Goal: Task Accomplishment & Management: Manage account settings

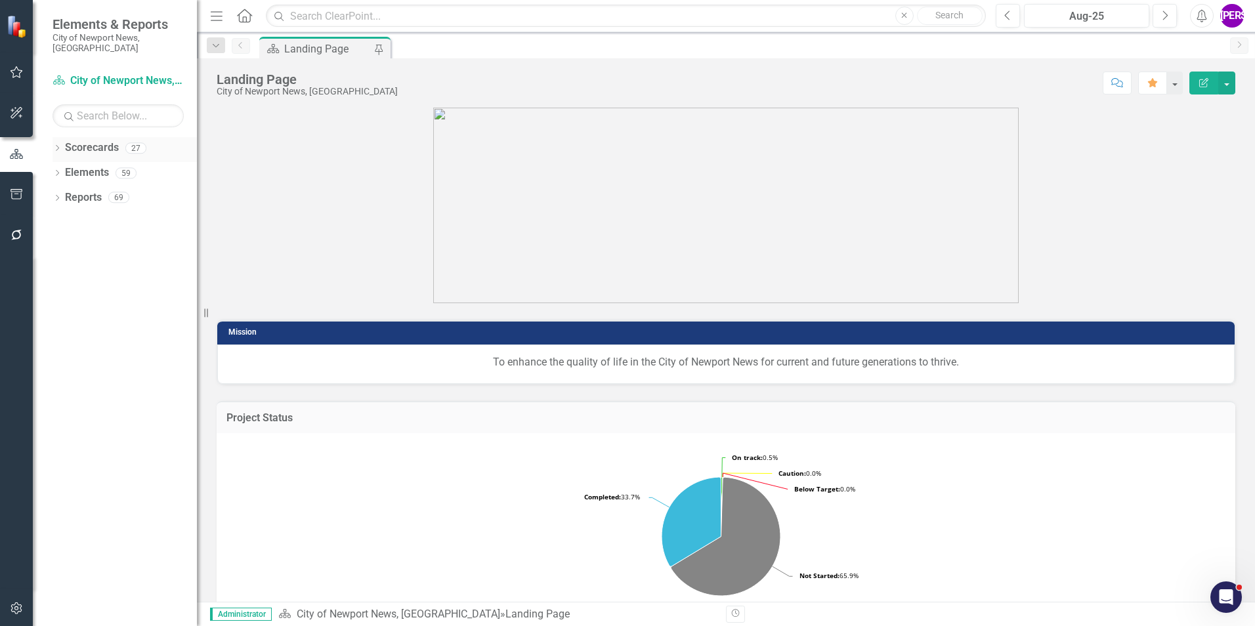
click at [56, 137] on div "Dropdown Scorecards 27" at bounding box center [125, 149] width 144 height 25
click at [58, 145] on icon at bounding box center [57, 148] width 3 height 6
click at [65, 169] on icon "Dropdown" at bounding box center [64, 173] width 10 height 8
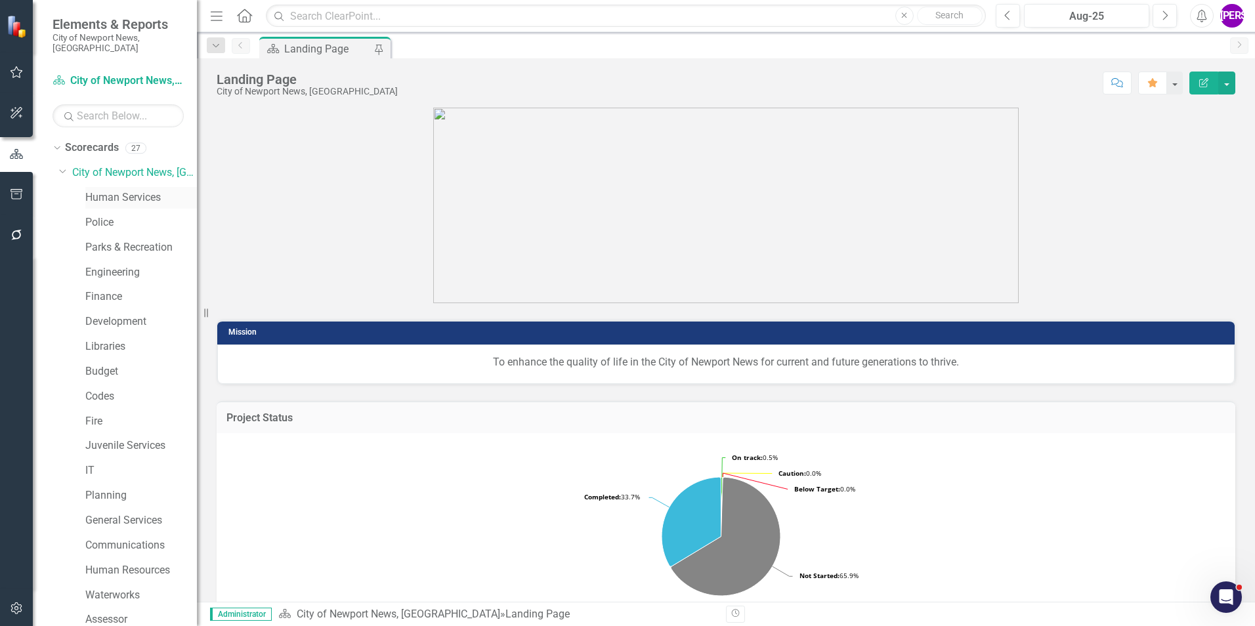
click at [99, 192] on link "Human Services" at bounding box center [141, 197] width 112 height 15
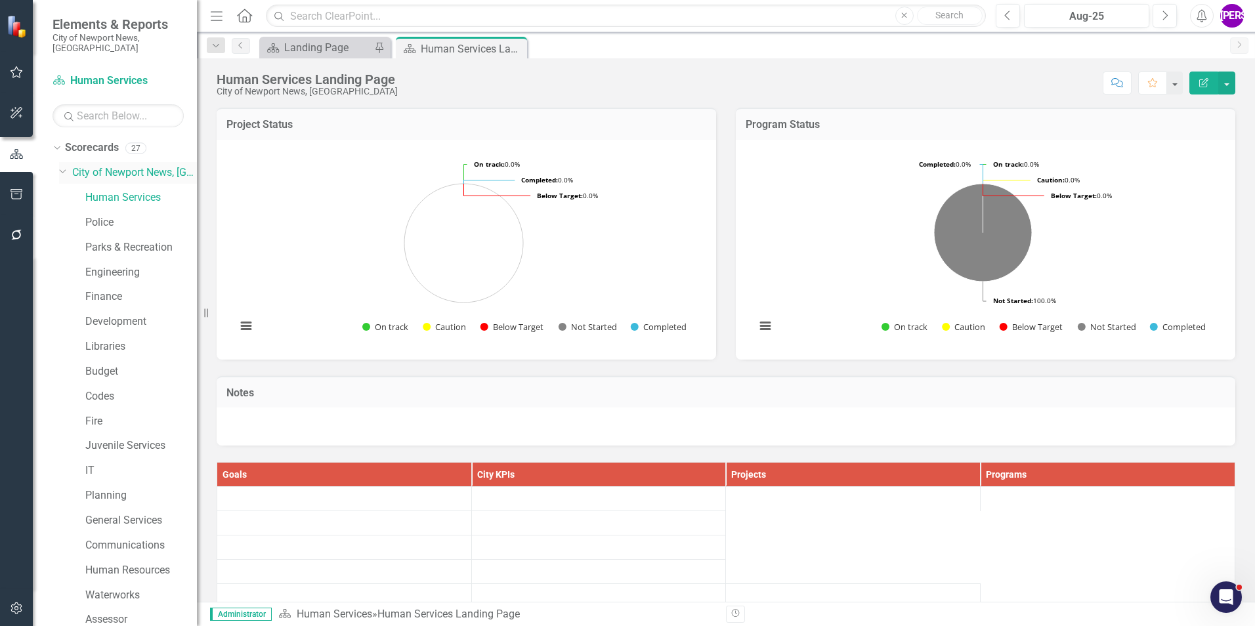
click at [117, 165] on link "City of Newport News, [GEOGRAPHIC_DATA]" at bounding box center [134, 172] width 125 height 15
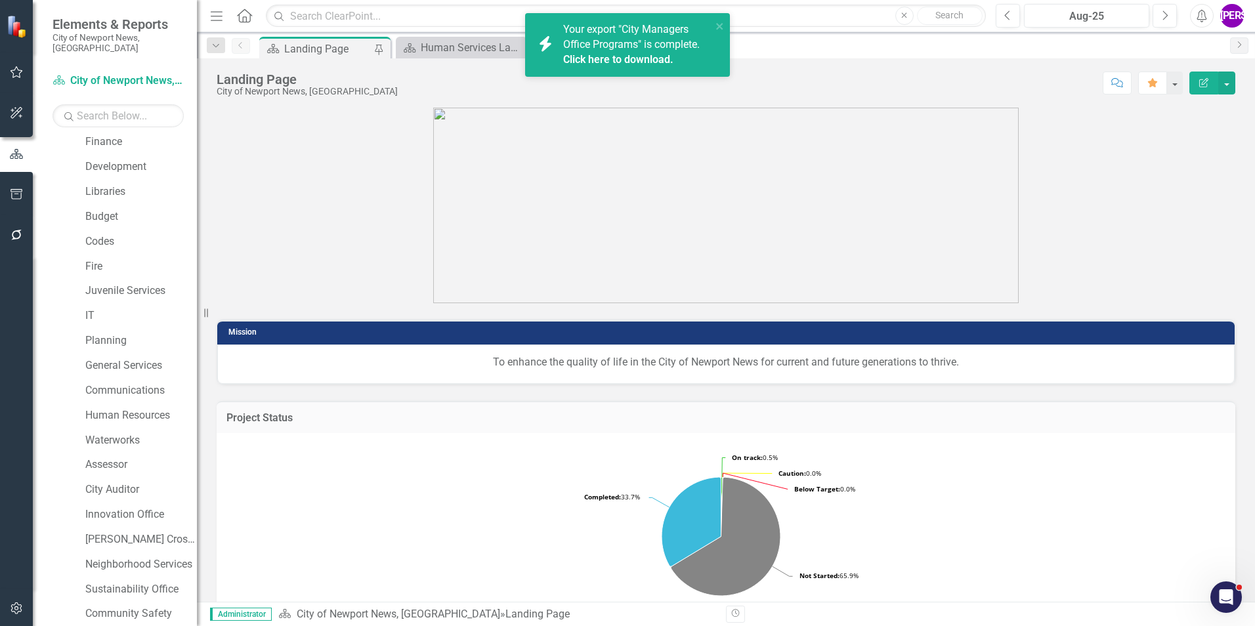
scroll to position [245, 0]
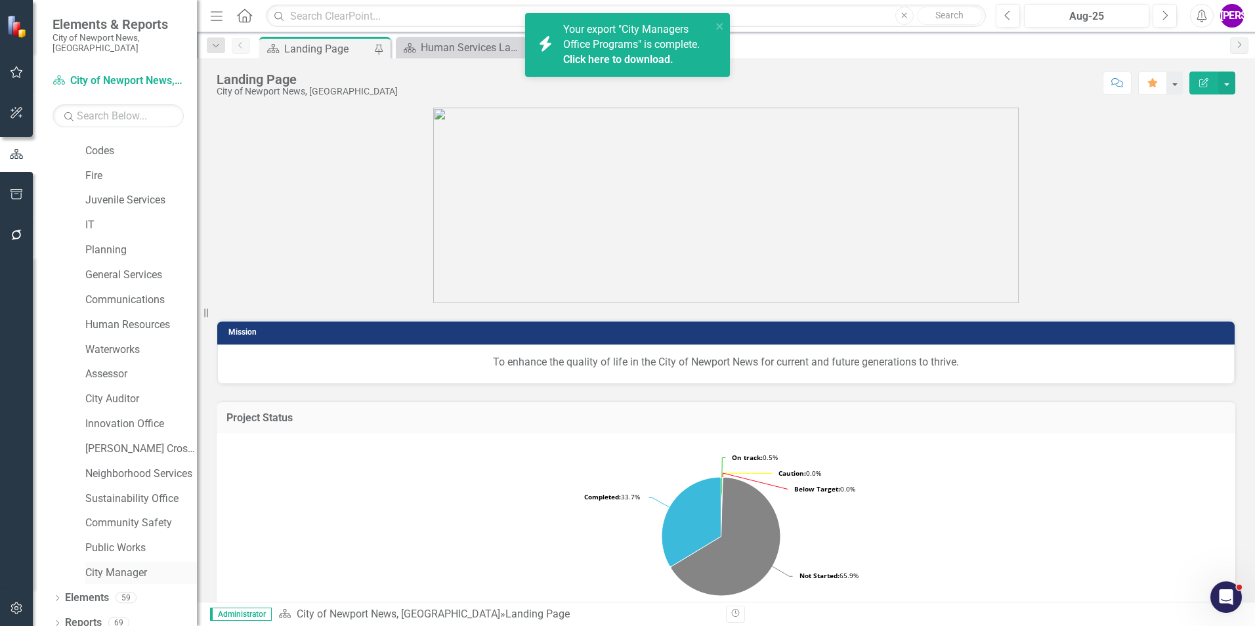
click at [118, 566] on link "City Manager" at bounding box center [141, 573] width 112 height 15
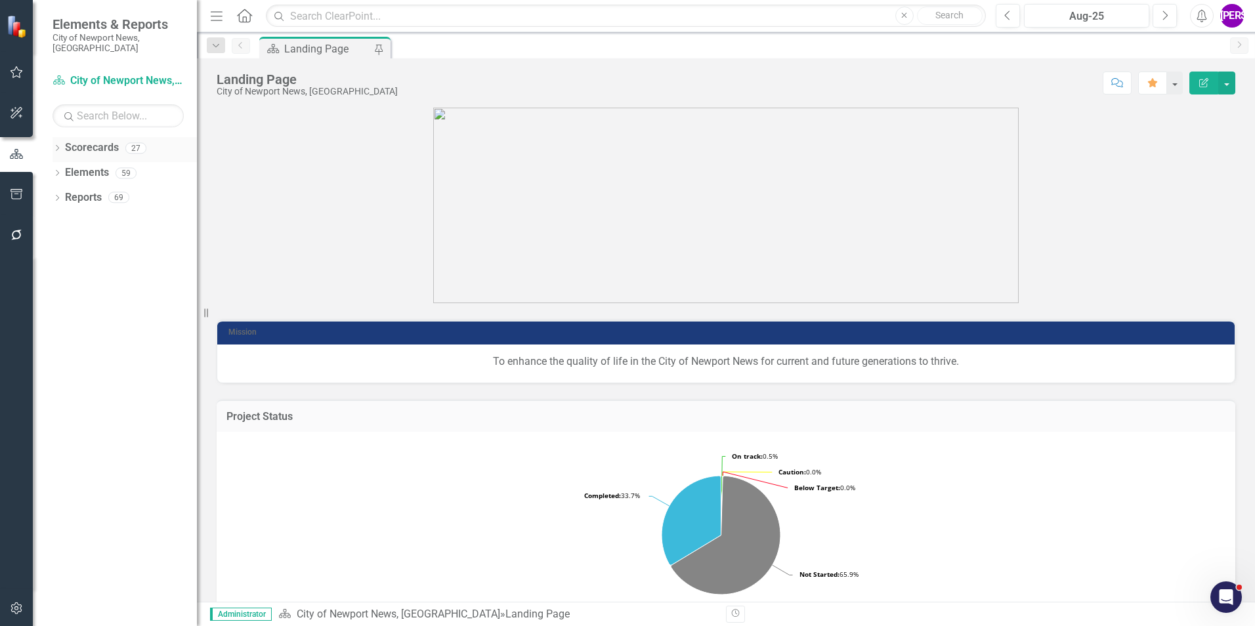
click at [53, 28] on div "Dropdown Scorecards 27 Dropdown City of Newport News, VA Human Services Police …" at bounding box center [115, 381] width 164 height 489
click at [54, 28] on icon "Dropdown" at bounding box center [57, 149] width 9 height 7
click at [64, 28] on div "Dropdown" at bounding box center [64, 172] width 10 height 11
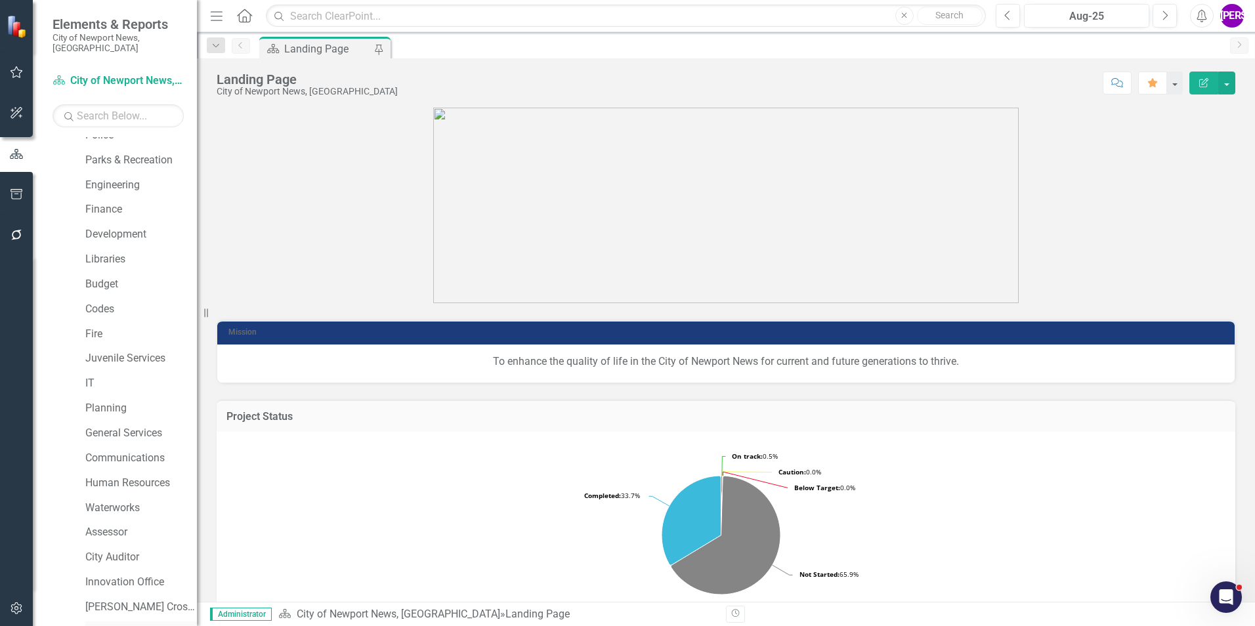
scroll to position [245, 0]
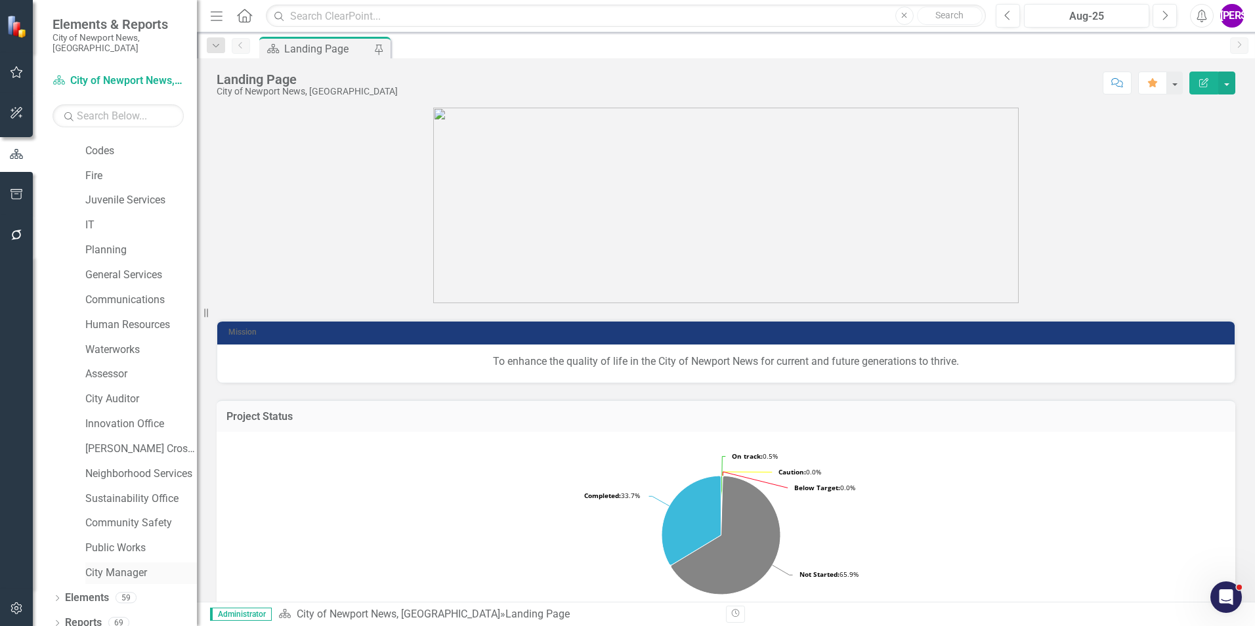
click at [115, 28] on link "City Manager" at bounding box center [141, 573] width 112 height 15
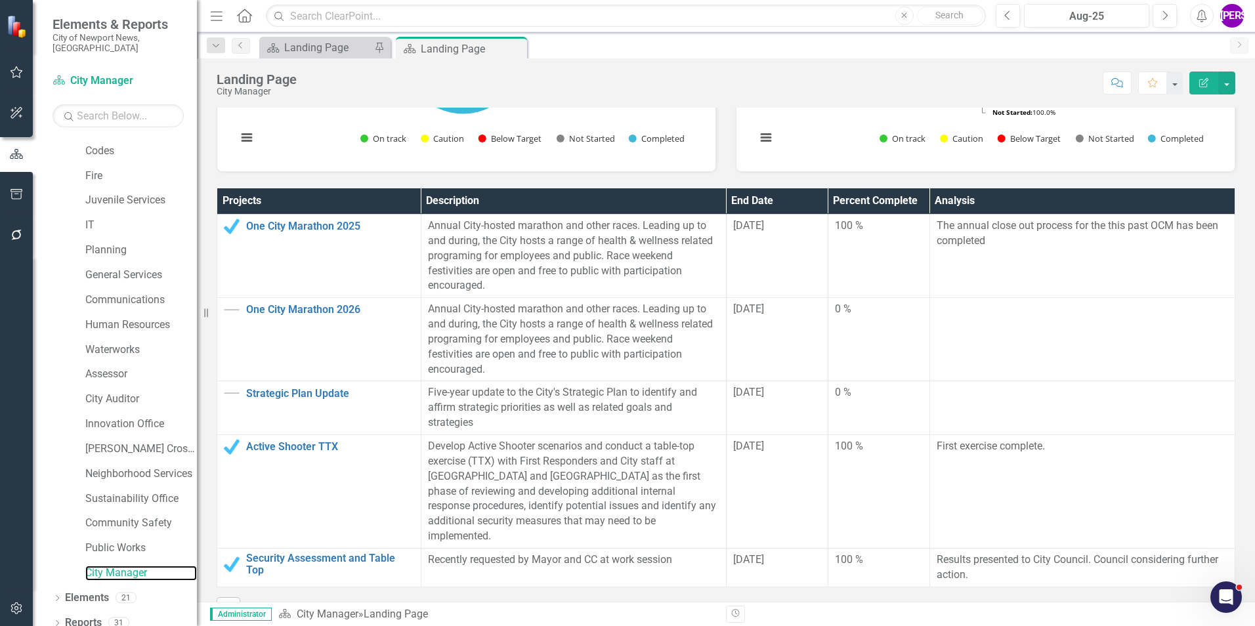
scroll to position [197, 0]
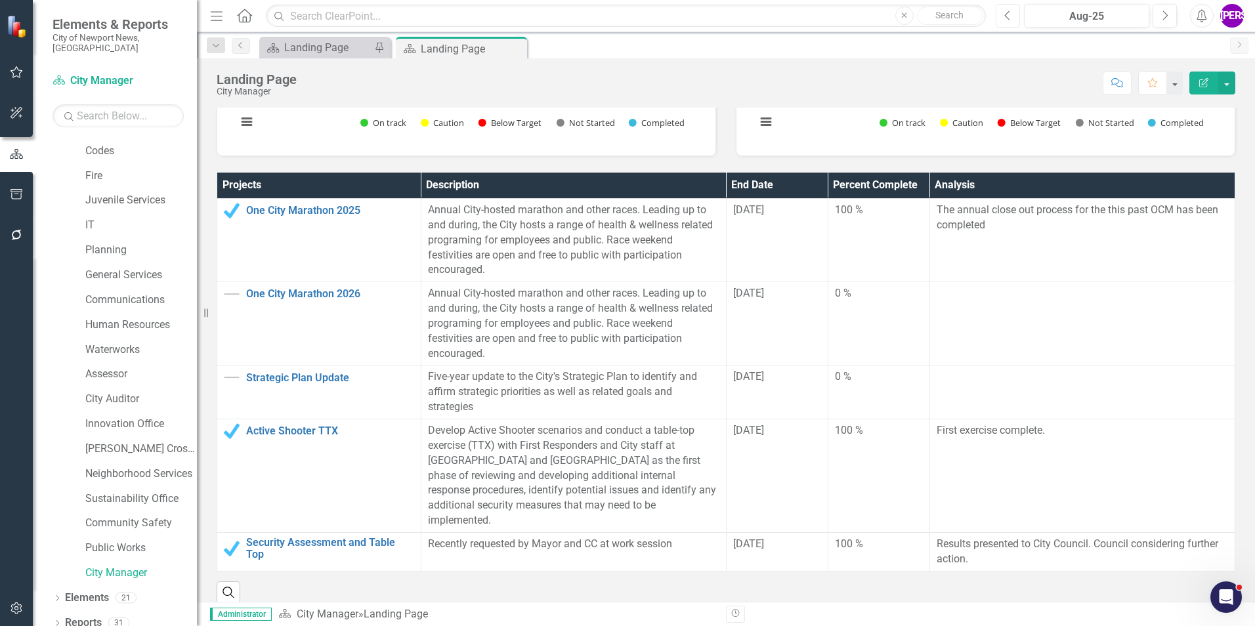
click at [490, 22] on button "Previous" at bounding box center [1008, 16] width 24 height 24
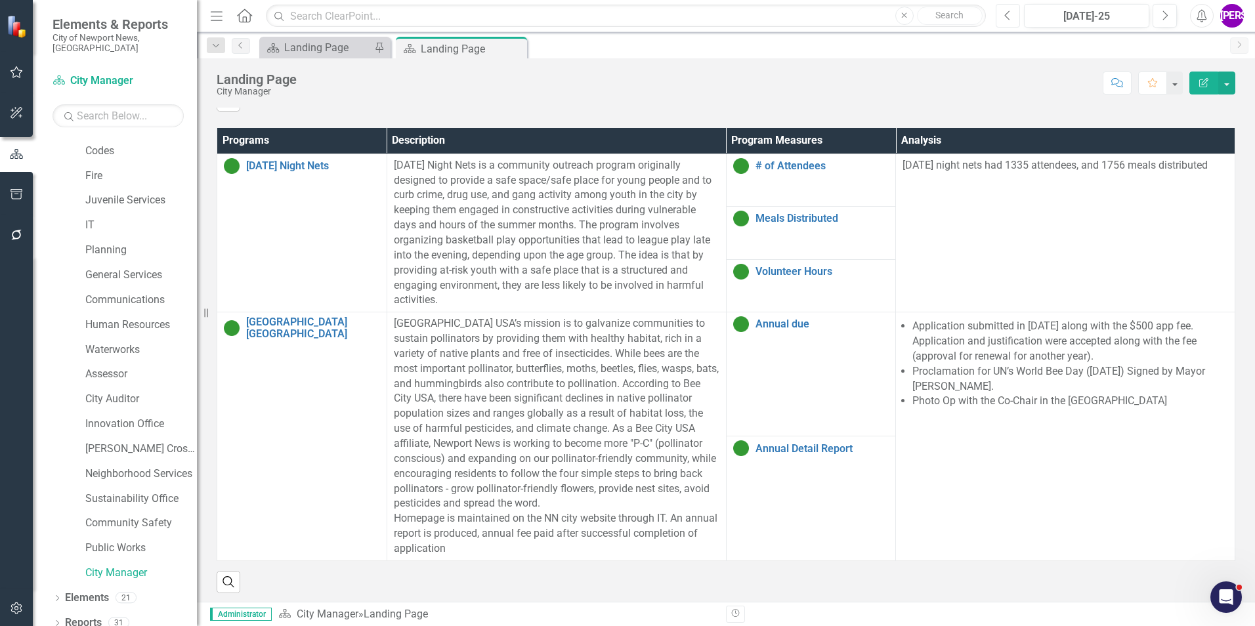
scroll to position [767, 0]
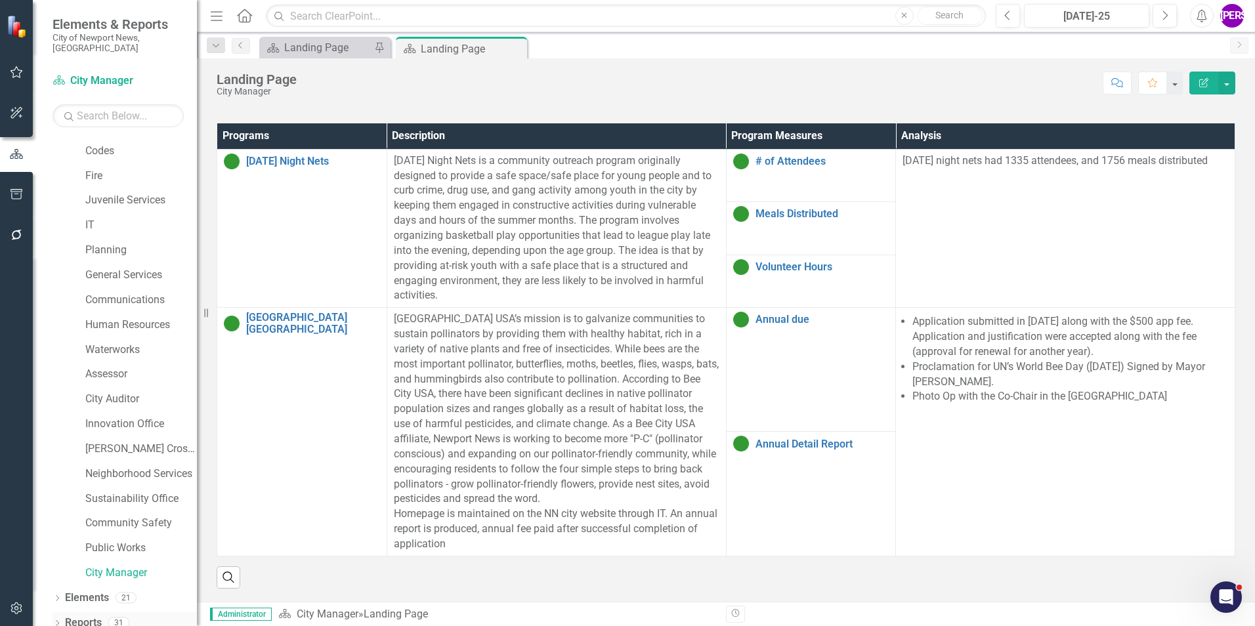
click at [79, 28] on link "Reports" at bounding box center [83, 623] width 37 height 15
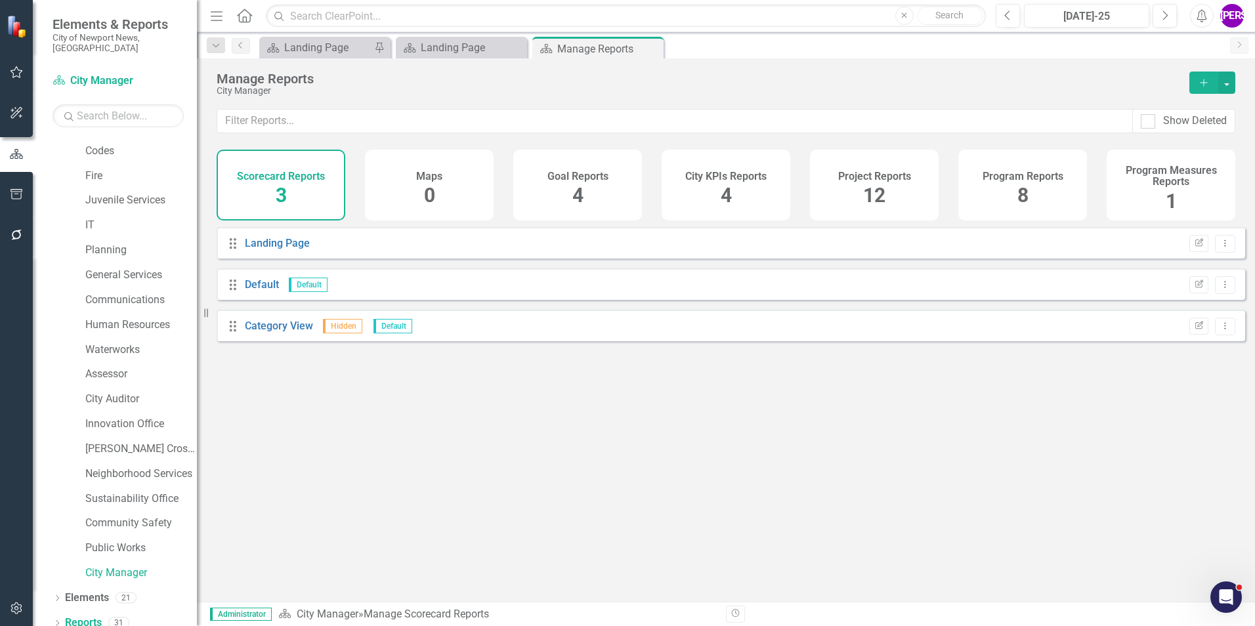
click at [490, 28] on div "Program Reports" at bounding box center [1023, 174] width 81 height 15
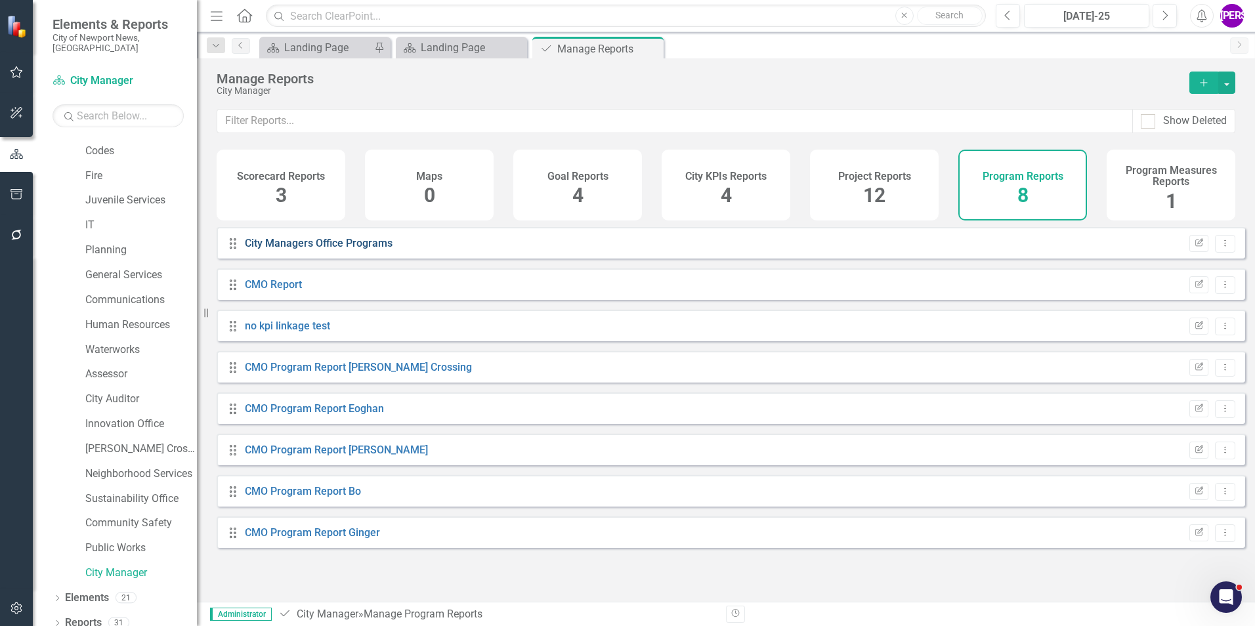
click at [306, 28] on link "City Managers Office Programs" at bounding box center [319, 243] width 148 height 12
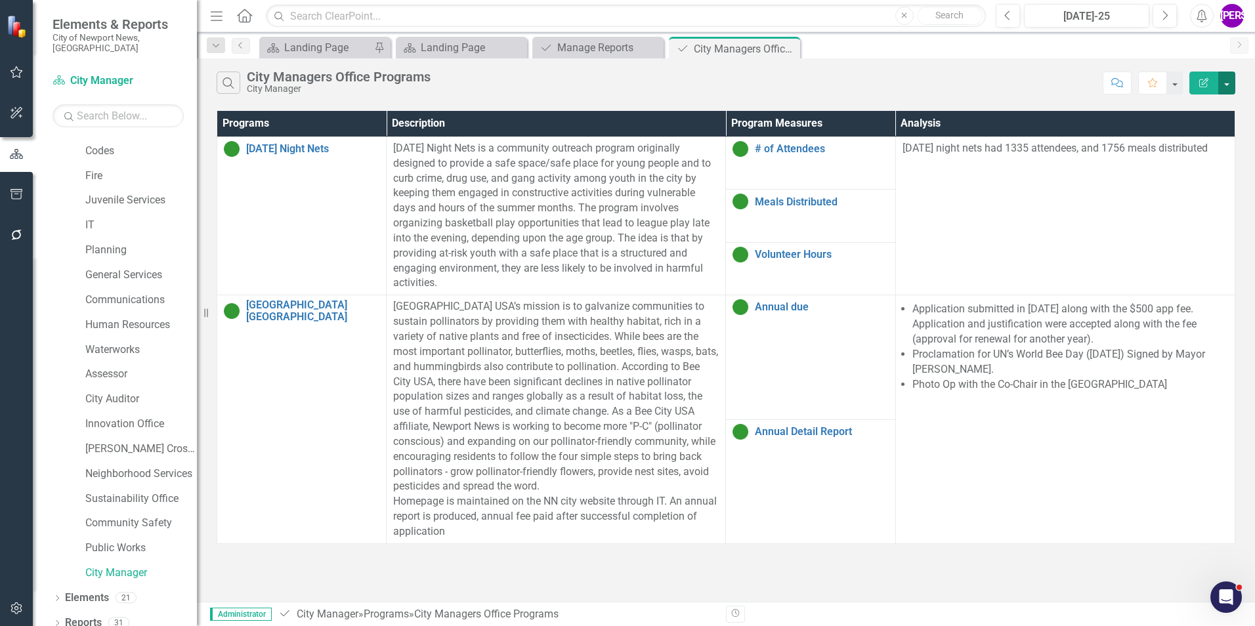
click at [490, 28] on button "button" at bounding box center [1226, 83] width 17 height 23
click at [490, 28] on link "PDF Export to PDF" at bounding box center [1183, 133] width 104 height 24
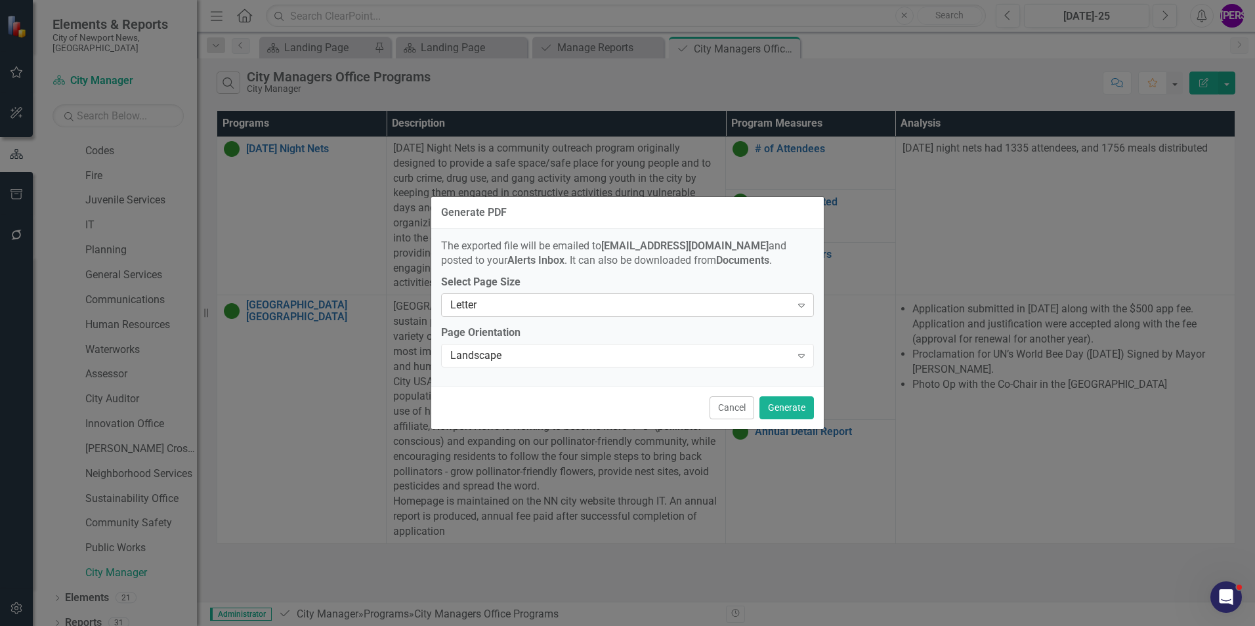
click at [490, 28] on div "Letter Expand" at bounding box center [627, 305] width 373 height 24
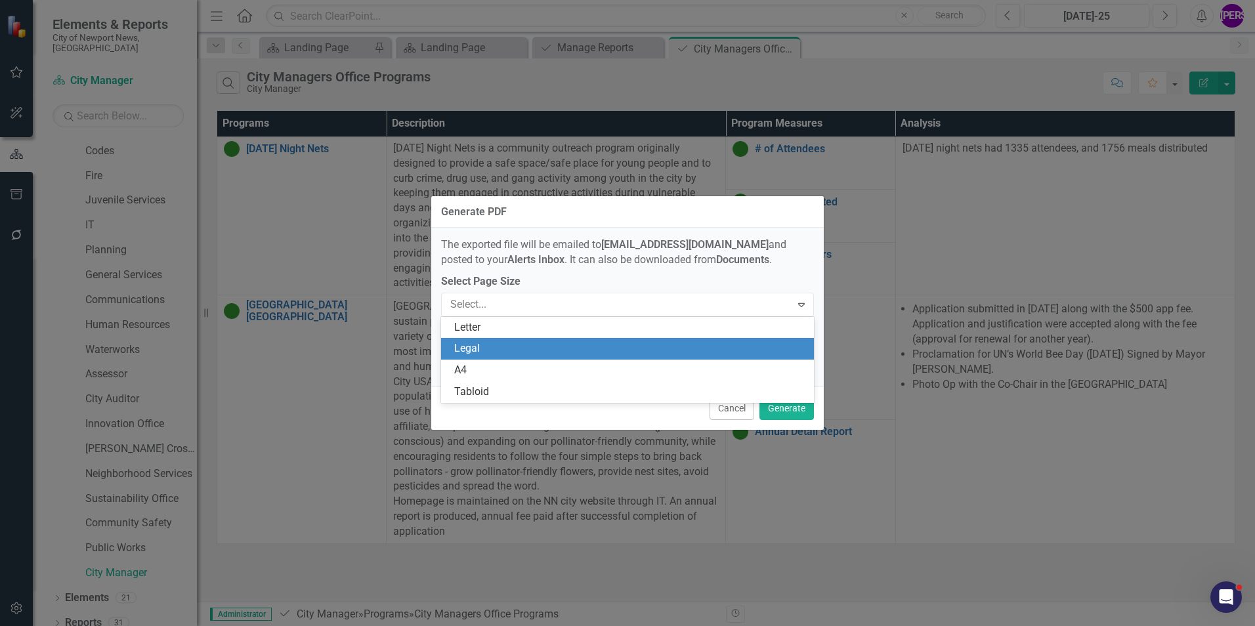
click at [490, 28] on div "Legal" at bounding box center [630, 348] width 352 height 15
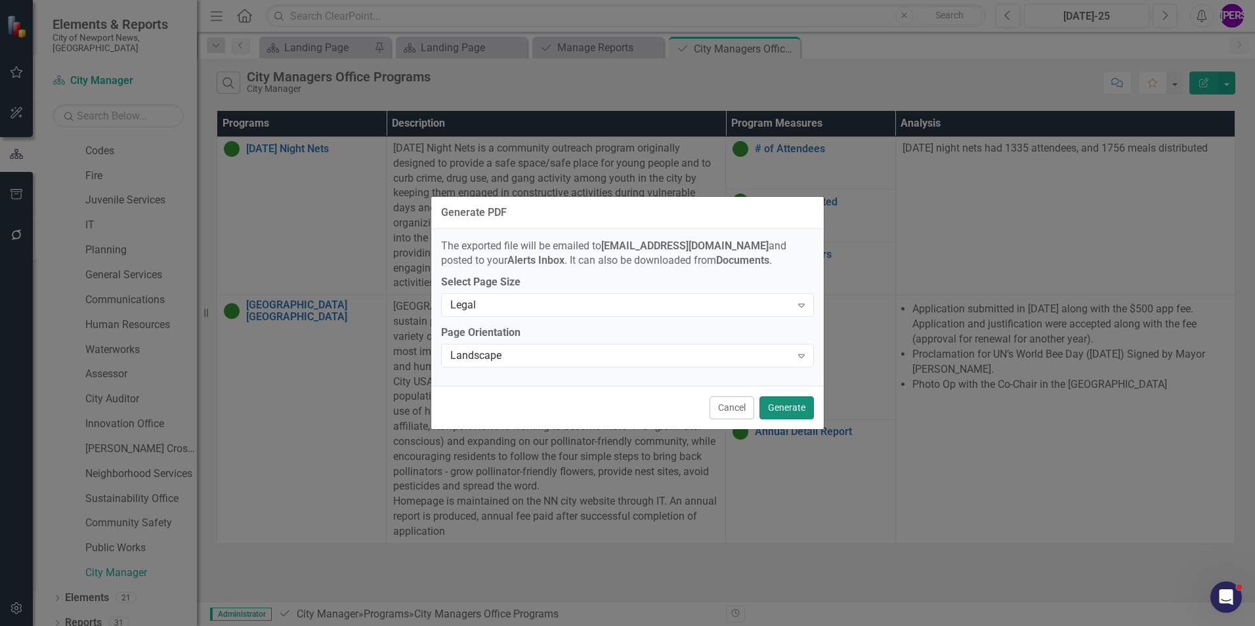
click at [490, 28] on button "Generate" at bounding box center [786, 407] width 54 height 23
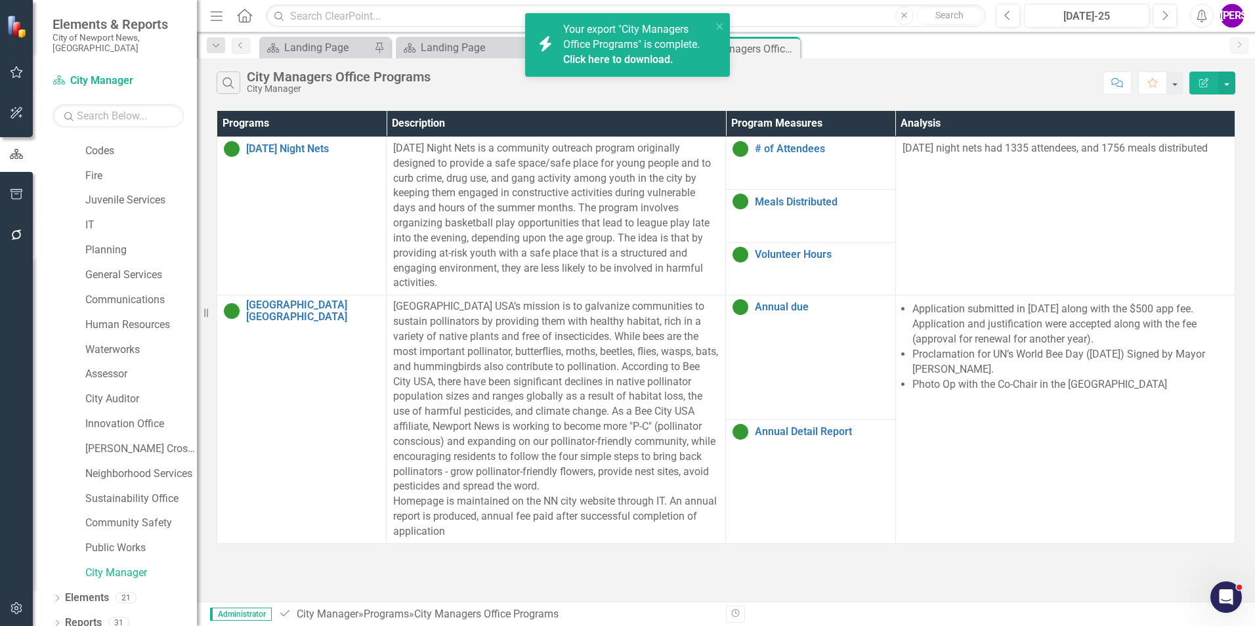
click at [490, 28] on link "Click here to download." at bounding box center [618, 59] width 110 height 12
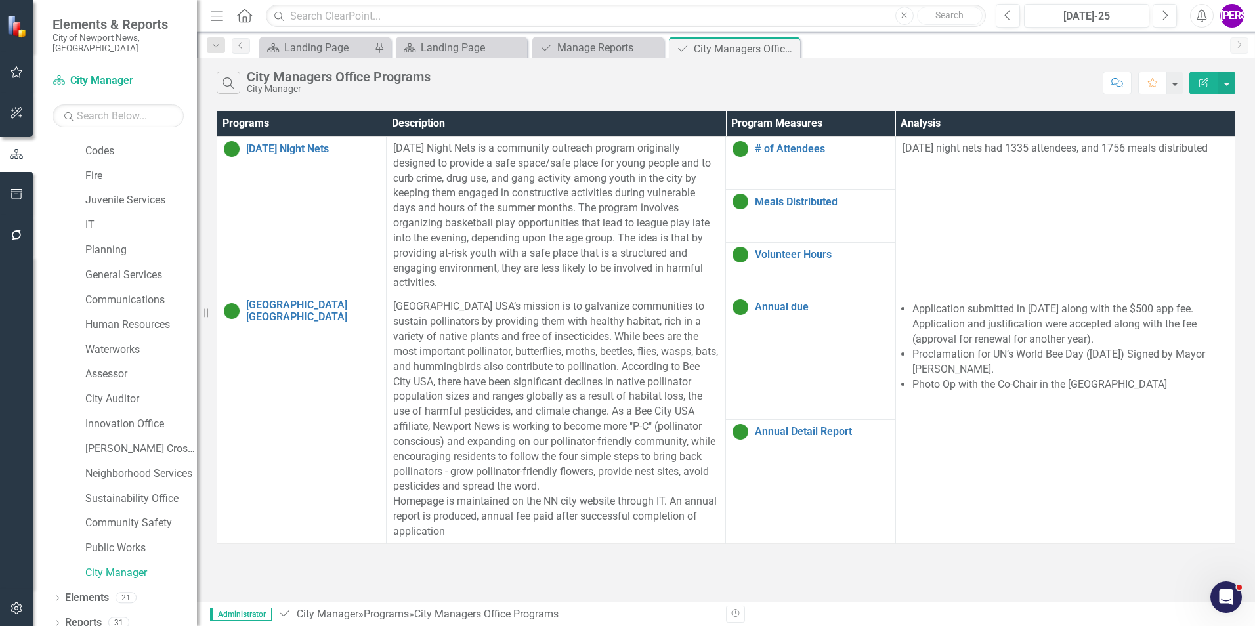
click at [490, 28] on div "Search City Managers Office Programs City Manager Comment Favorite Edit Report" at bounding box center [726, 79] width 1058 height 43
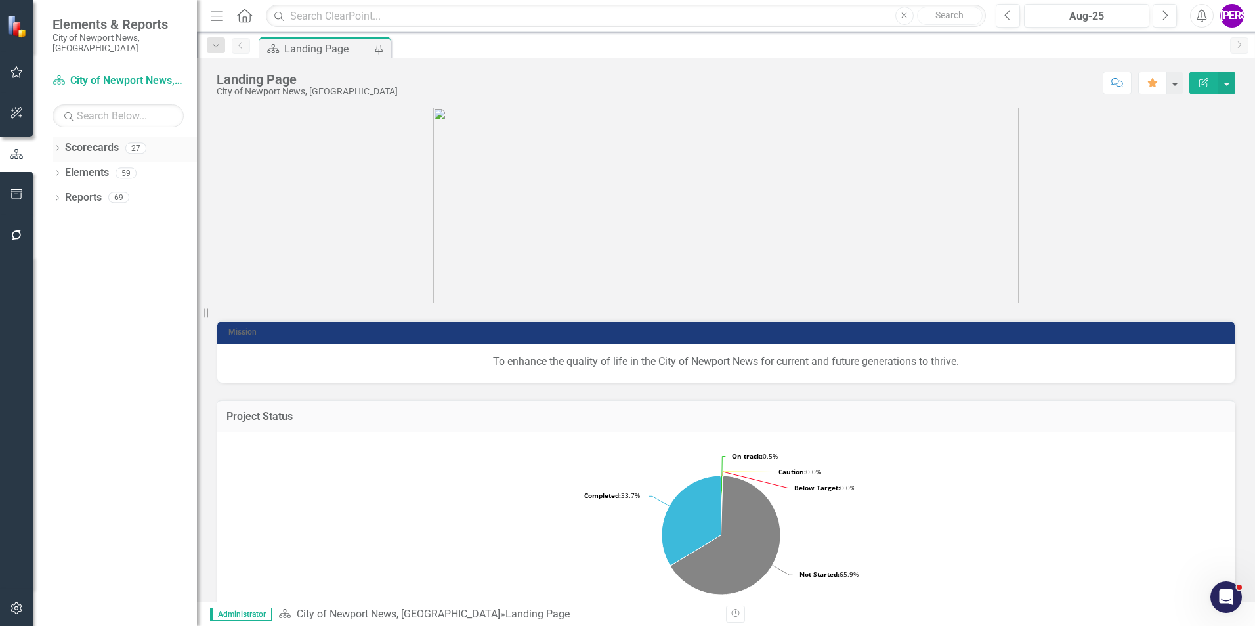
click at [60, 146] on icon "Dropdown" at bounding box center [57, 149] width 9 height 7
click at [66, 167] on div "Dropdown" at bounding box center [64, 172] width 10 height 11
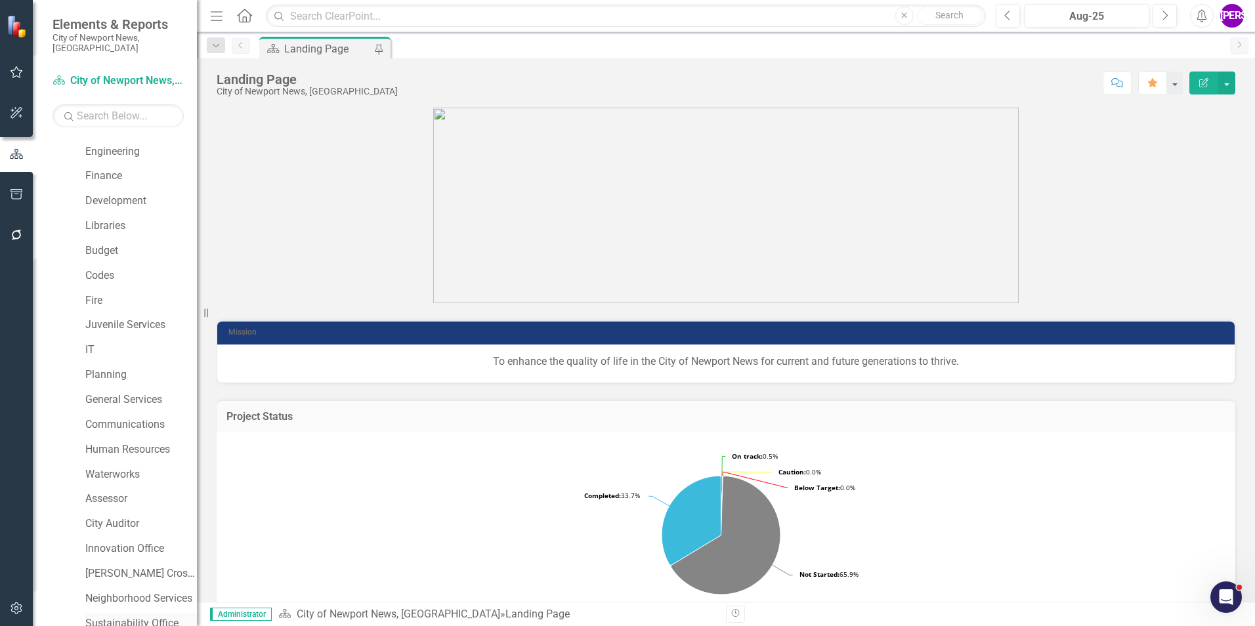
scroll to position [245, 0]
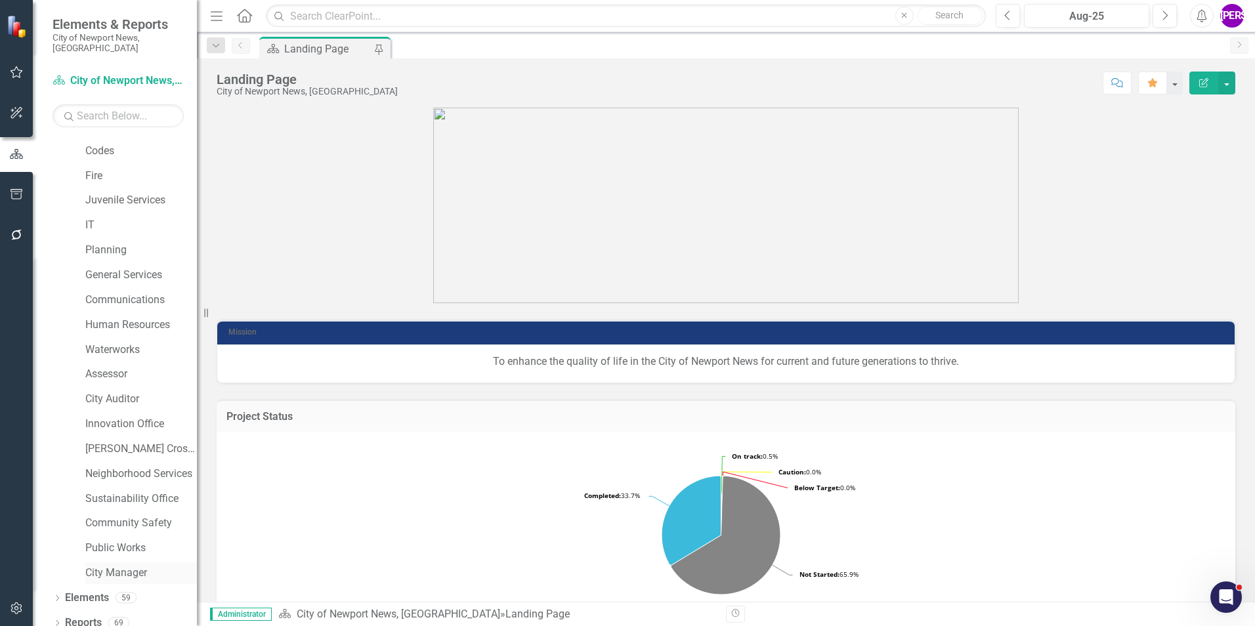
click at [111, 568] on link "City Manager" at bounding box center [141, 573] width 112 height 15
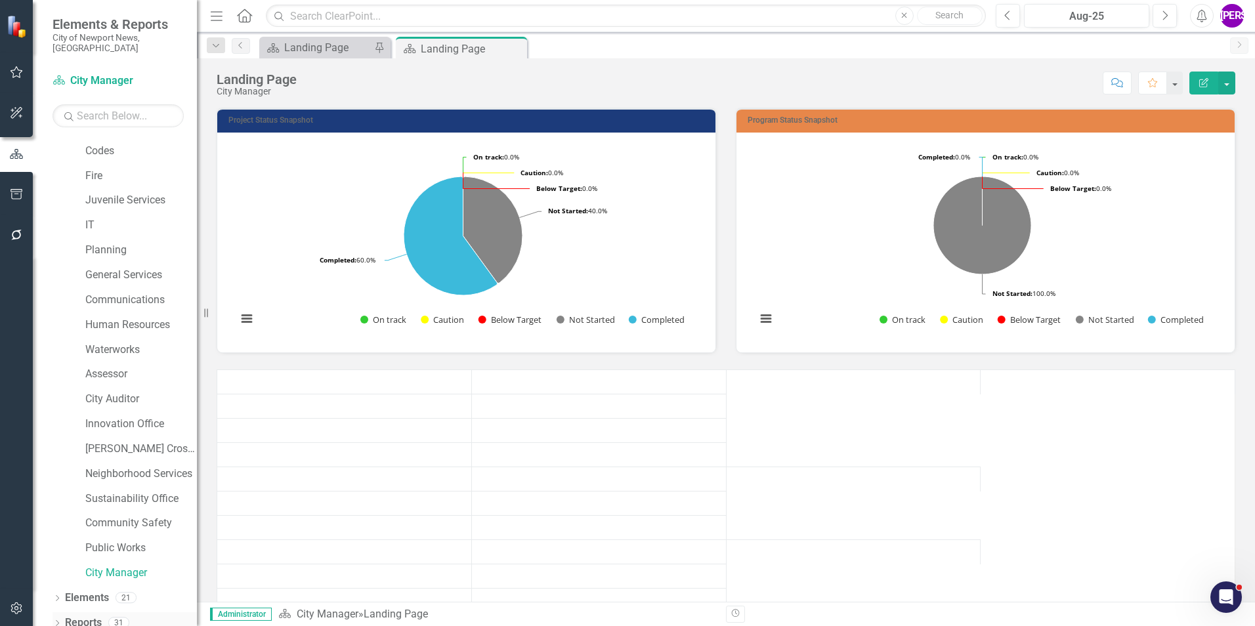
click at [90, 616] on link "Reports" at bounding box center [83, 623] width 37 height 15
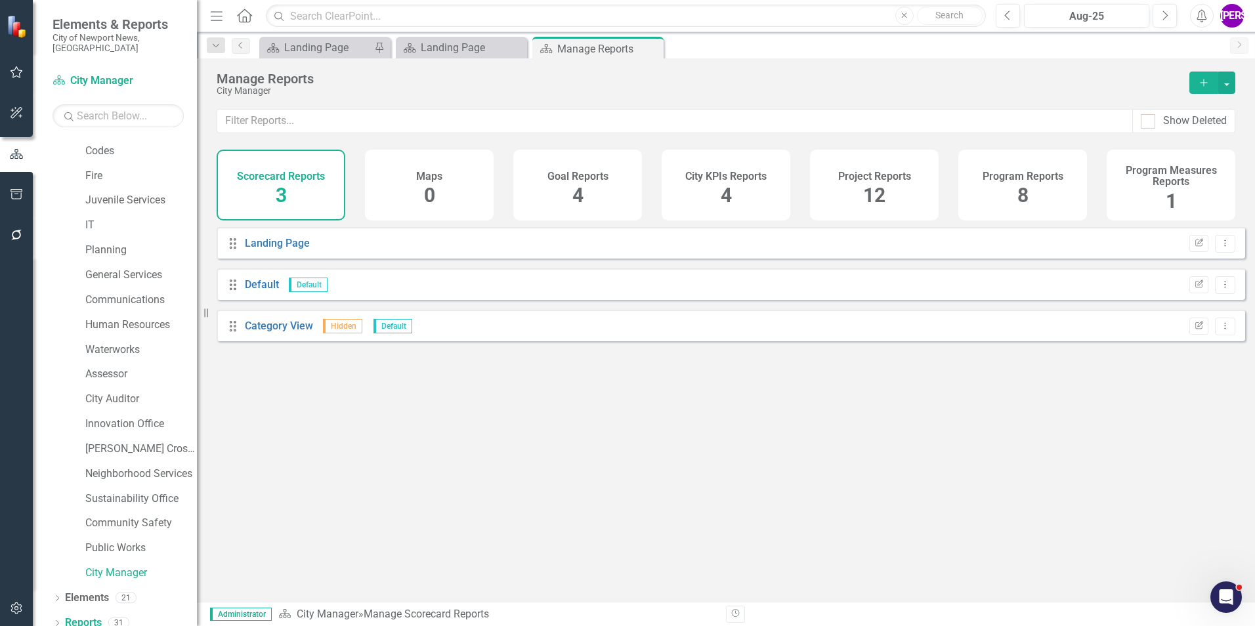
click at [1044, 163] on div "Program Reports 8" at bounding box center [1022, 185] width 129 height 71
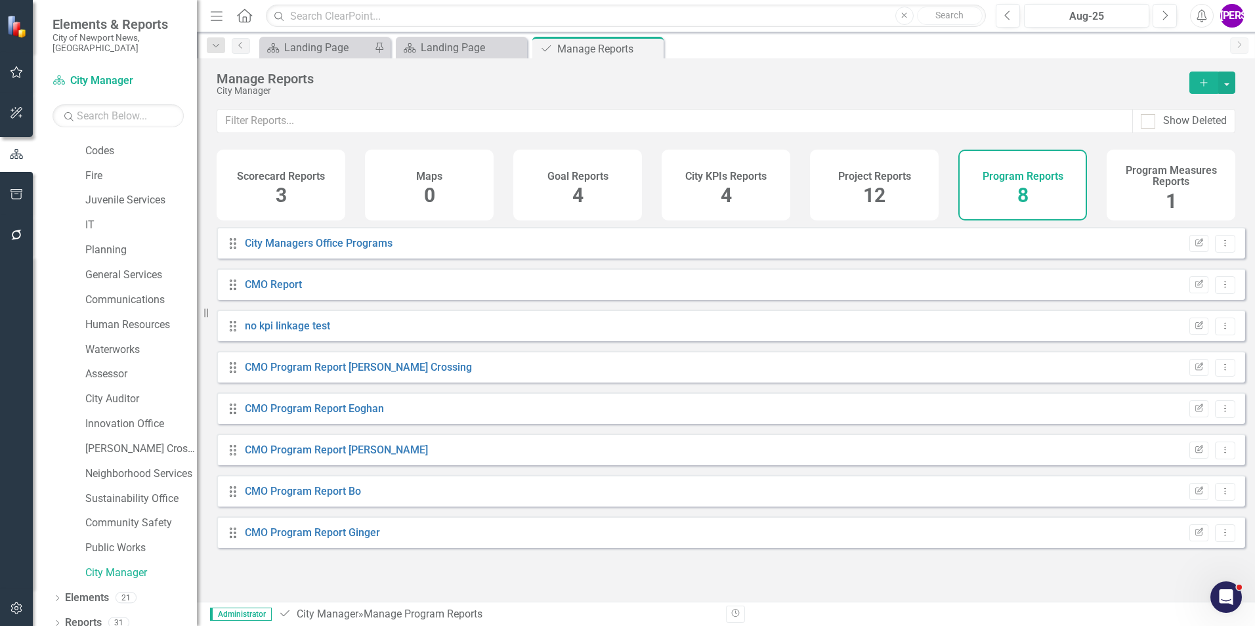
click at [916, 180] on div "Project Reports 12" at bounding box center [874, 185] width 129 height 71
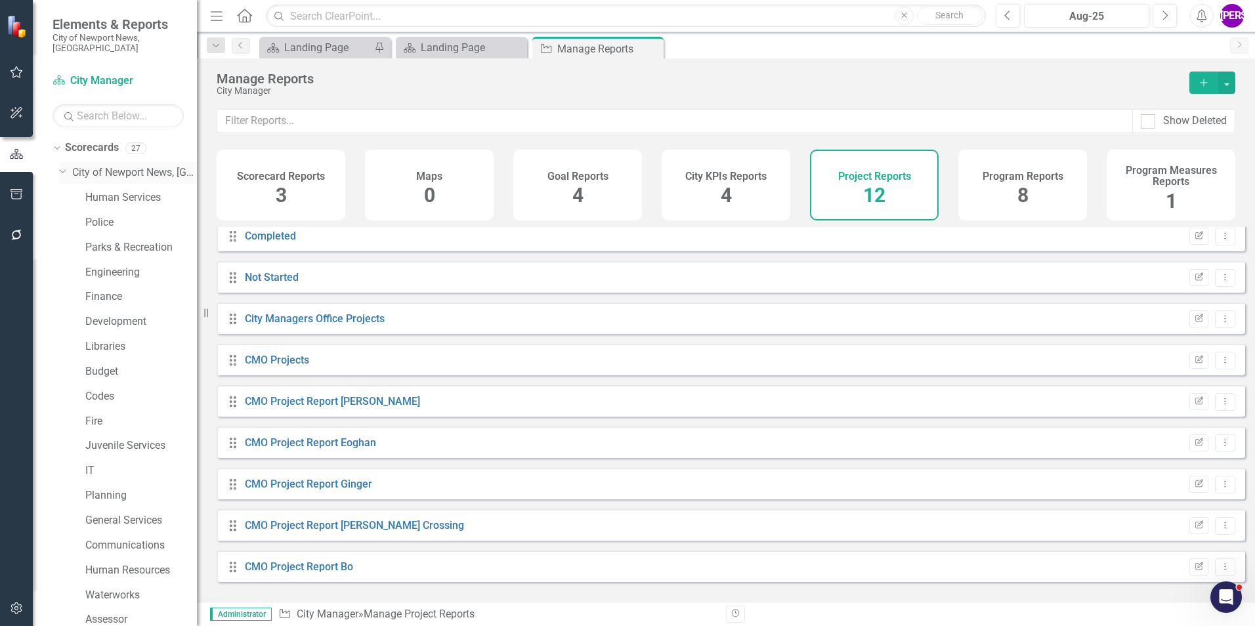
click at [137, 171] on div "Dropdown City of [GEOGRAPHIC_DATA], [GEOGRAPHIC_DATA]" at bounding box center [128, 173] width 138 height 22
click at [133, 165] on link "City of Newport News, [GEOGRAPHIC_DATA]" at bounding box center [134, 172] width 125 height 15
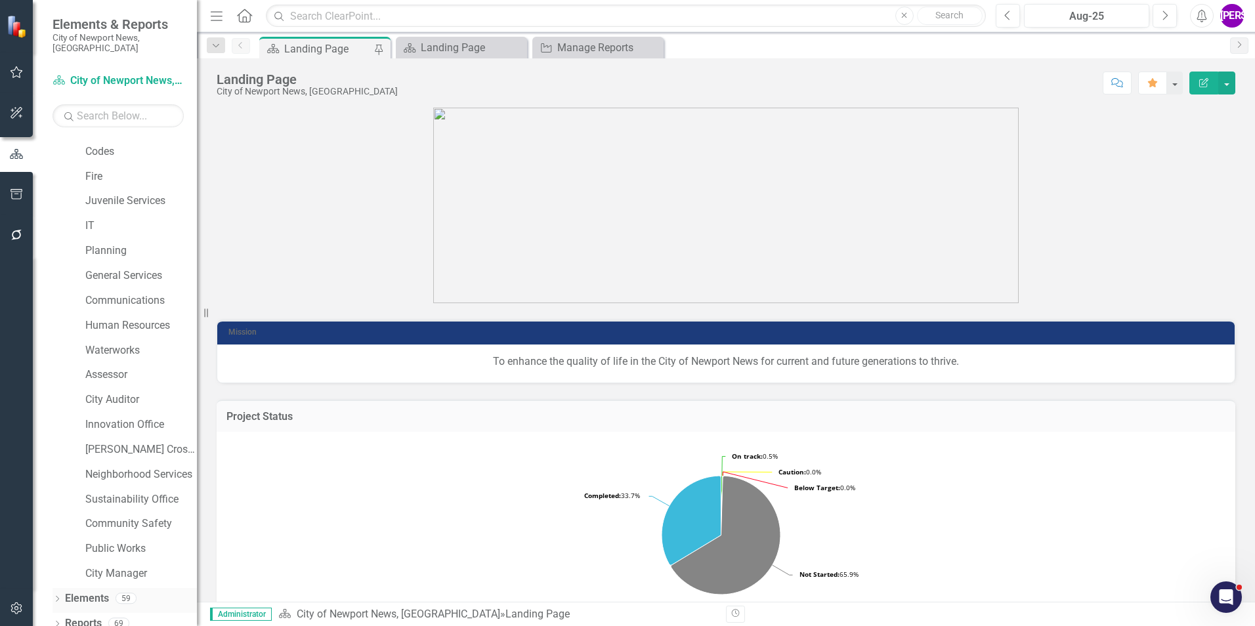
scroll to position [245, 0]
click at [86, 618] on link "Reports" at bounding box center [83, 623] width 37 height 15
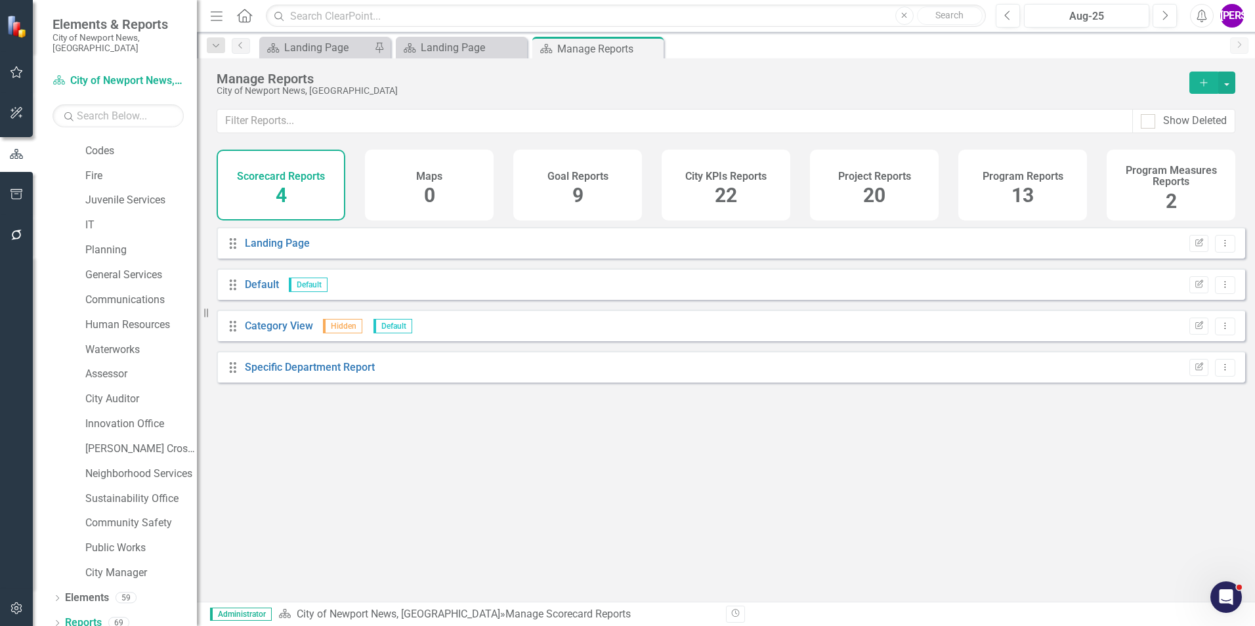
click at [887, 161] on div "Project Reports 20" at bounding box center [874, 185] width 129 height 71
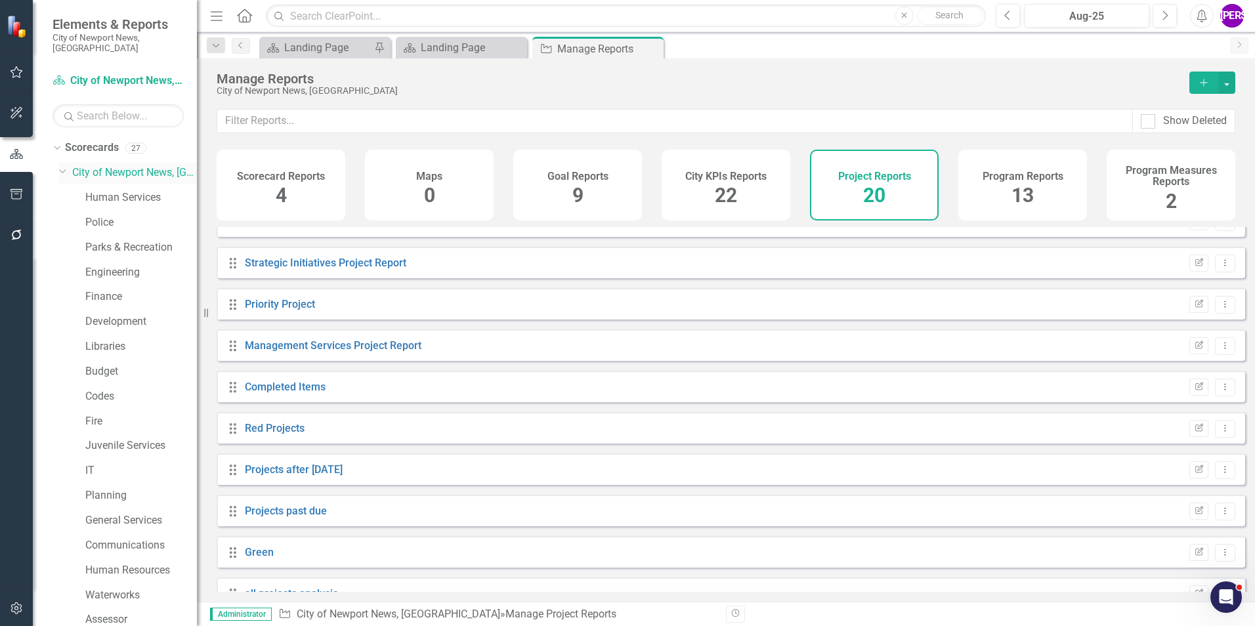
click at [111, 165] on link "City of Newport News, [GEOGRAPHIC_DATA]" at bounding box center [134, 172] width 125 height 15
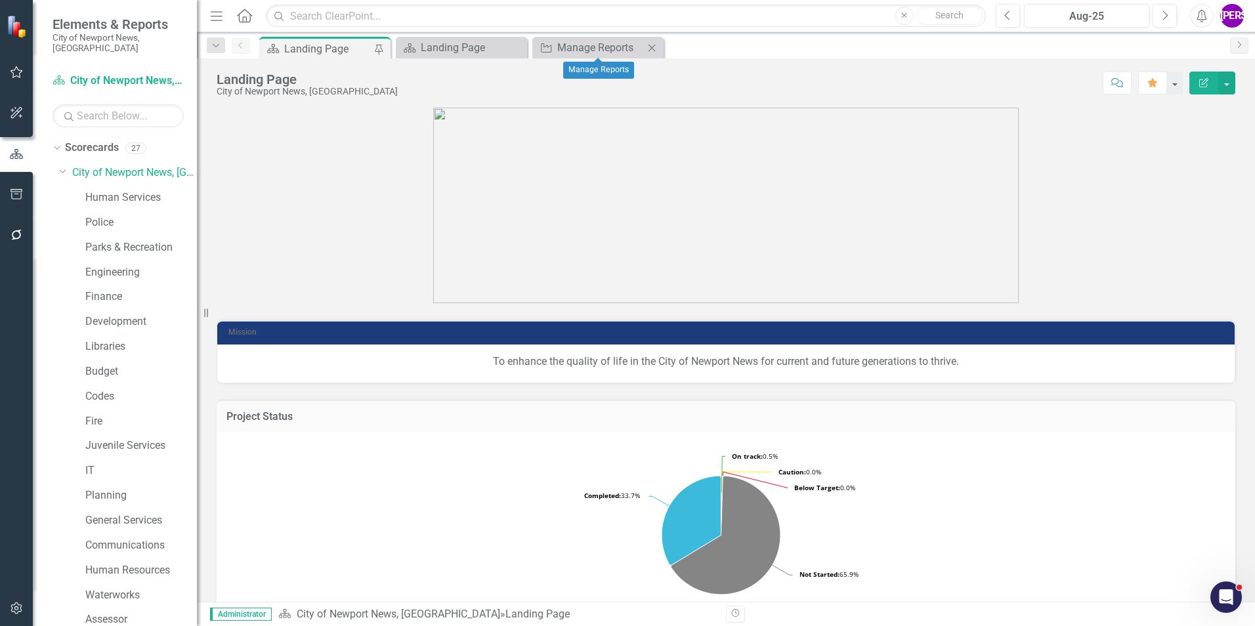
click at [652, 48] on icon at bounding box center [651, 47] width 7 height 7
click at [515, 45] on icon "Close" at bounding box center [515, 48] width 13 height 11
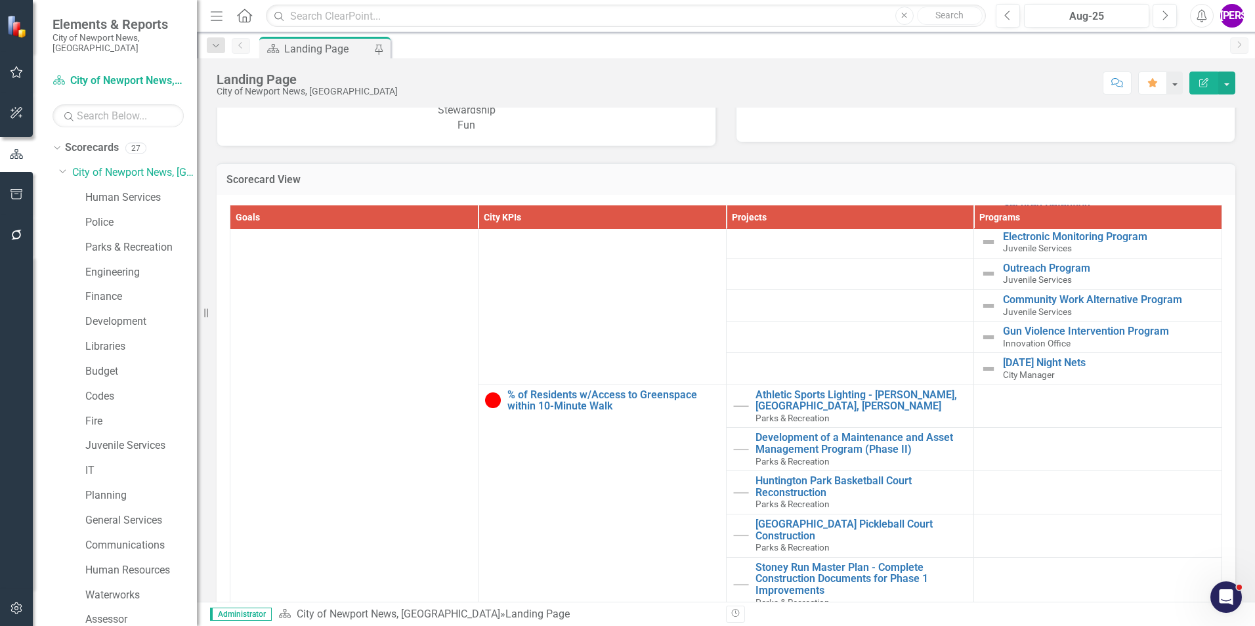
scroll to position [788, 0]
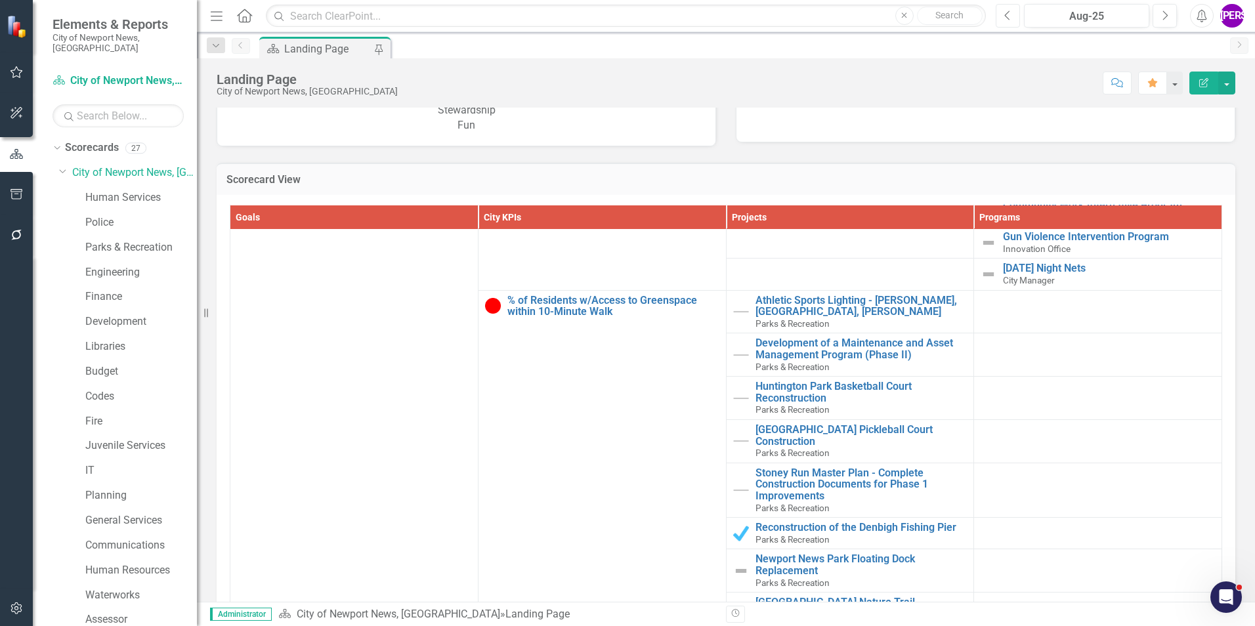
click at [1001, 23] on button "Previous" at bounding box center [1008, 16] width 24 height 24
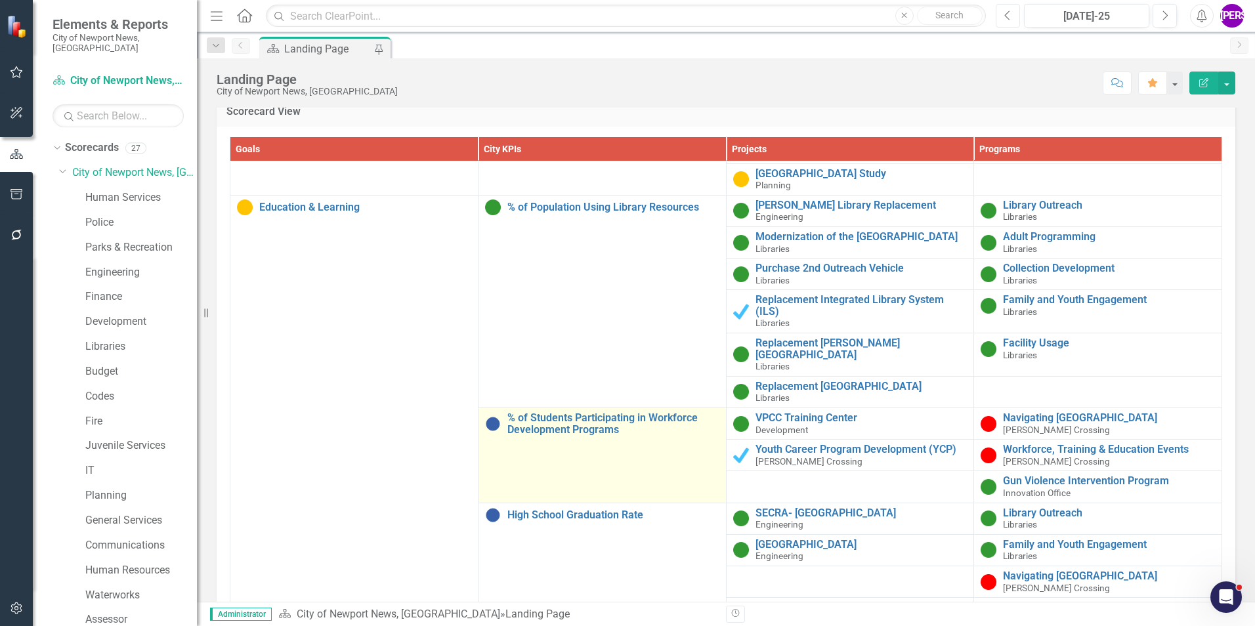
scroll to position [1575, 0]
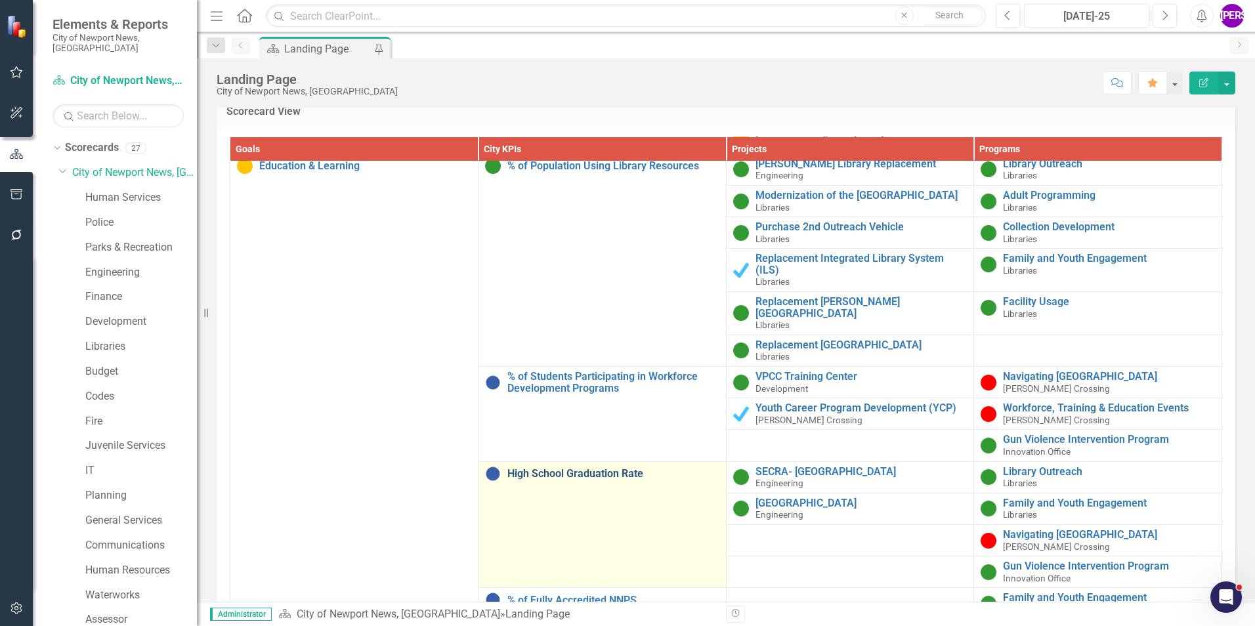
click at [597, 468] on link "High School Graduation Rate" at bounding box center [613, 474] width 212 height 12
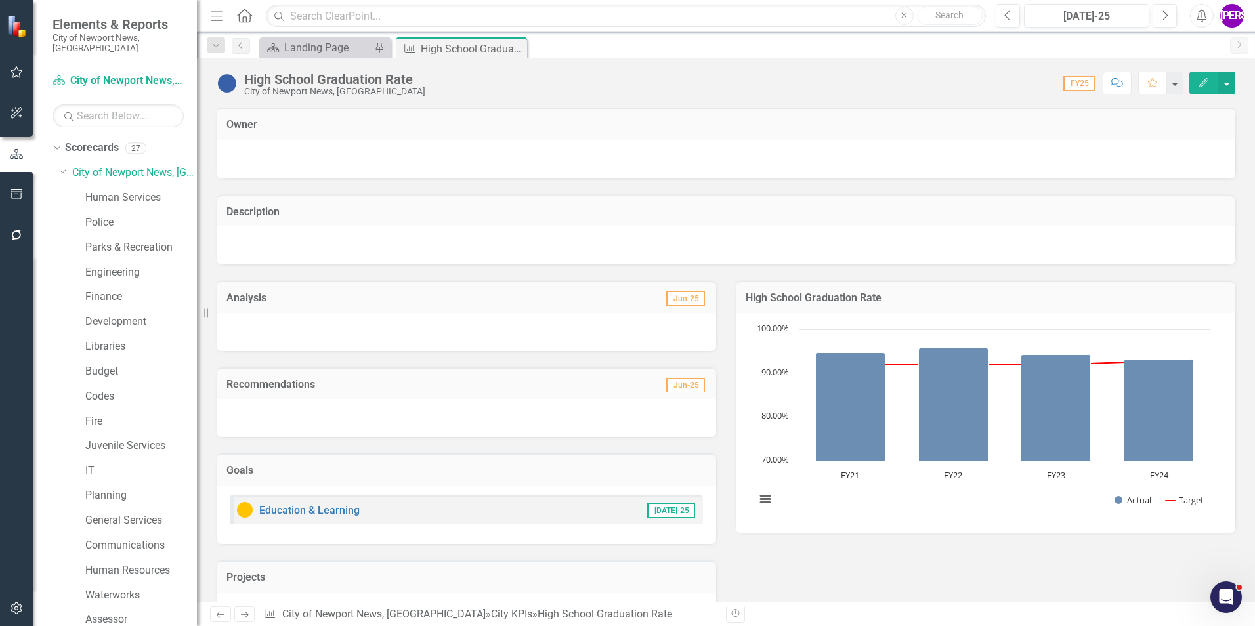
click at [1122, 72] on button "Comment" at bounding box center [1117, 83] width 29 height 23
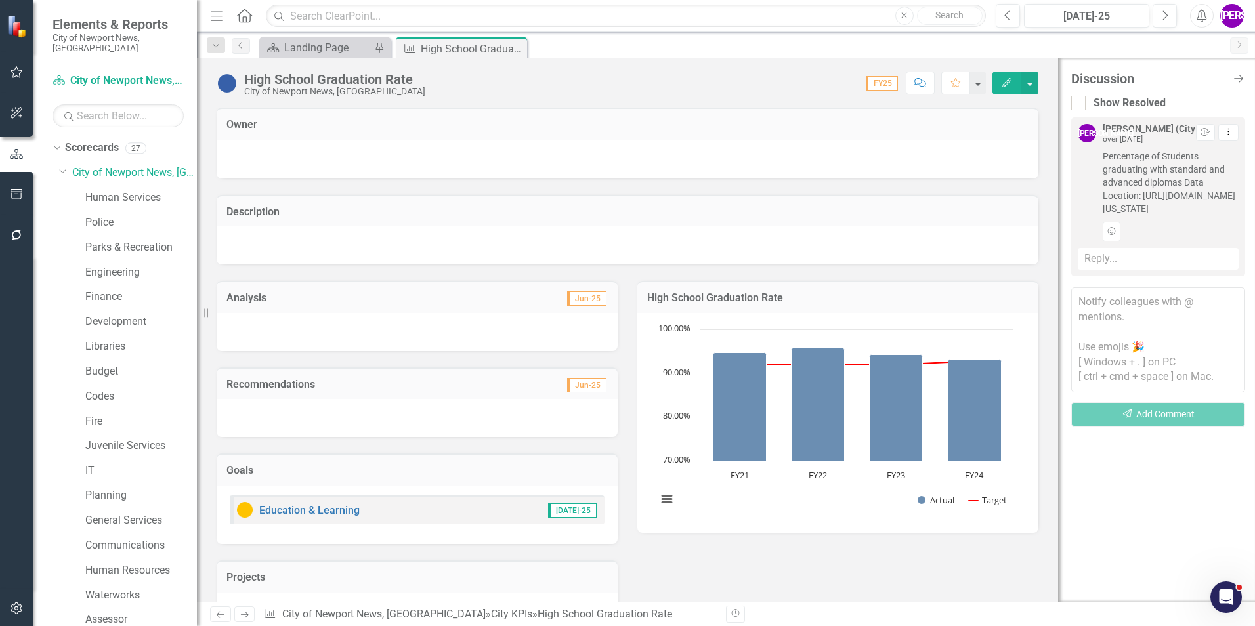
drag, startPoint x: 1100, startPoint y: 208, endPoint x: 1233, endPoint y: 234, distance: 135.7
click at [1233, 234] on div "[PERSON_NAME] (City Manager's Office) over [DATE] Resolve Dropdown Menu Percent…" at bounding box center [1158, 182] width 161 height 117
copy span "[URL][DOMAIN_NAME][US_STATE]"
drag, startPoint x: 1239, startPoint y: 79, endPoint x: 855, endPoint y: 91, distance: 384.8
click at [1237, 79] on icon "Close Discussion Bar" at bounding box center [1238, 79] width 13 height 11
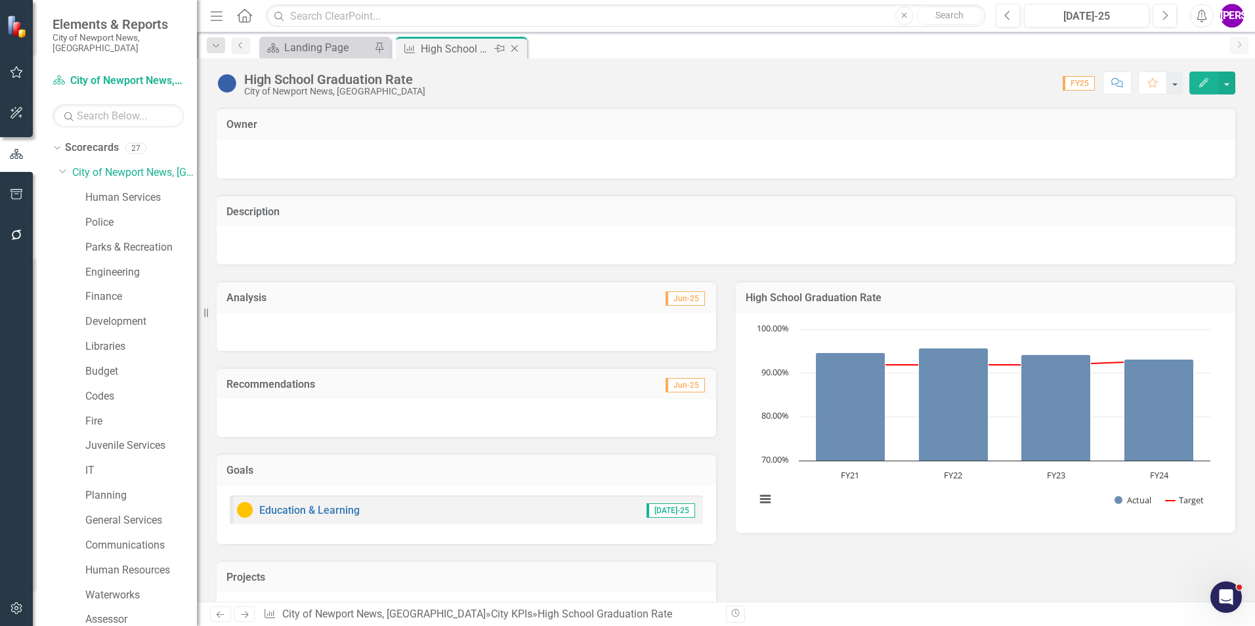
click at [517, 47] on icon "Close" at bounding box center [514, 48] width 13 height 11
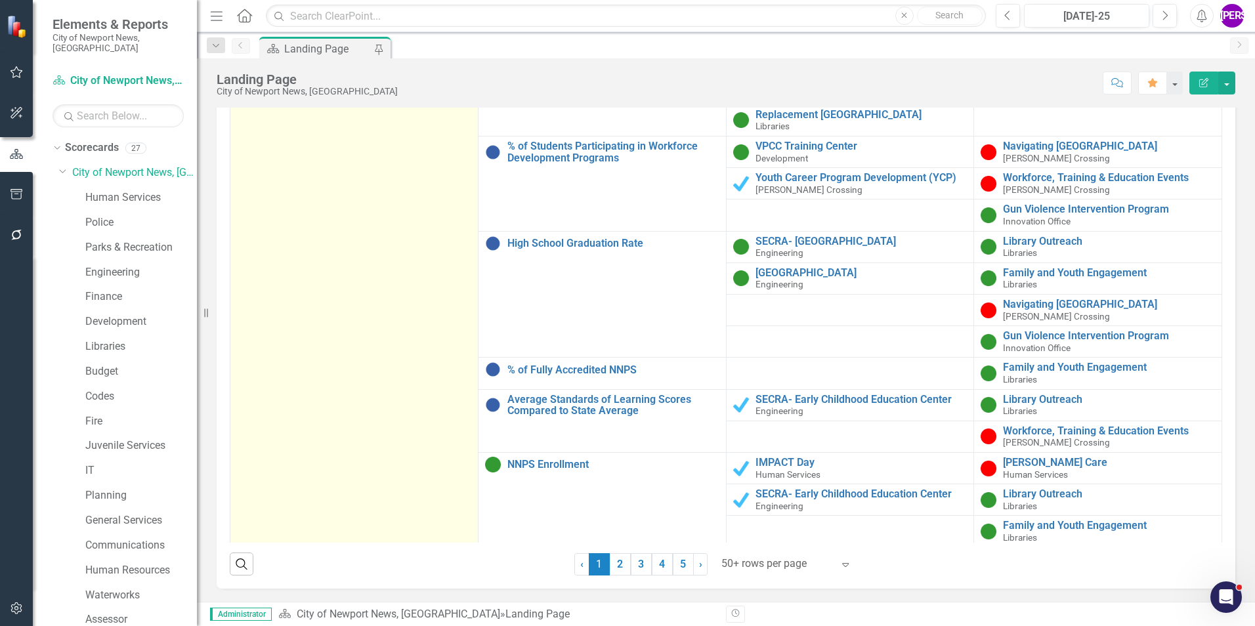
scroll to position [1772, 0]
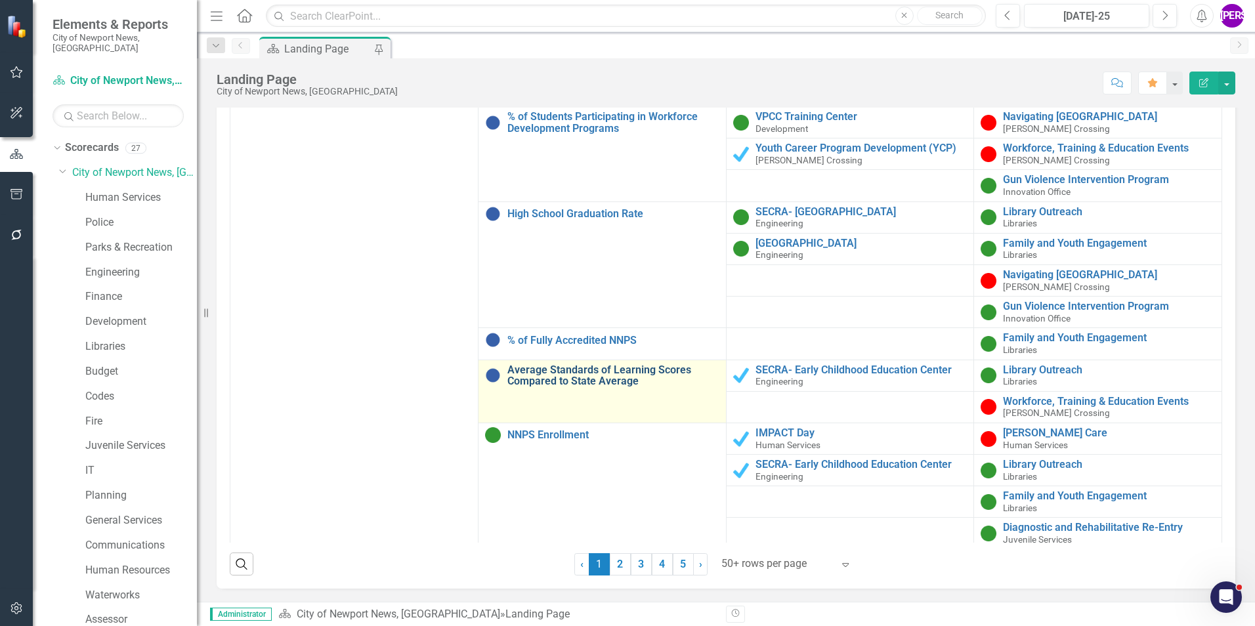
click at [592, 364] on link "Average Standards of Learning Scores Compared to State Average" at bounding box center [613, 375] width 212 height 23
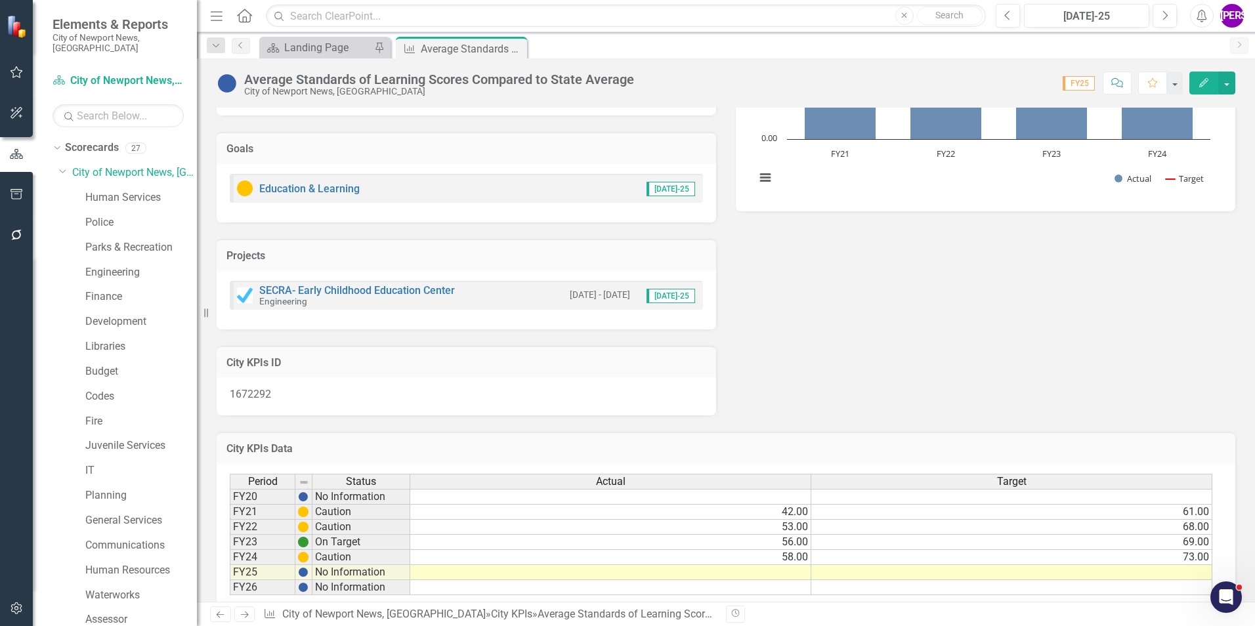
scroll to position [357, 0]
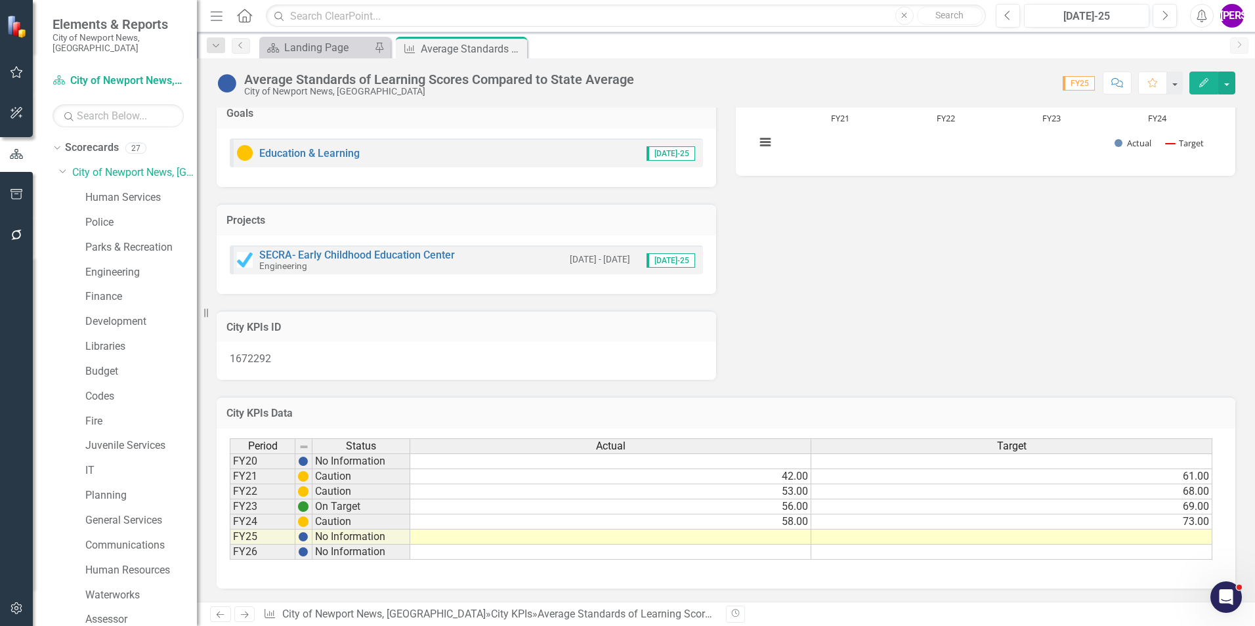
click at [743, 538] on td at bounding box center [610, 537] width 401 height 15
click at [514, 43] on icon "Close" at bounding box center [514, 48] width 13 height 11
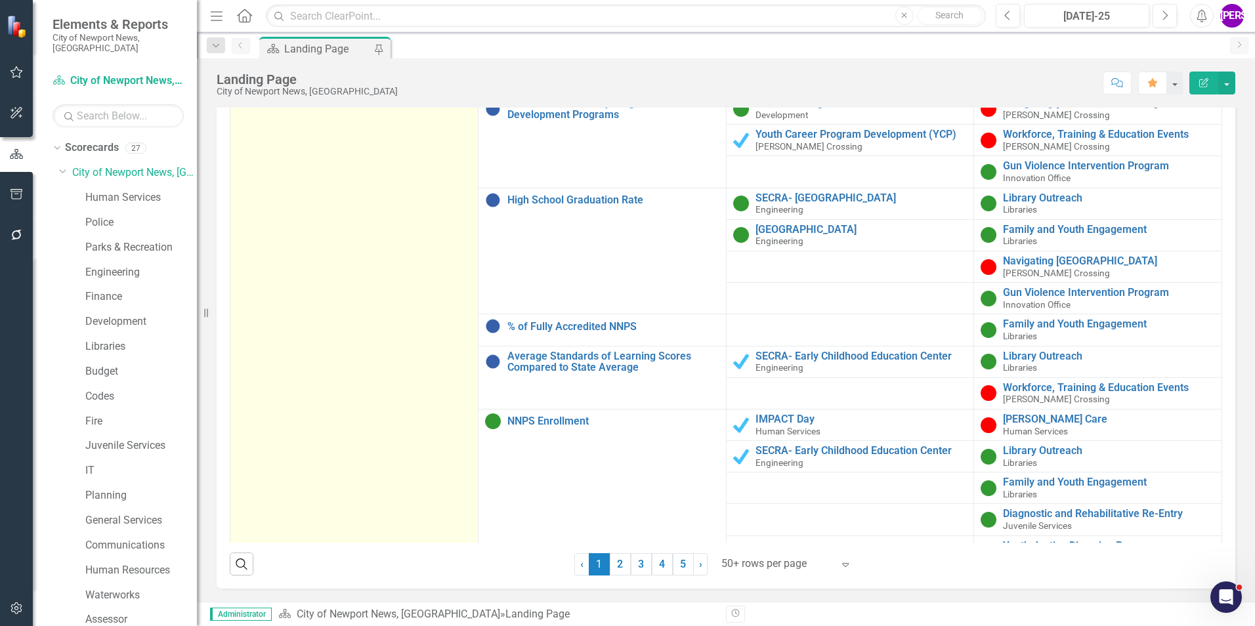
scroll to position [1720, 0]
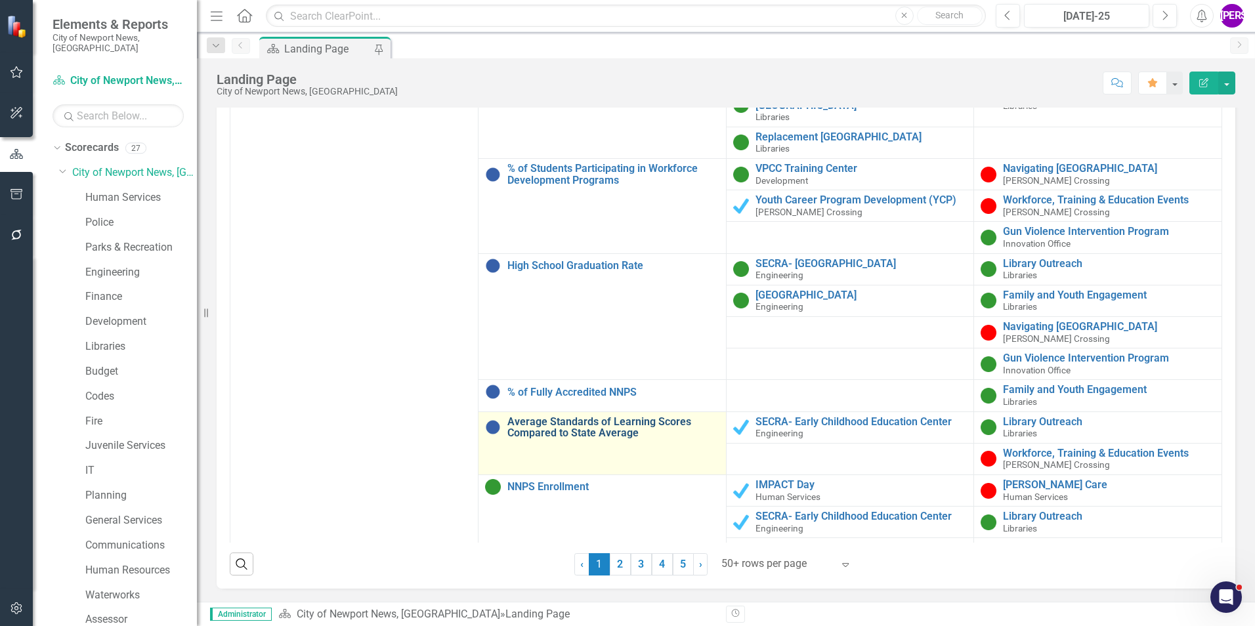
click at [606, 416] on link "Average Standards of Learning Scores Compared to State Average" at bounding box center [613, 427] width 212 height 23
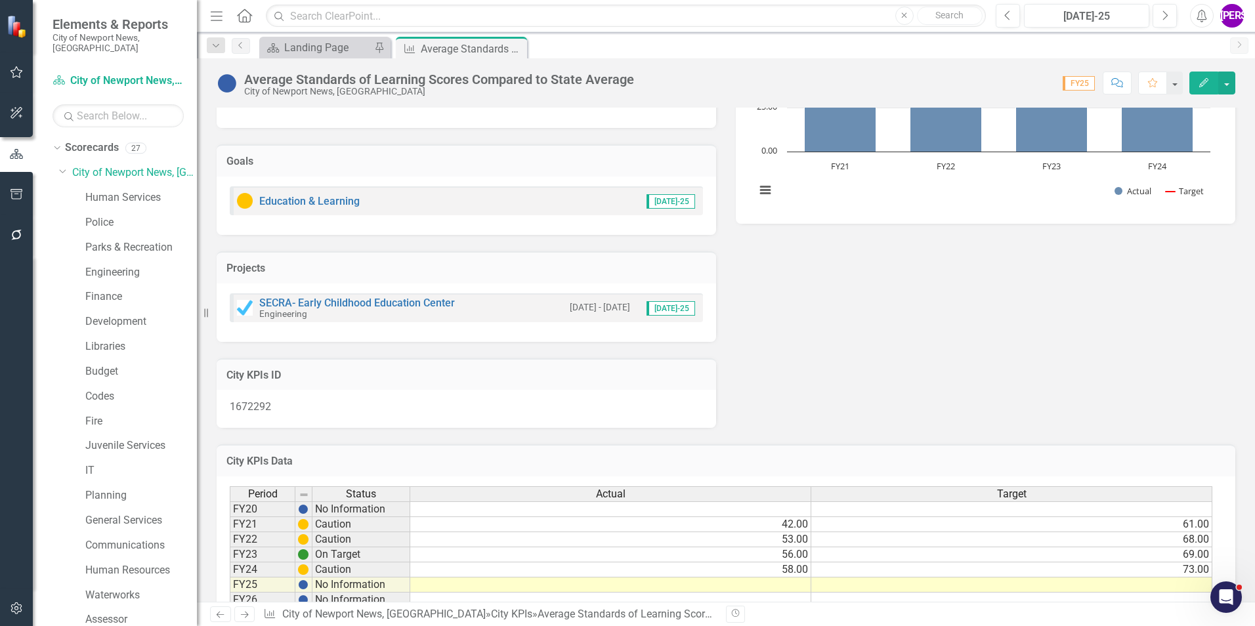
scroll to position [357, 0]
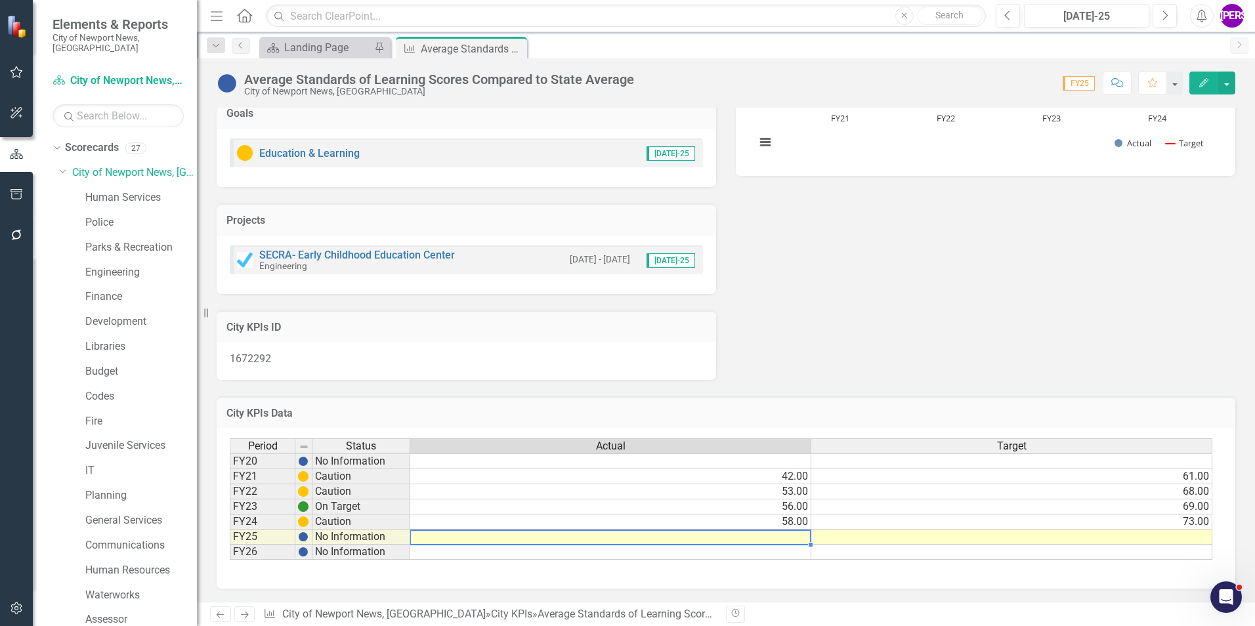
click at [230, 544] on div "Period Status Actual Target FY20 No Information FY21 Caution 42.00 61.00 FY22 C…" at bounding box center [230, 498] width 0 height 121
click at [1004, 25] on button "Previous" at bounding box center [1008, 16] width 24 height 24
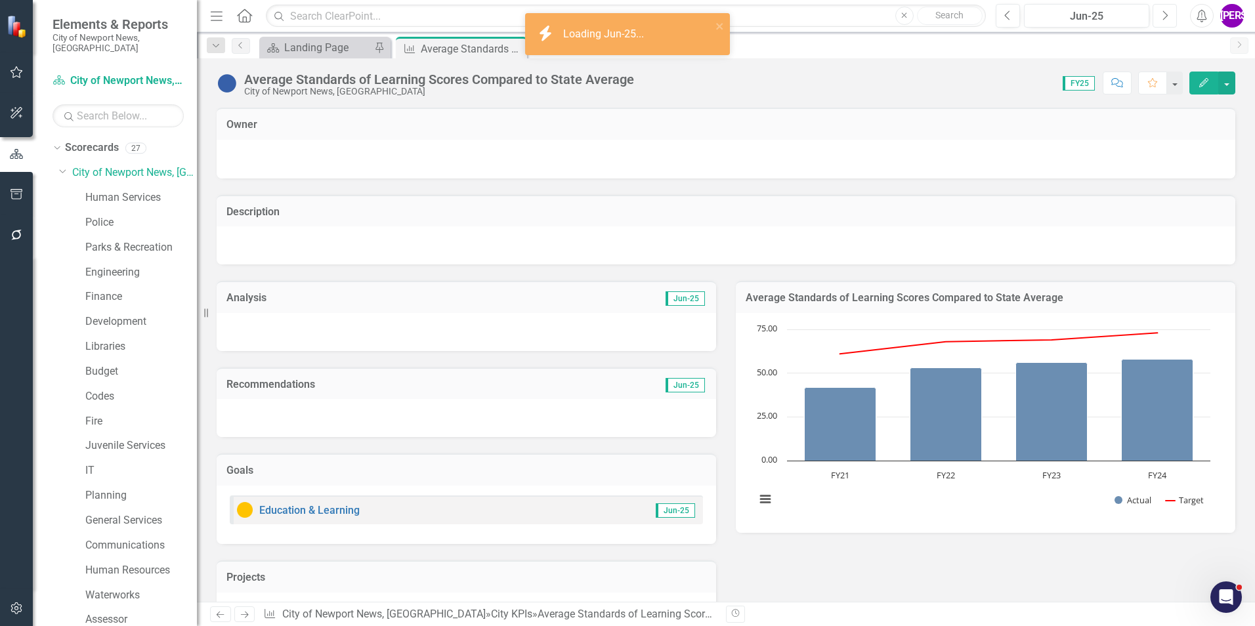
click at [1166, 25] on button "Next" at bounding box center [1165, 16] width 24 height 24
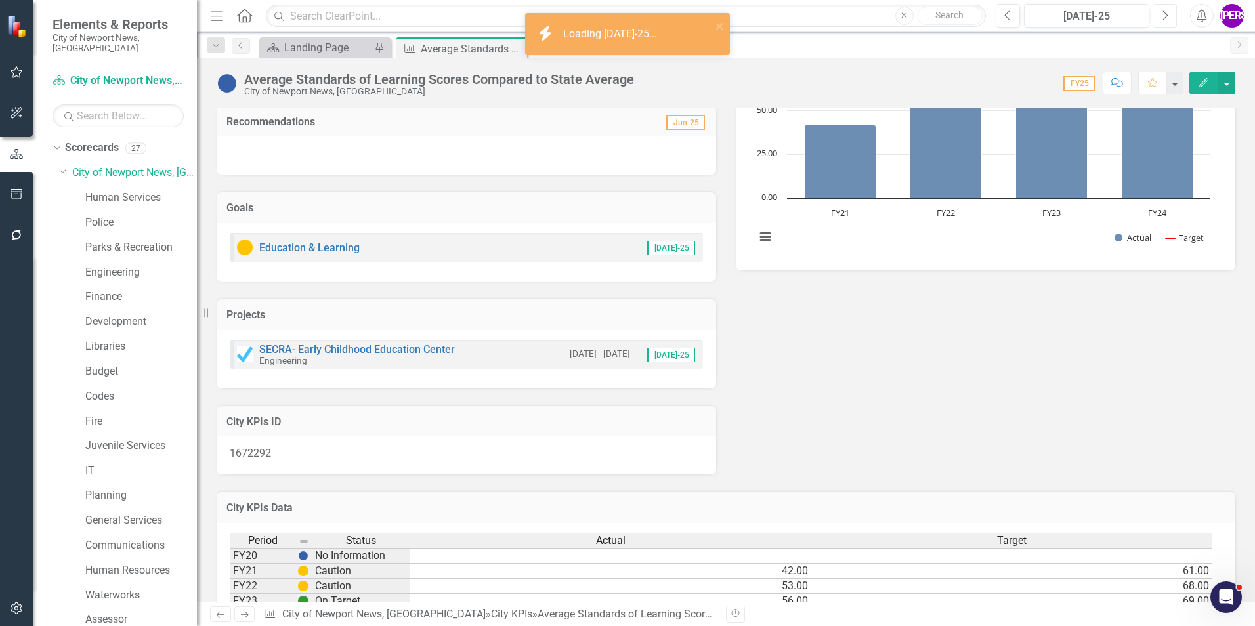
scroll to position [357, 0]
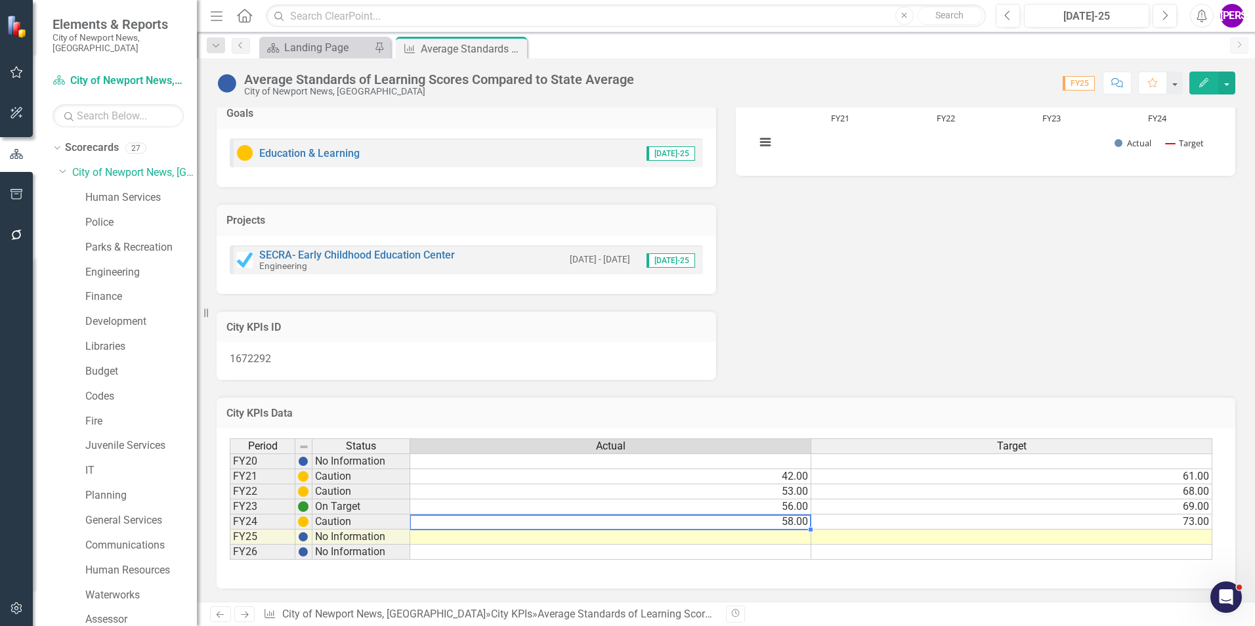
click at [230, 529] on div "Period Status Actual Target FY20 No Information FY21 Caution 42.00 61.00 FY22 C…" at bounding box center [230, 498] width 0 height 121
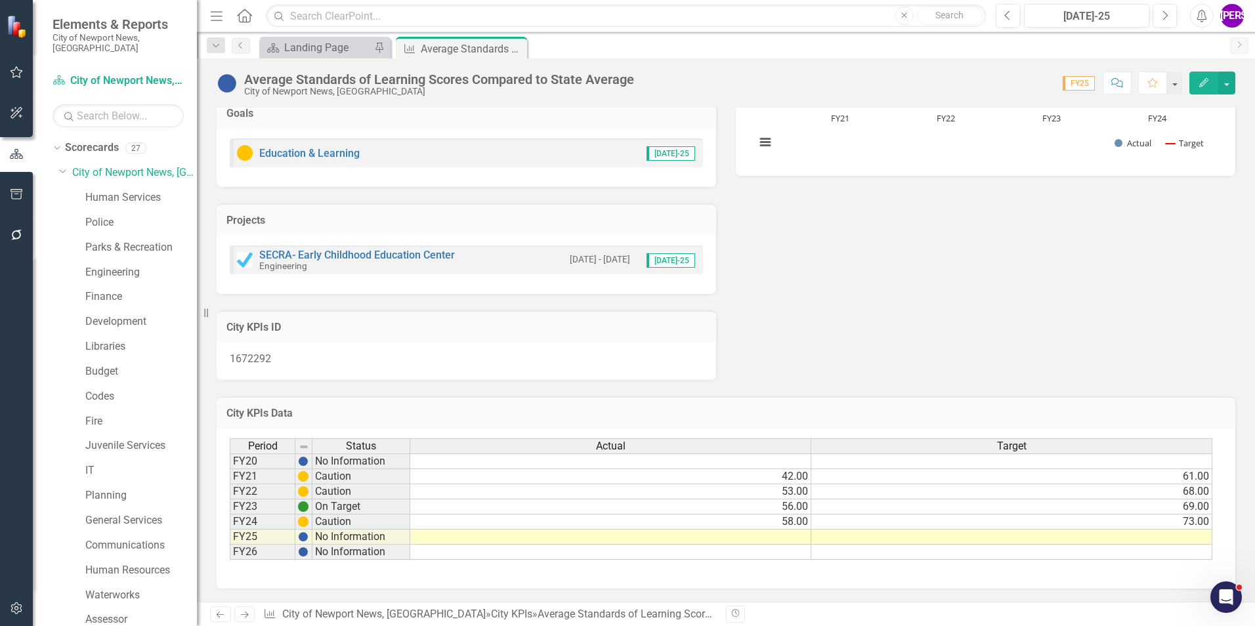
click at [1111, 85] on button "Comment" at bounding box center [1117, 83] width 29 height 23
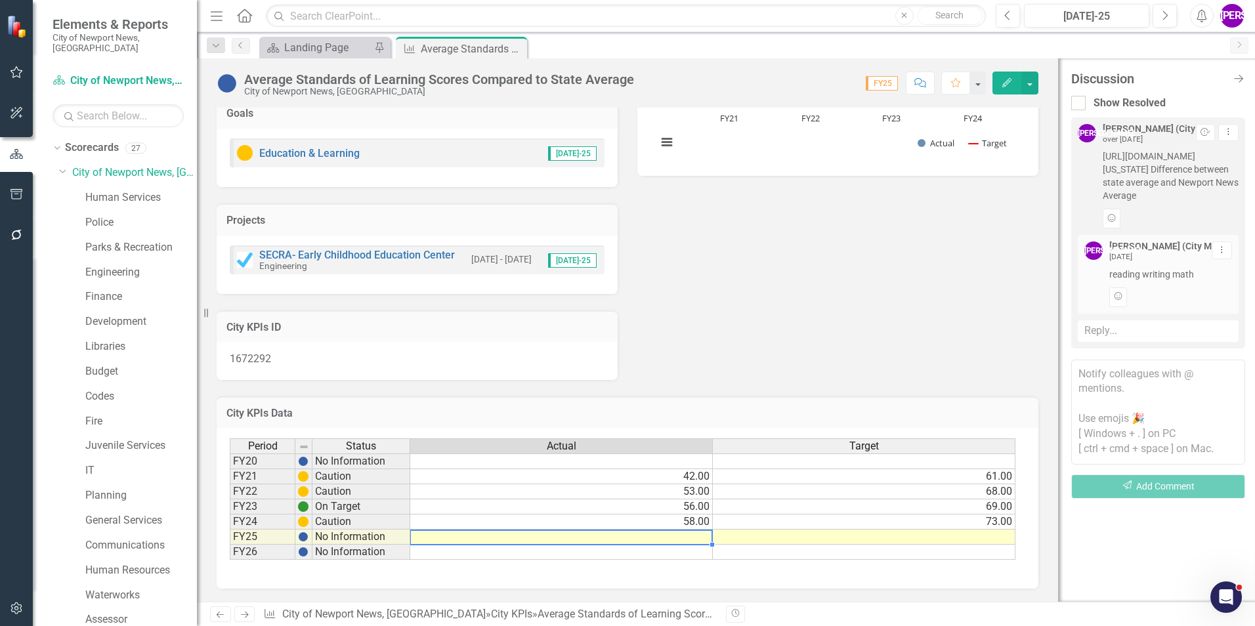
click at [686, 533] on td at bounding box center [561, 537] width 303 height 15
type textarea "56"
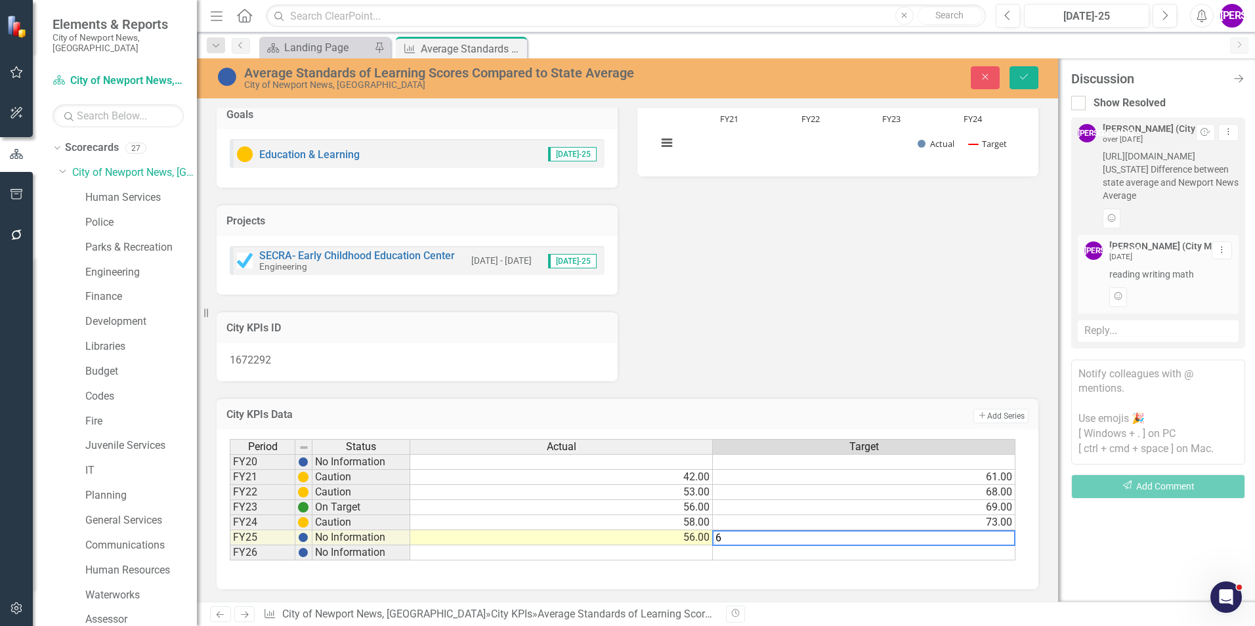
type textarea "69"
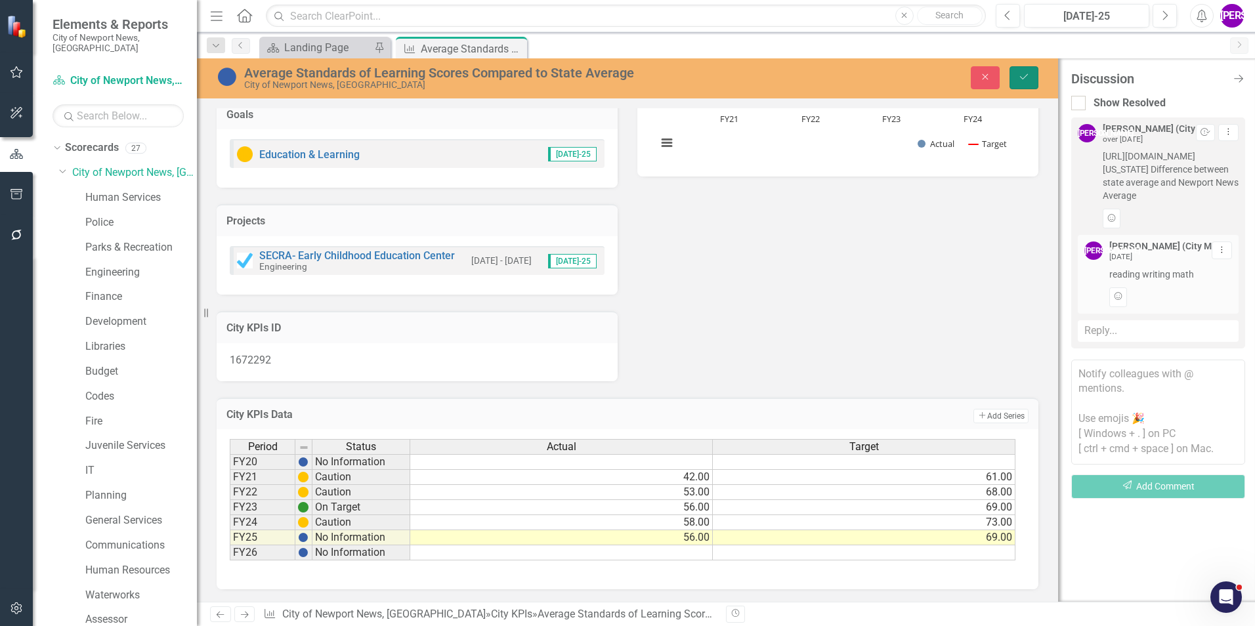
click at [1034, 75] on button "Save" at bounding box center [1023, 77] width 29 height 23
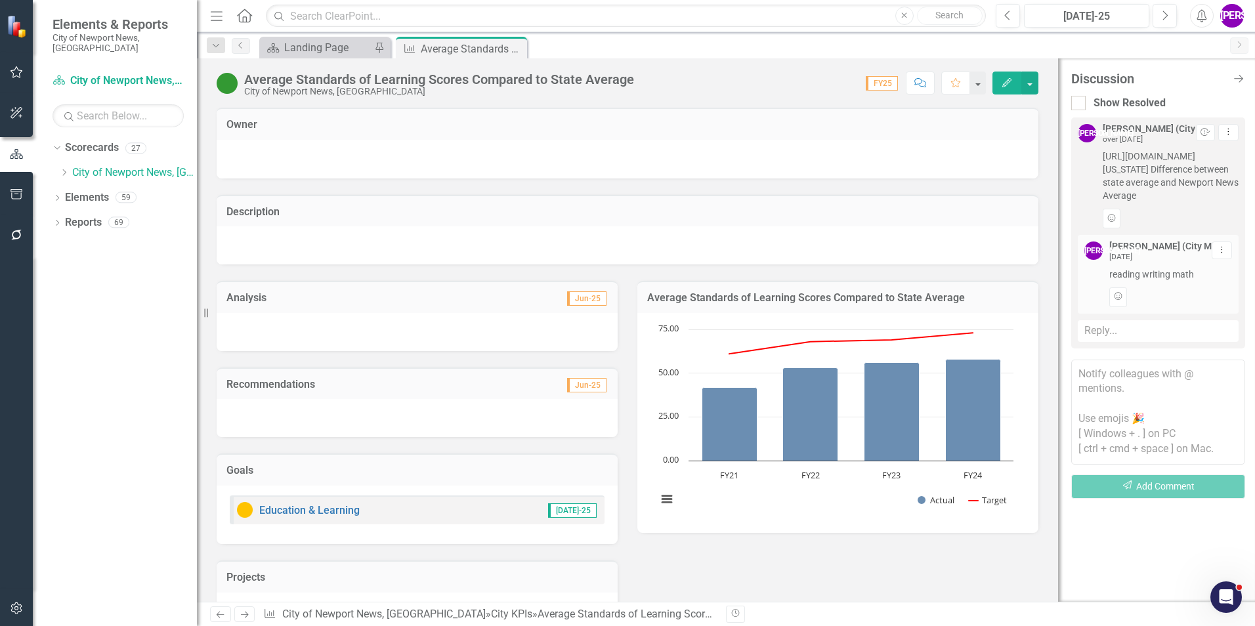
click at [963, 306] on td "Average Standards of Learning Scores Compared to State Average" at bounding box center [837, 299] width 381 height 17
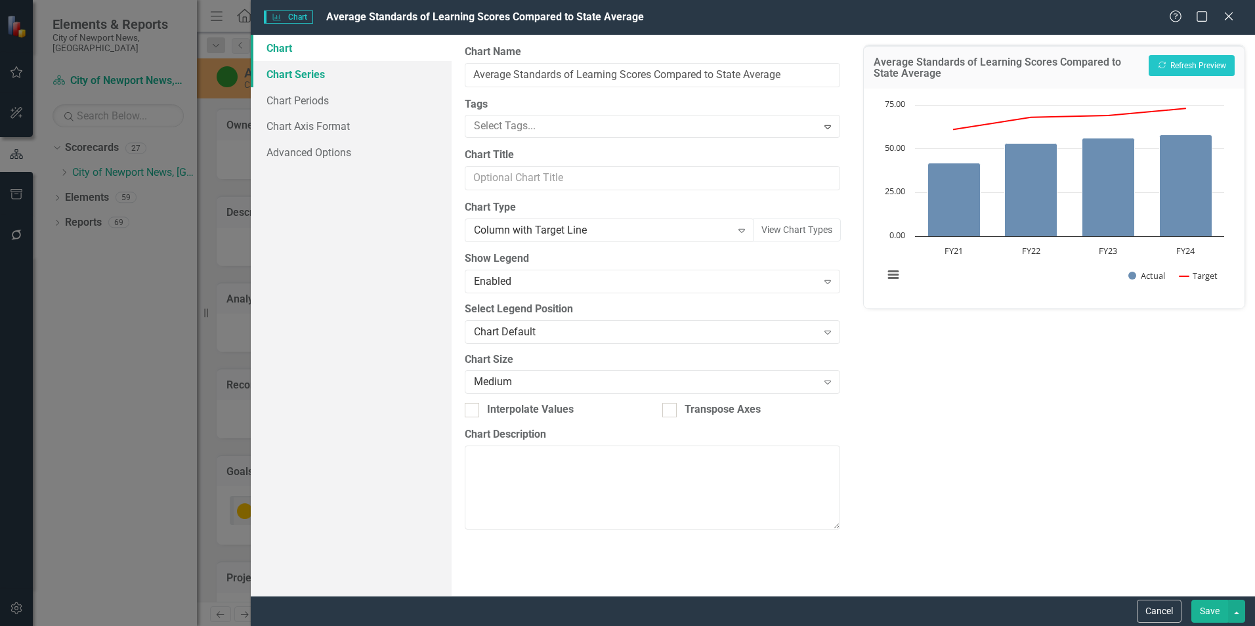
click at [329, 80] on link "Chart Series" at bounding box center [351, 74] width 201 height 26
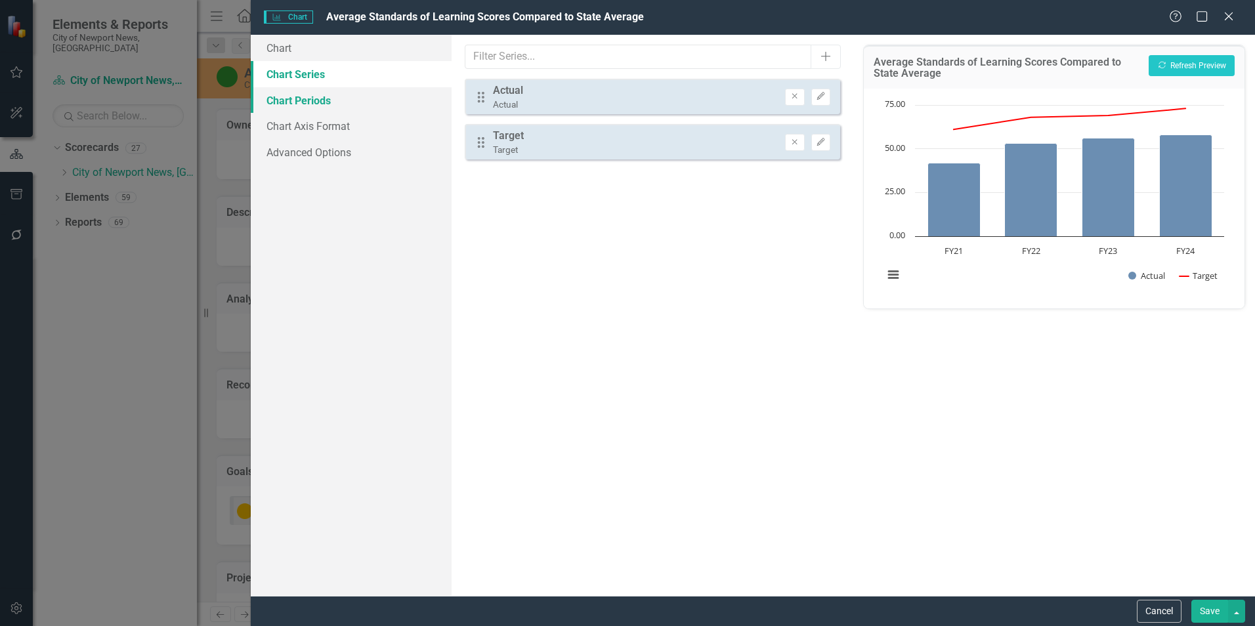
click at [322, 106] on link "Chart Periods" at bounding box center [351, 100] width 201 height 26
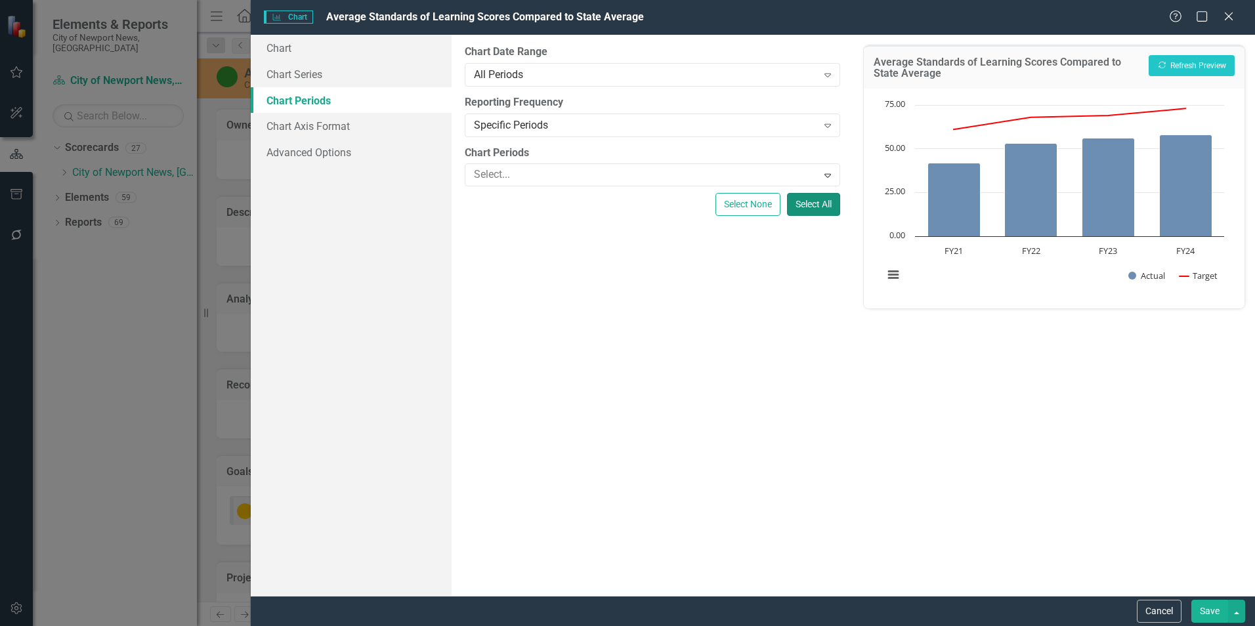
click at [810, 203] on button "Select All" at bounding box center [813, 204] width 53 height 23
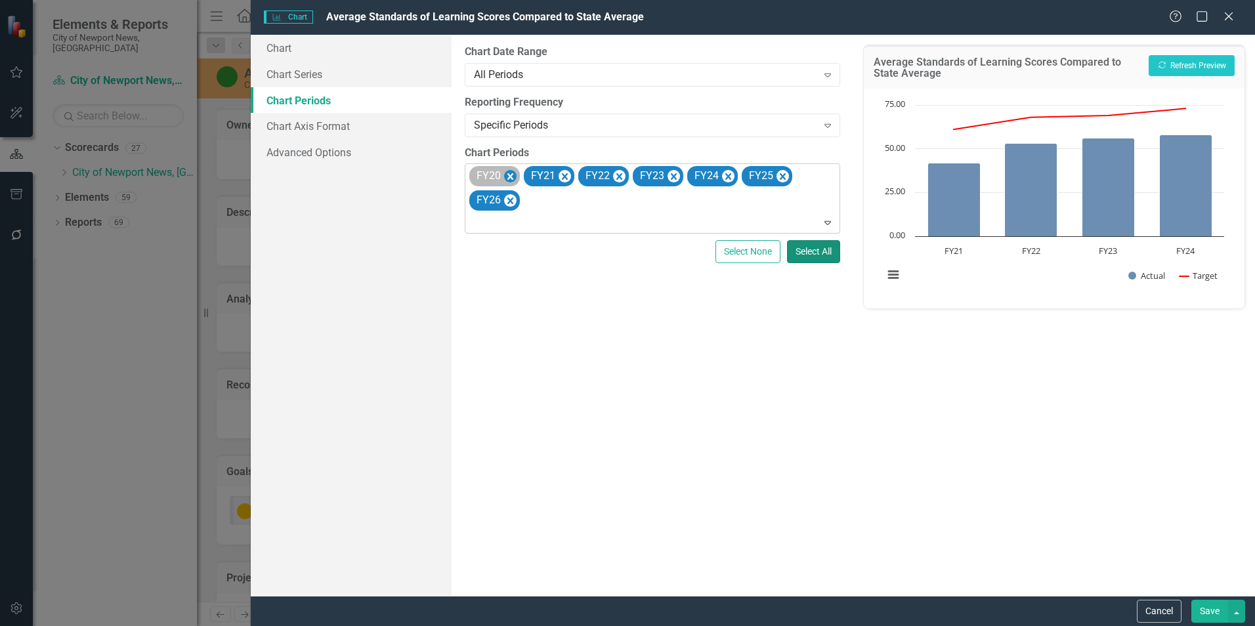
click at [509, 177] on icon "Remove FY20" at bounding box center [510, 176] width 6 height 7
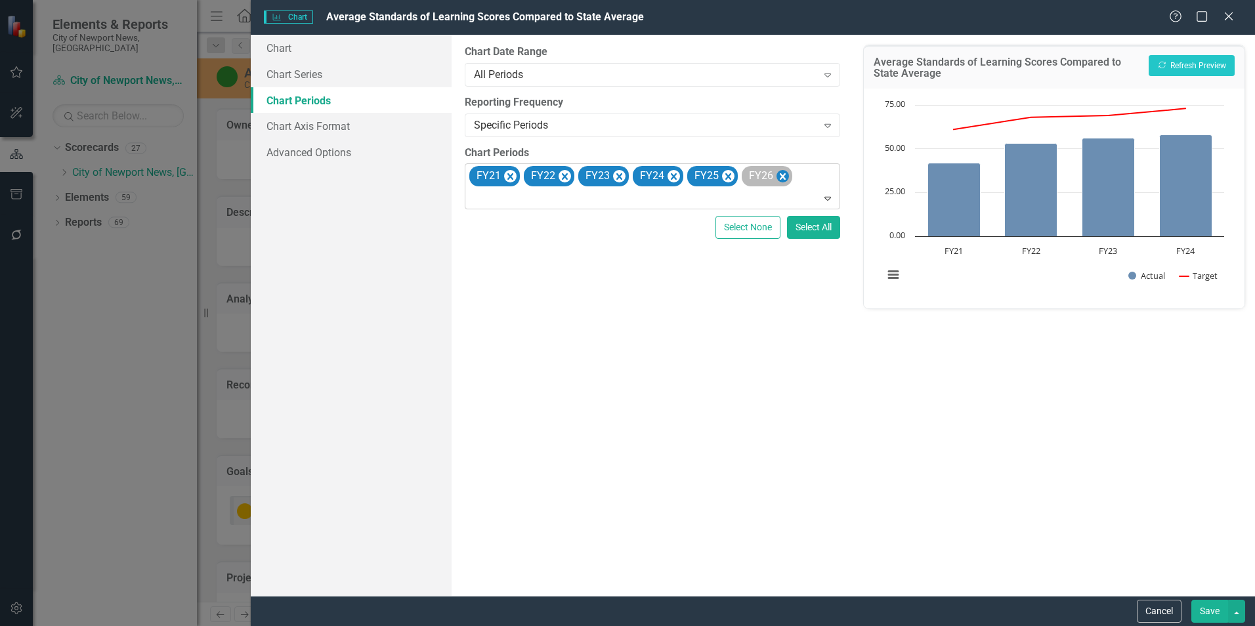
click at [776, 177] on icon "Remove FY26" at bounding box center [782, 177] width 12 height 16
click at [1214, 67] on button "Recalculate Refresh Preview" at bounding box center [1192, 65] width 86 height 21
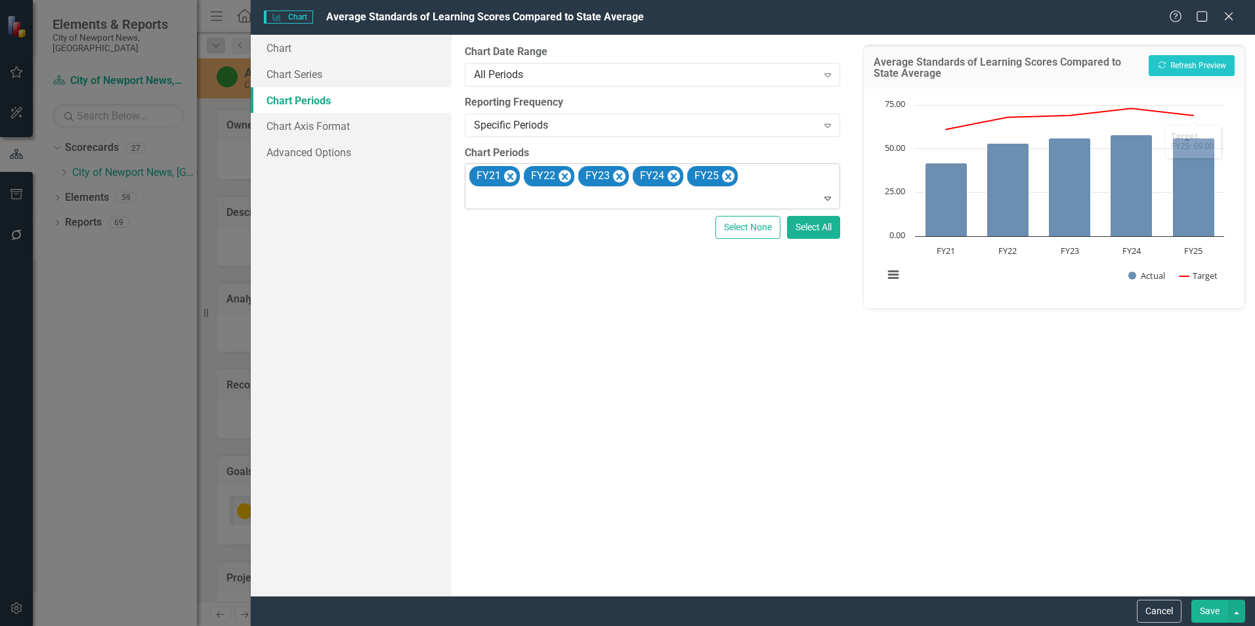
click at [1202, 618] on button "Save" at bounding box center [1209, 611] width 37 height 23
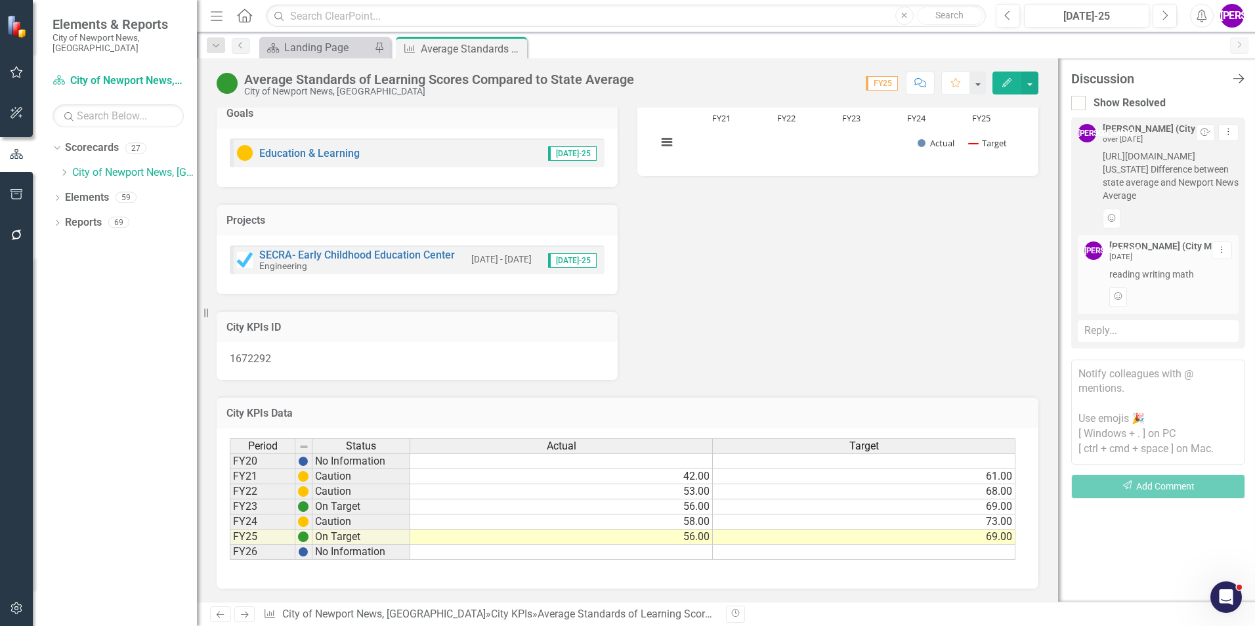
click at [1240, 76] on icon "Close Discussion Bar" at bounding box center [1238, 78] width 16 height 12
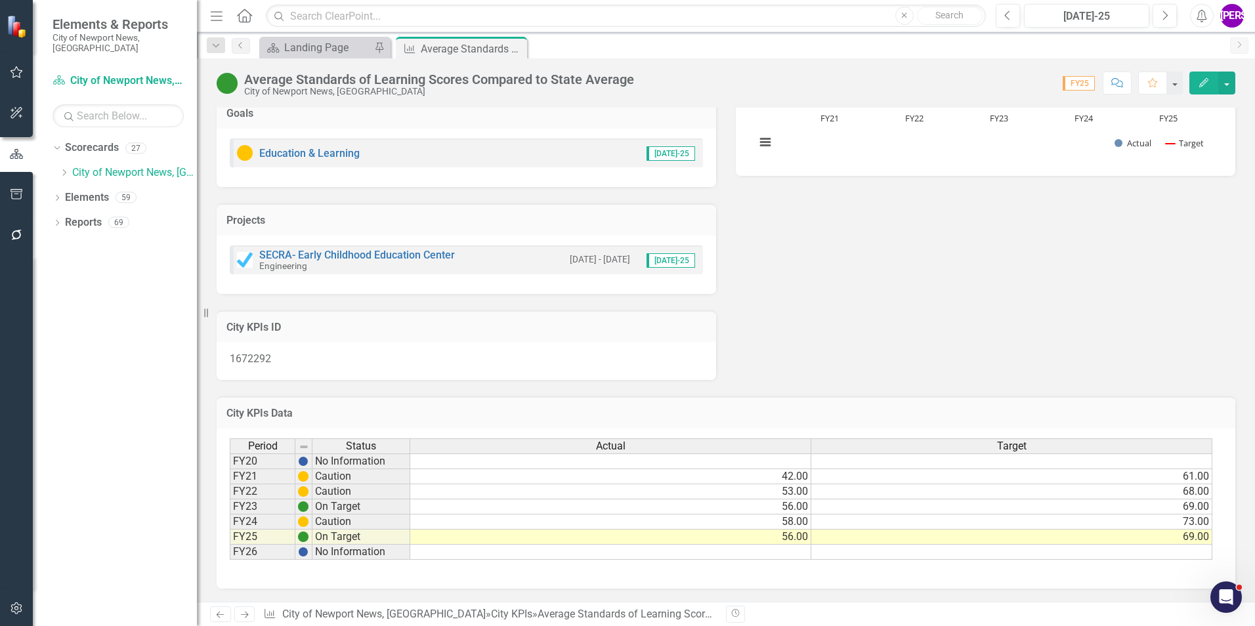
click at [790, 538] on td "56.00" at bounding box center [610, 537] width 401 height 15
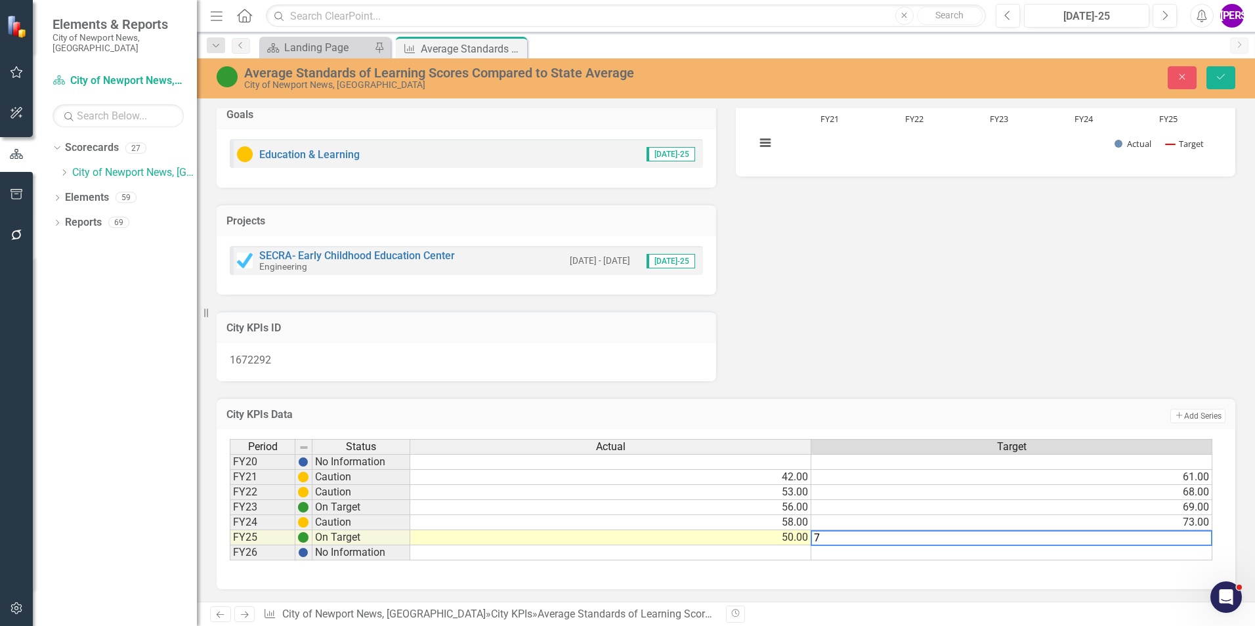
type textarea "74"
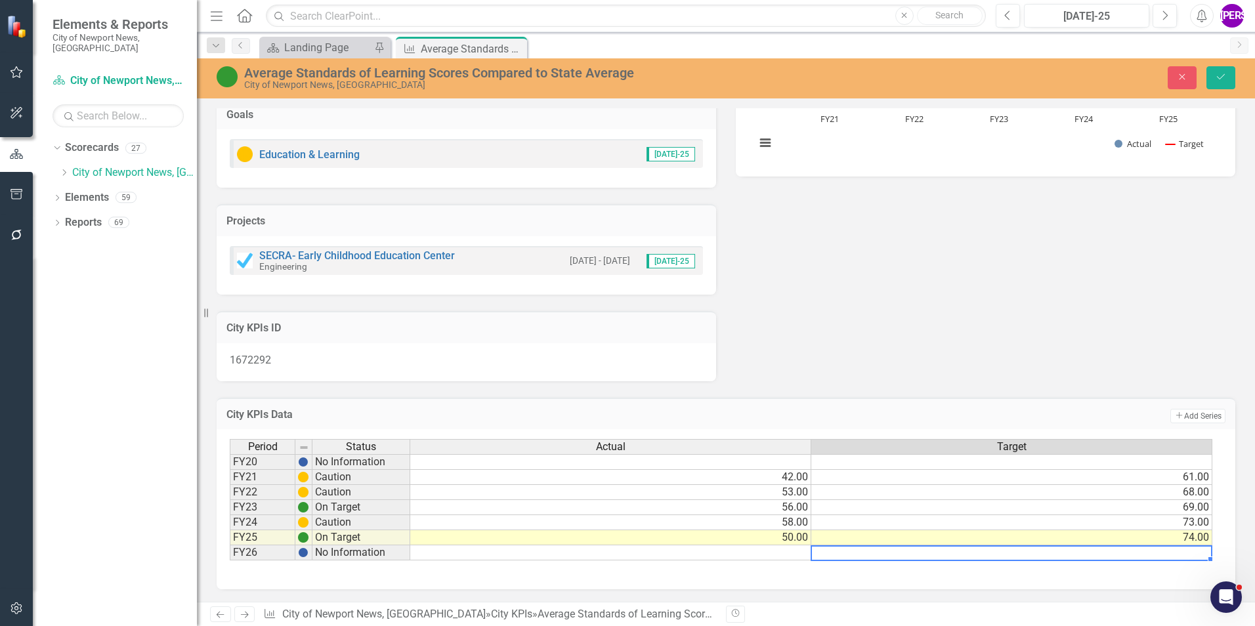
click at [1030, 381] on div "City KPIs Data Add Add Series Period Status Actual Target FY20 No Information F…" at bounding box center [726, 485] width 1038 height 209
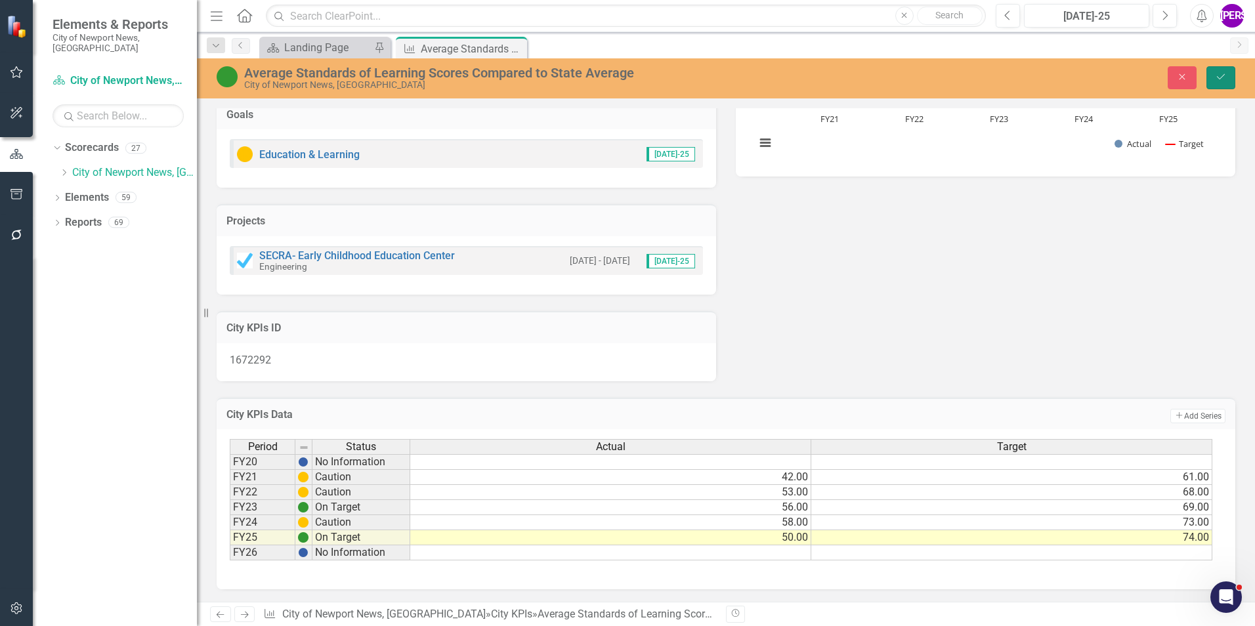
drag, startPoint x: 1219, startPoint y: 85, endPoint x: 1225, endPoint y: 80, distance: 7.4
click at [1219, 85] on button "Save" at bounding box center [1220, 77] width 29 height 23
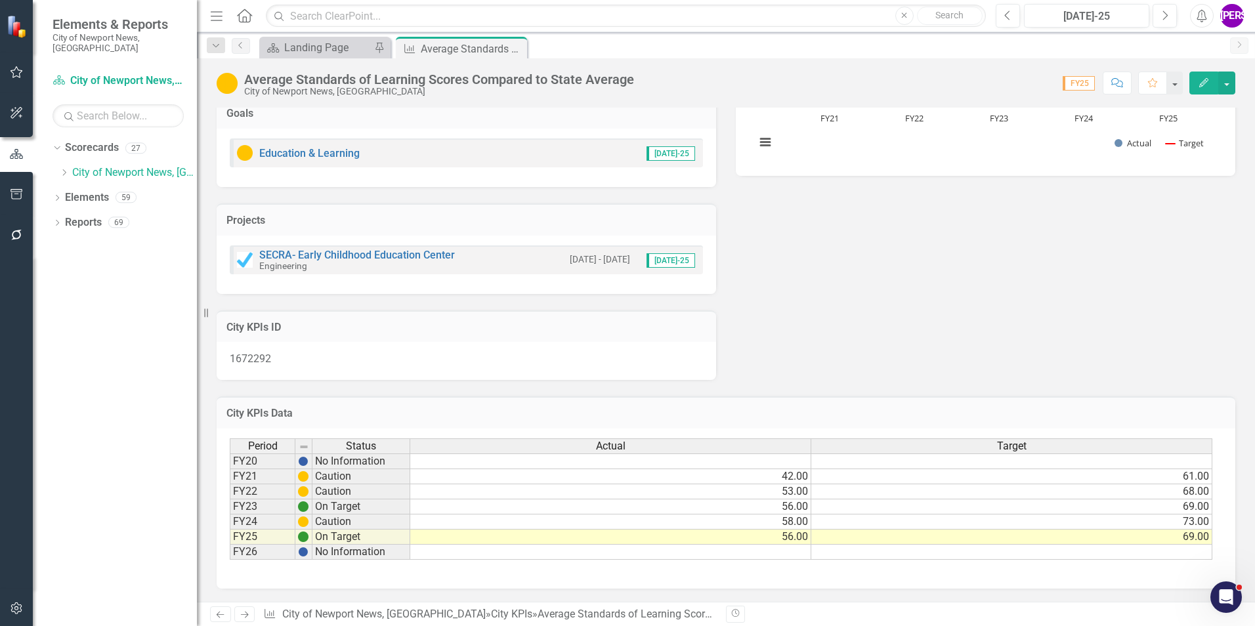
click at [1147, 541] on td "69.00" at bounding box center [1011, 537] width 401 height 15
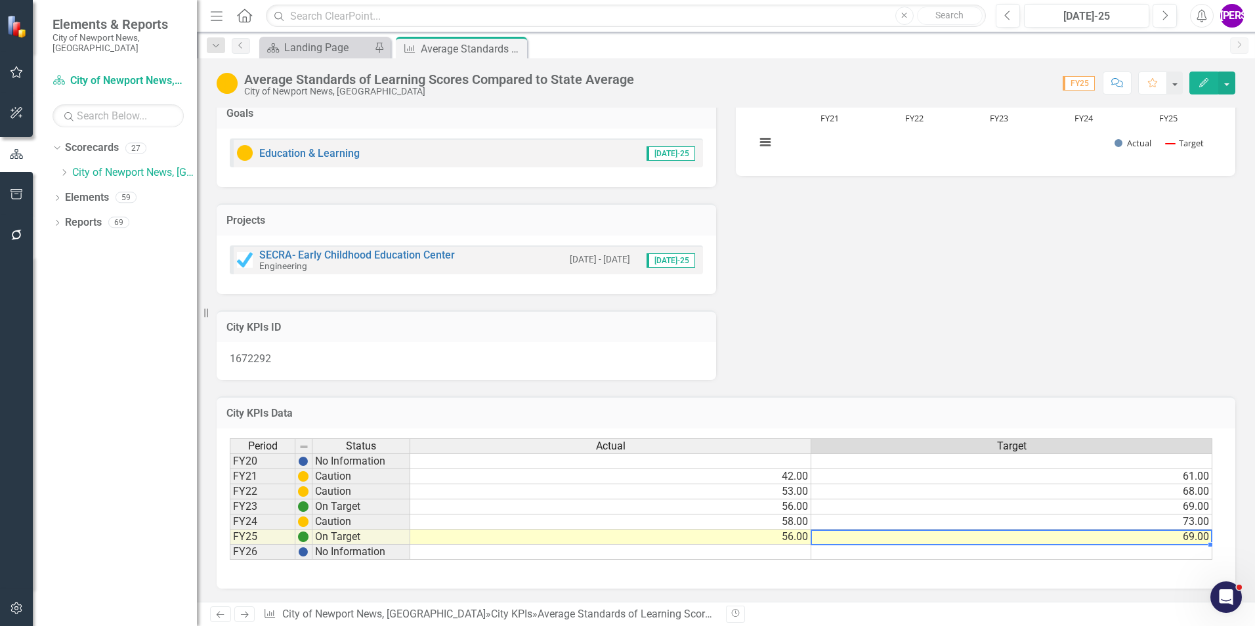
type textarea "74"
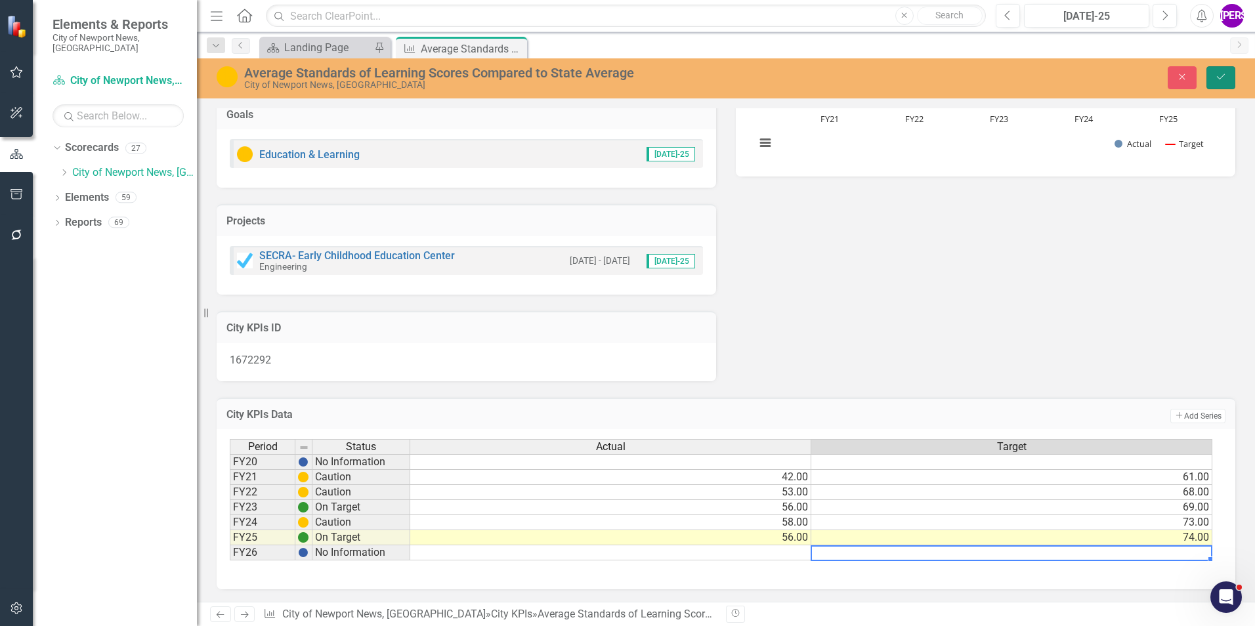
click at [1219, 67] on button "Save" at bounding box center [1220, 77] width 29 height 23
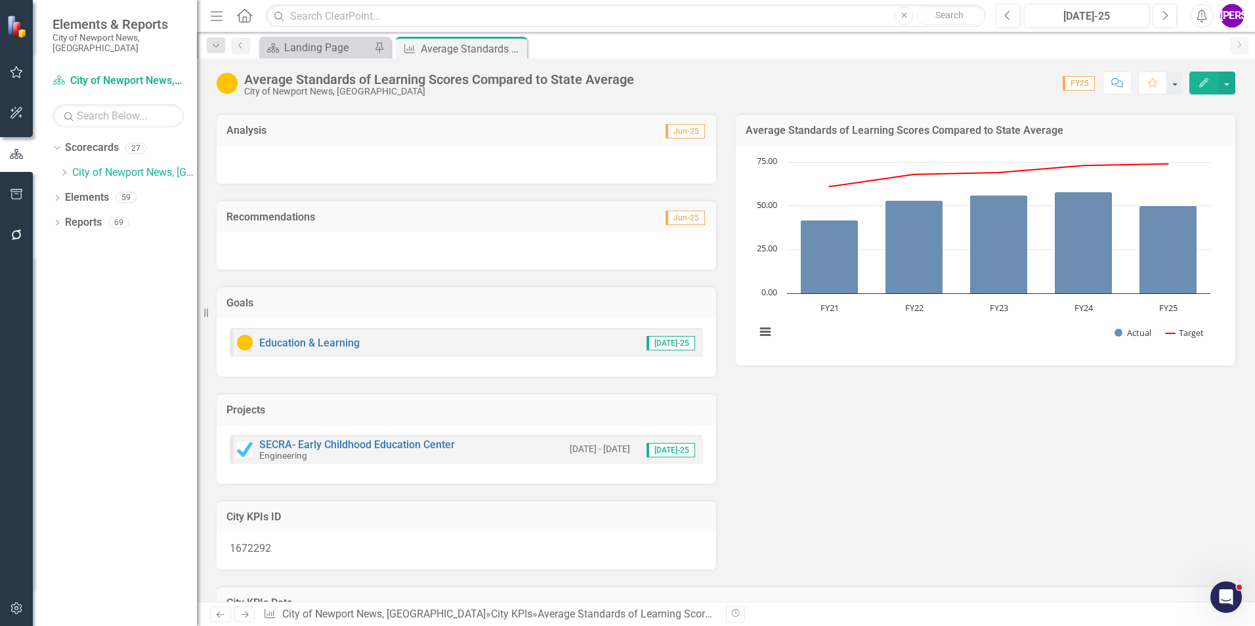
scroll to position [0, 0]
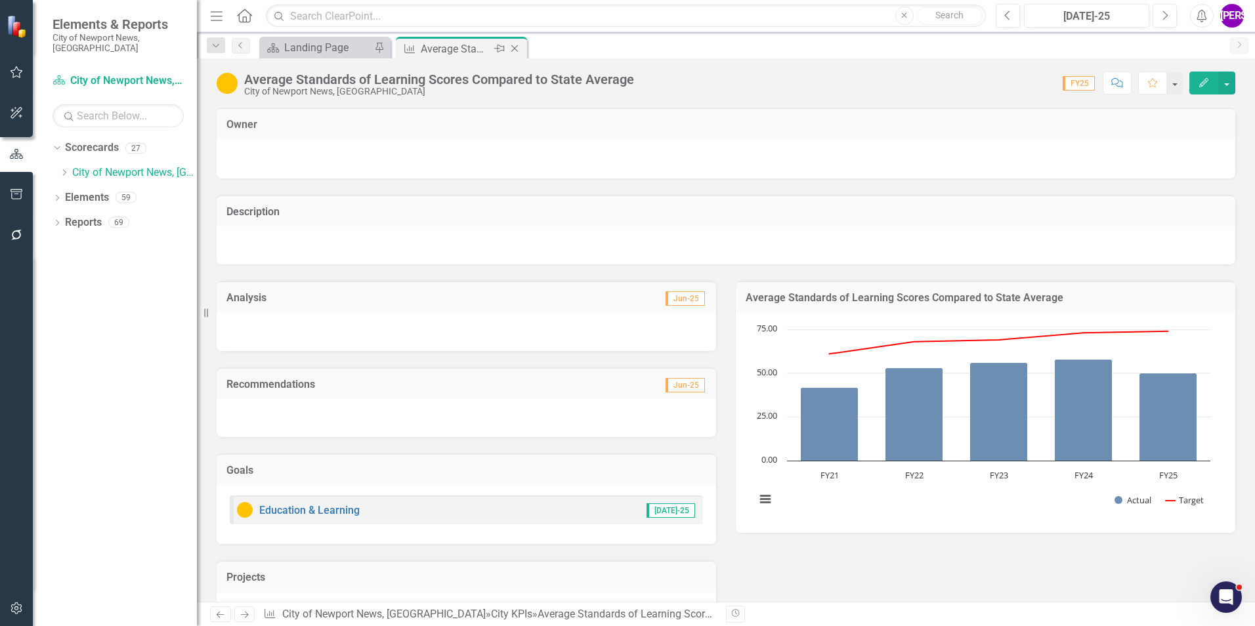
click at [514, 49] on icon "Close" at bounding box center [514, 48] width 13 height 11
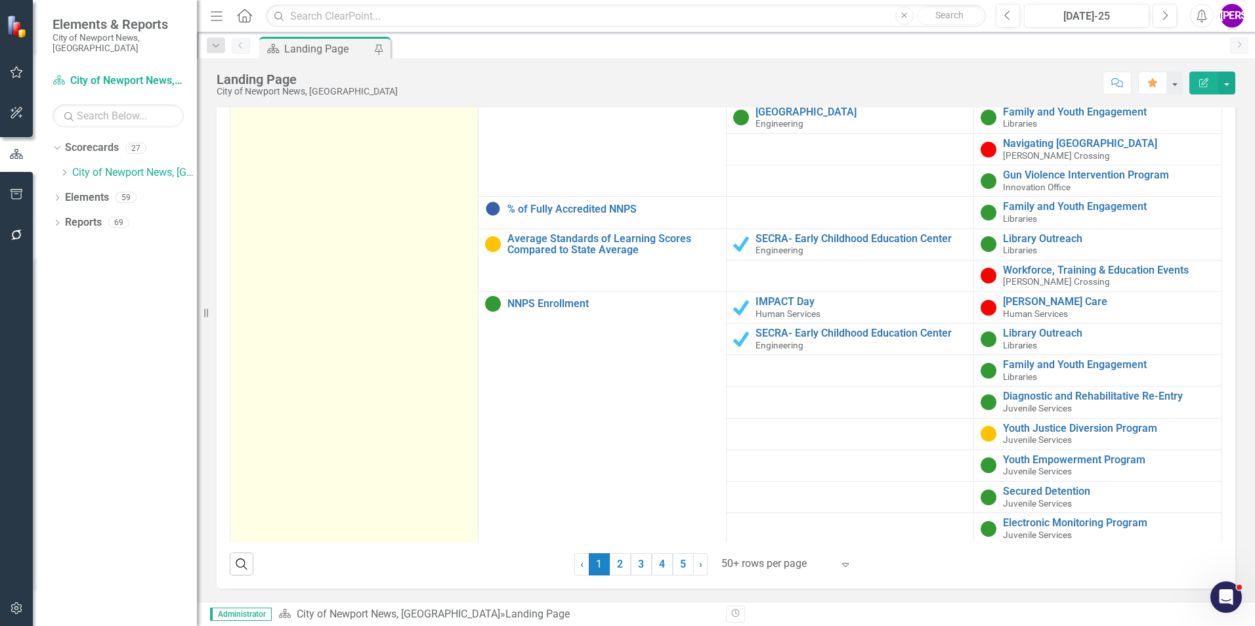
scroll to position [2048, 0]
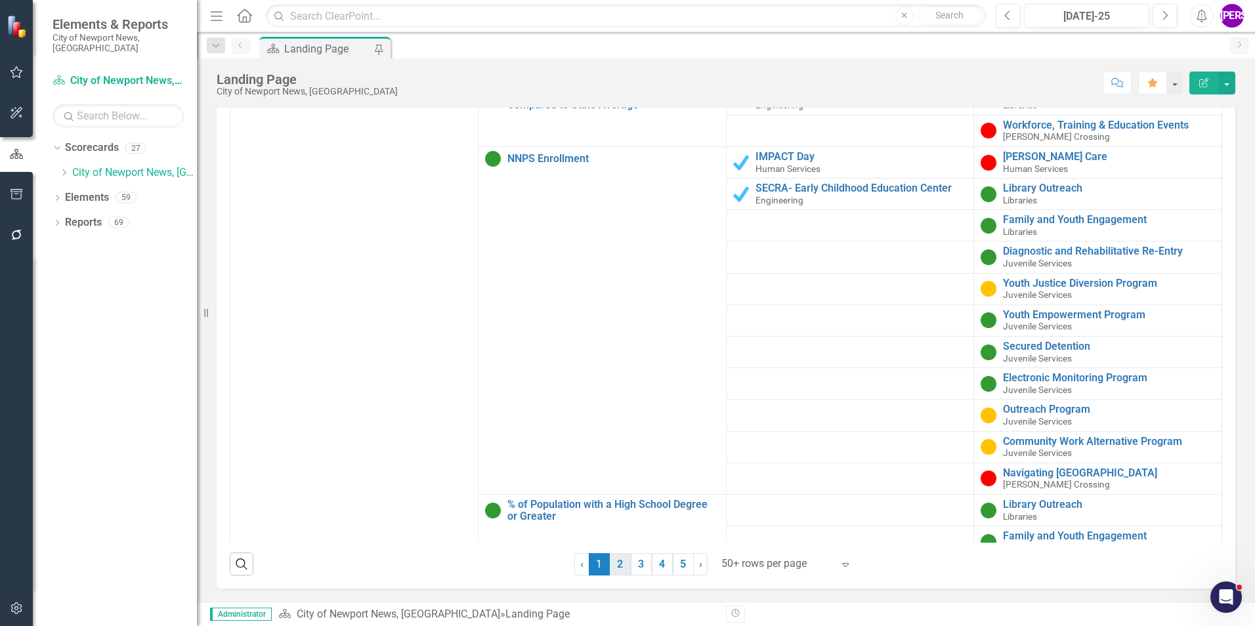
click at [610, 567] on link "2" at bounding box center [620, 564] width 21 height 22
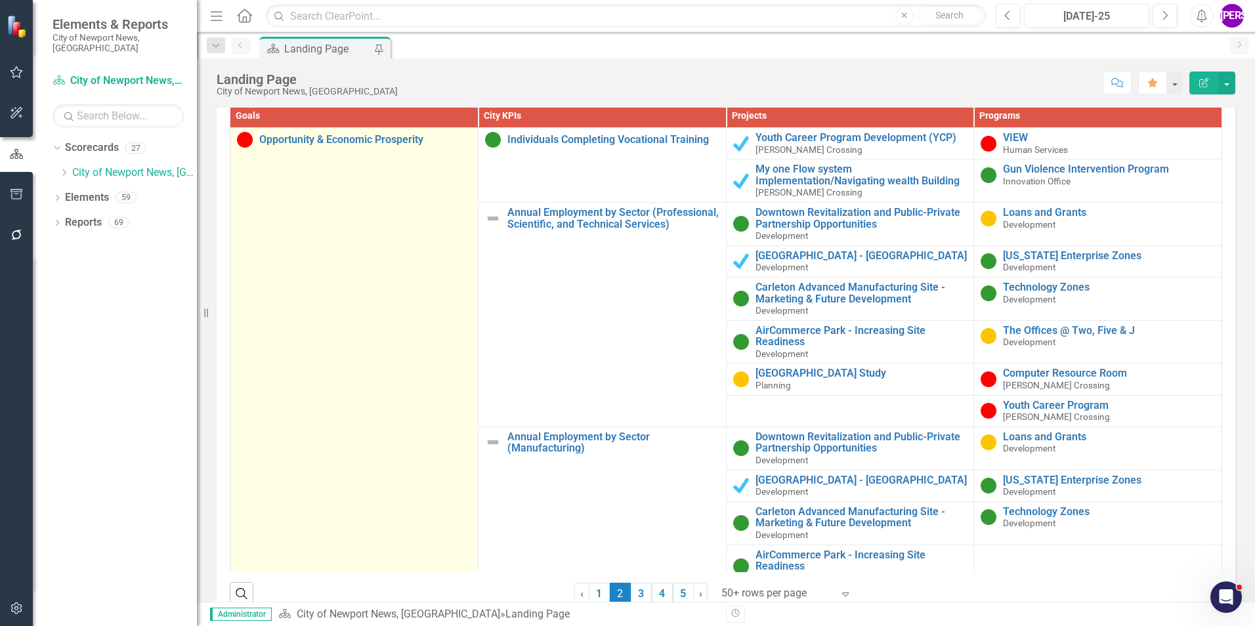
scroll to position [1315, 0]
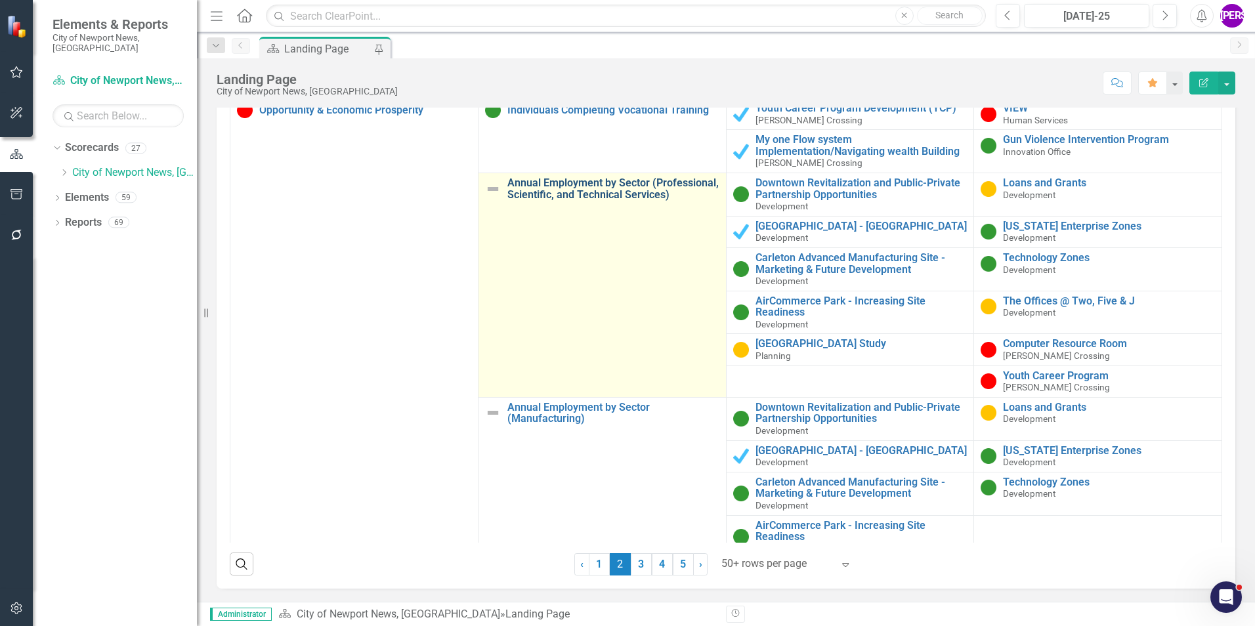
click at [541, 194] on link "Annual Employment by Sector (Professional, Scientific, and Technical Services)" at bounding box center [613, 188] width 212 height 23
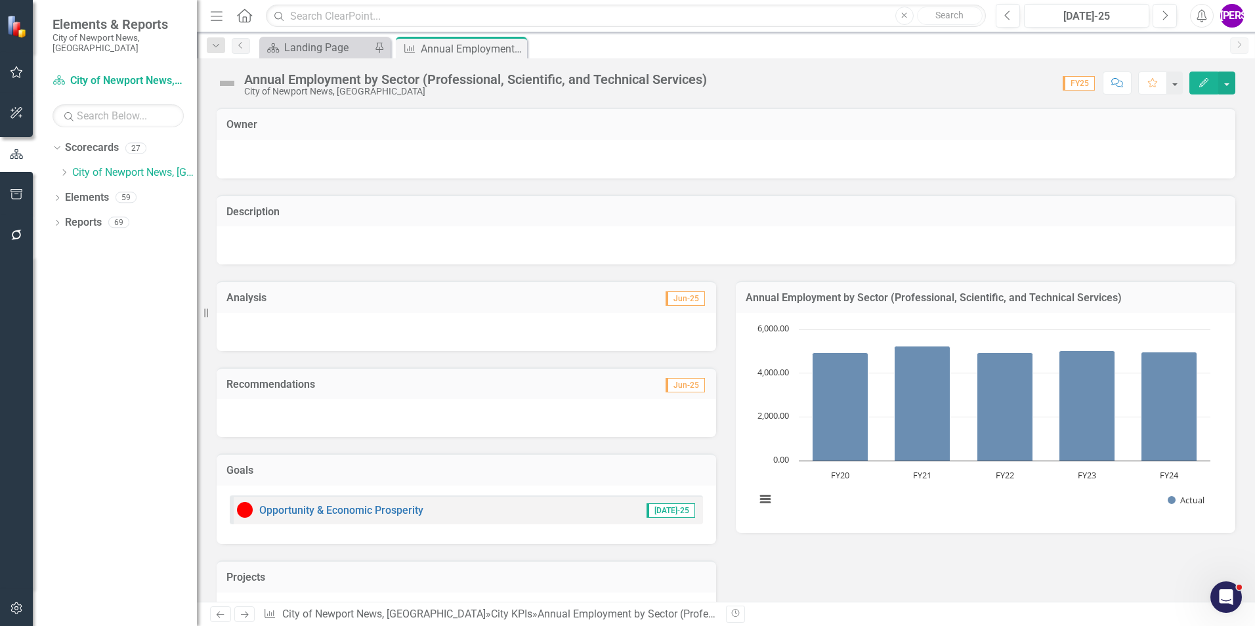
click at [1120, 83] on icon "Comment" at bounding box center [1117, 82] width 12 height 9
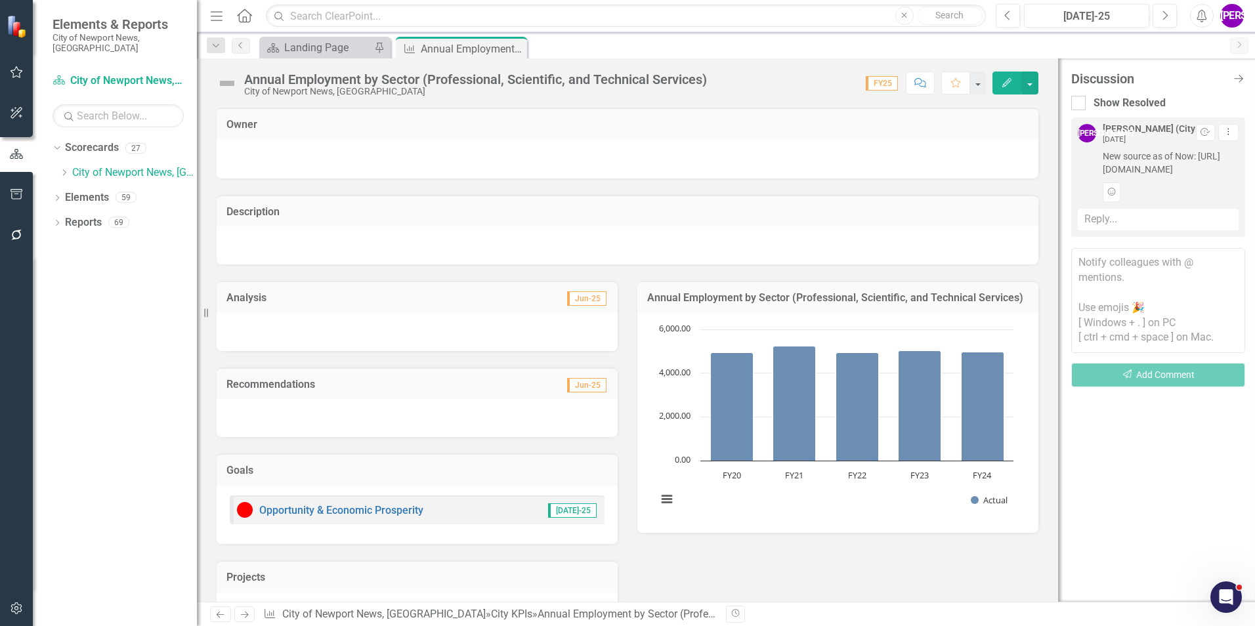
drag, startPoint x: 1097, startPoint y: 166, endPoint x: 1183, endPoint y: 213, distance: 97.8
click at [1183, 202] on div "[PERSON_NAME] (City Manager's Office) [DATE] Resolve Dropdown Menu New source a…" at bounding box center [1158, 163] width 161 height 78
copy span "[URL][DOMAIN_NAME]"
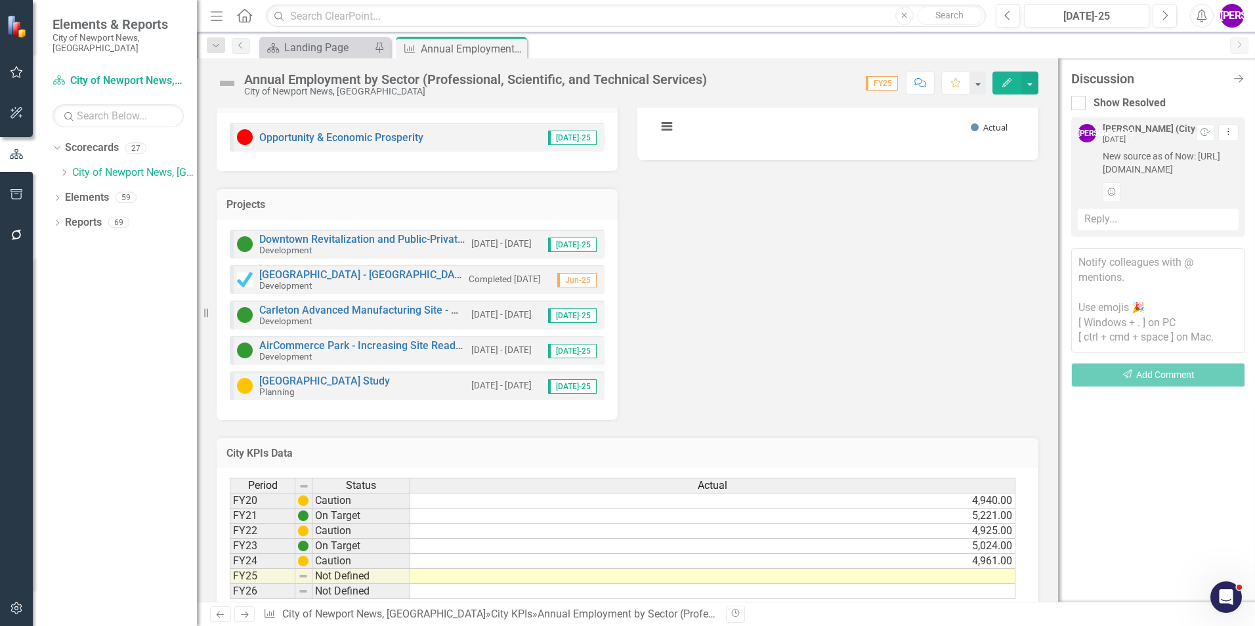
scroll to position [412, 0]
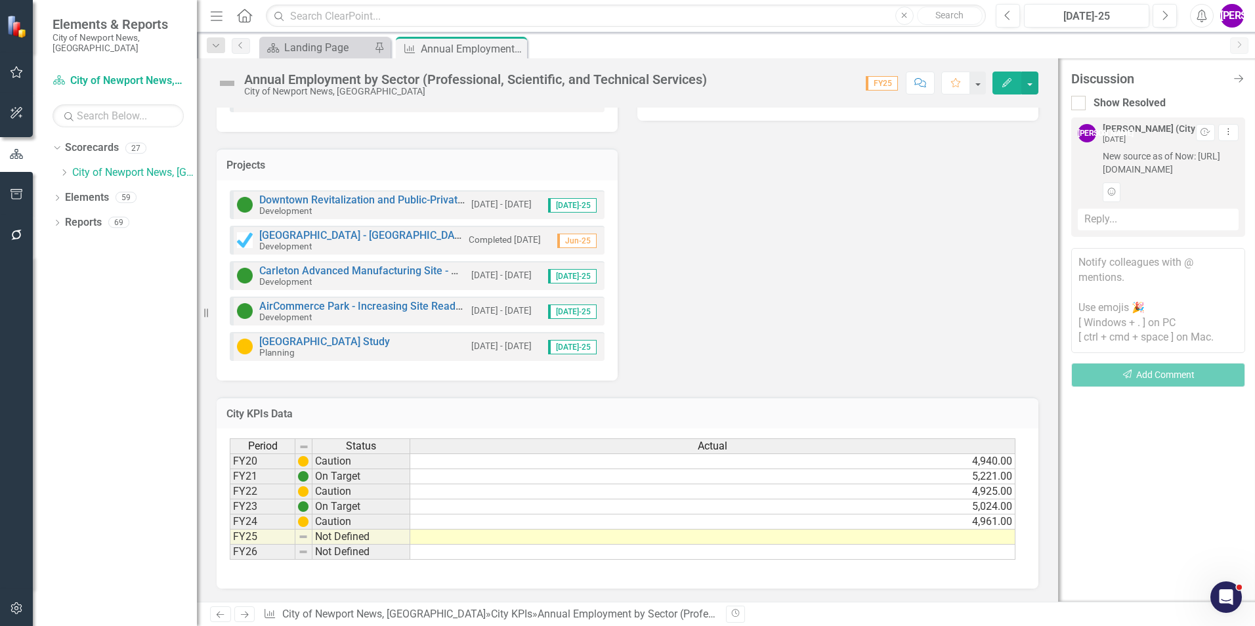
click at [932, 527] on td "4,961.00" at bounding box center [712, 522] width 605 height 15
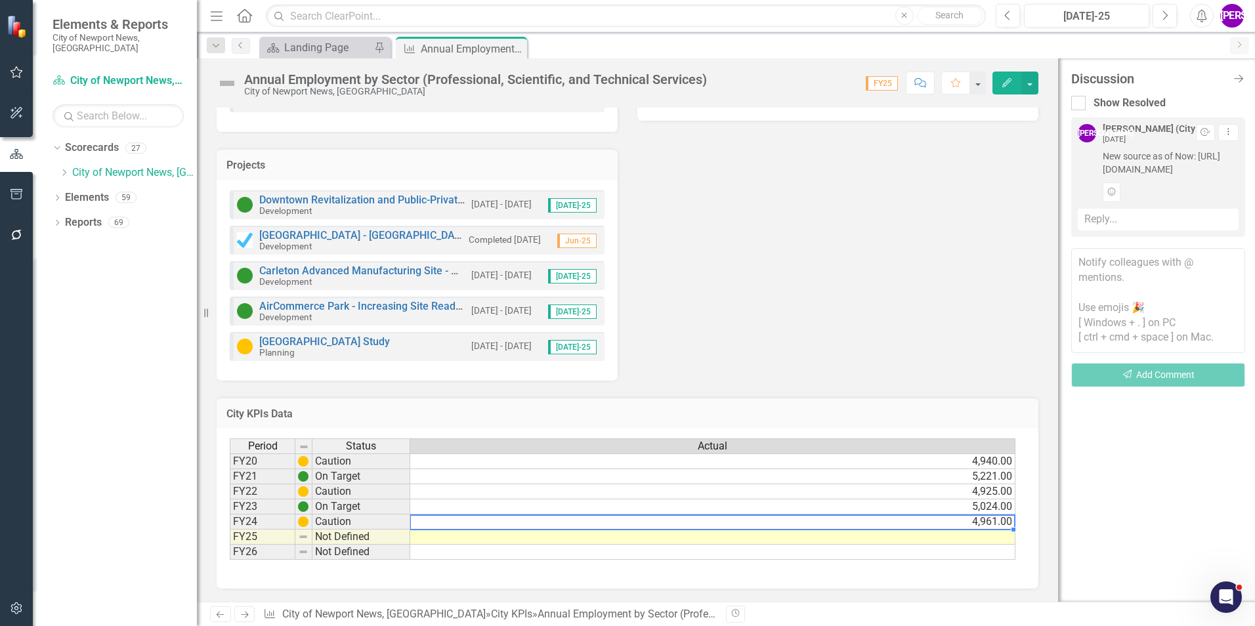
click at [869, 542] on td at bounding box center [712, 537] width 605 height 15
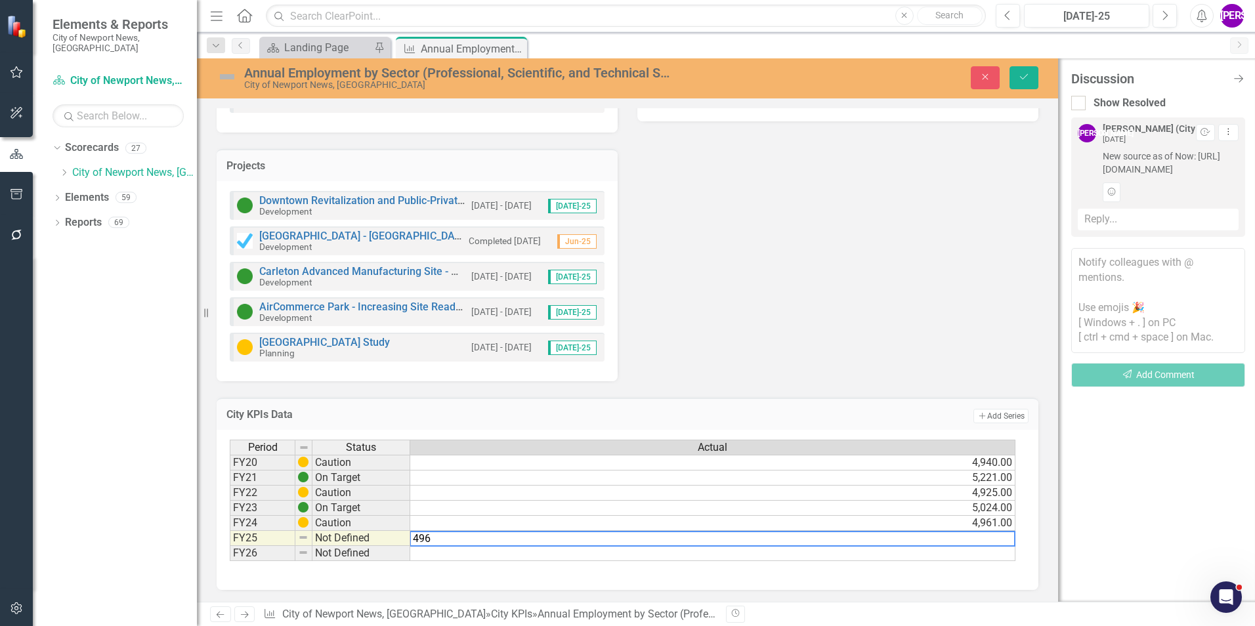
type textarea "4963"
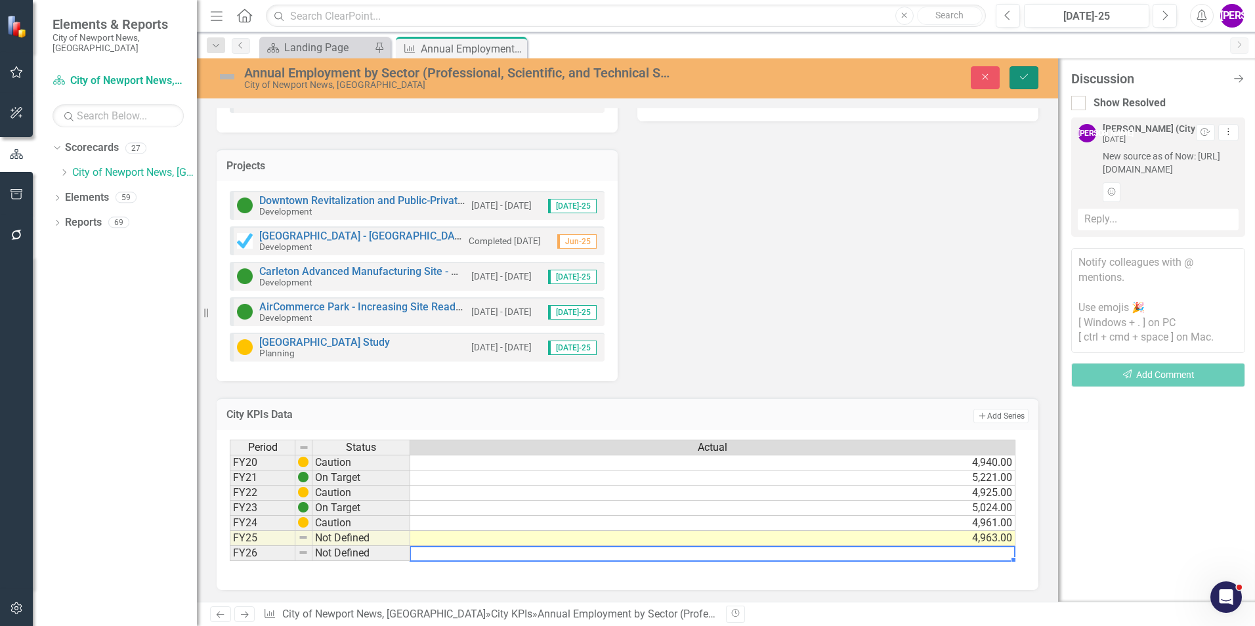
click at [1023, 85] on button "Save" at bounding box center [1023, 77] width 29 height 23
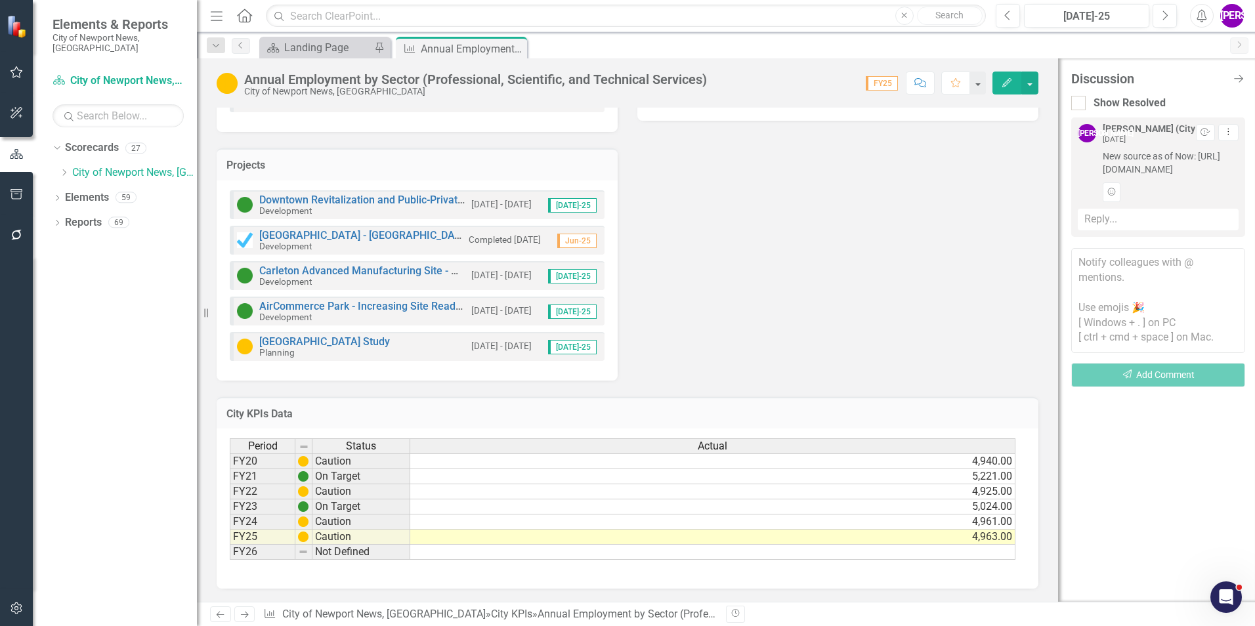
click at [917, 205] on div "Analysis Jun-25 Recommendations Jun-25 Goals Opportunity & Economic Prosperity …" at bounding box center [627, 116] width 841 height 528
click at [516, 47] on icon "Close" at bounding box center [514, 48] width 13 height 11
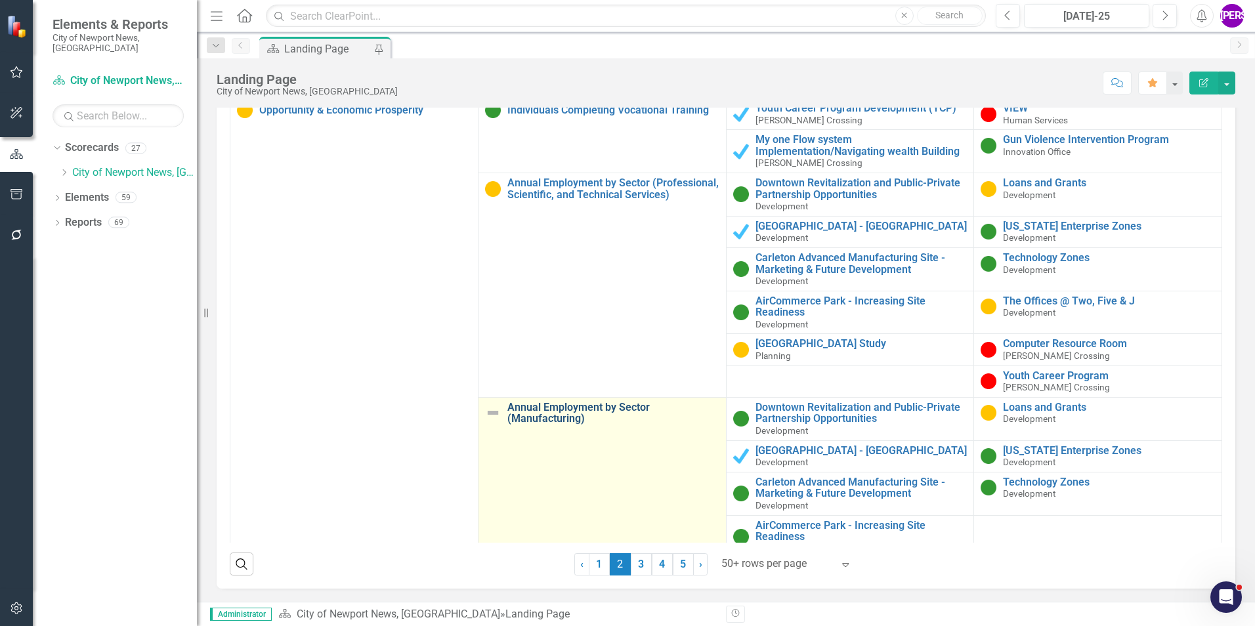
click at [557, 417] on link "Annual Employment by Sector (Manufacturing)" at bounding box center [613, 413] width 212 height 23
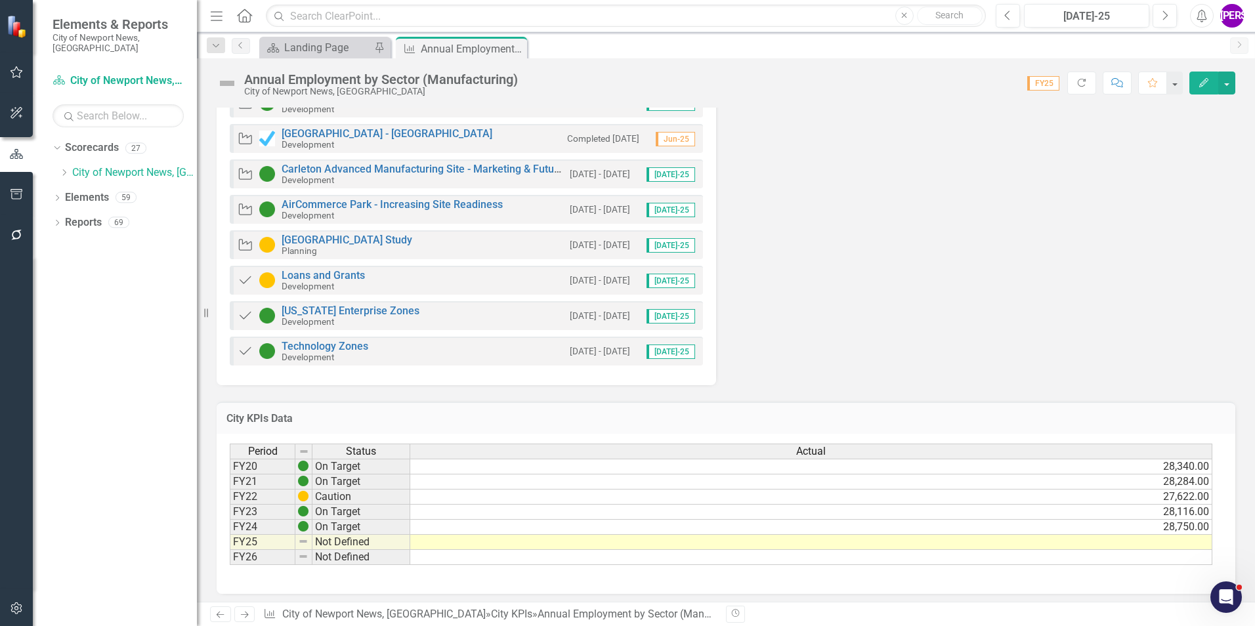
scroll to position [448, 0]
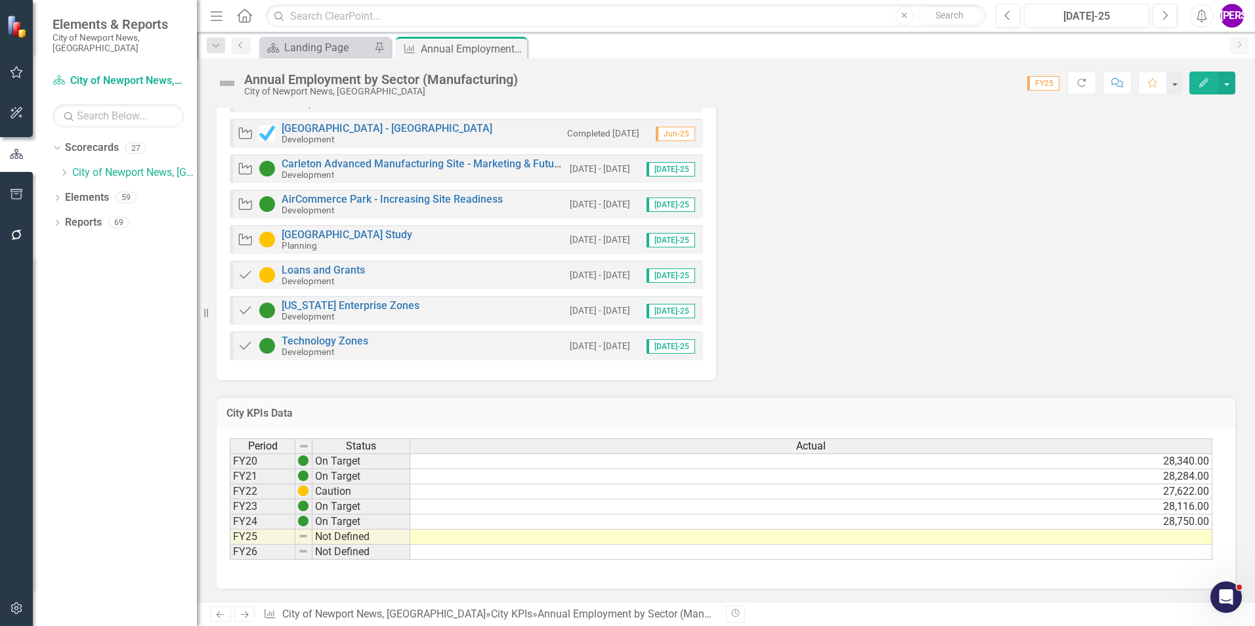
click at [1116, 81] on icon "Comment" at bounding box center [1117, 82] width 12 height 9
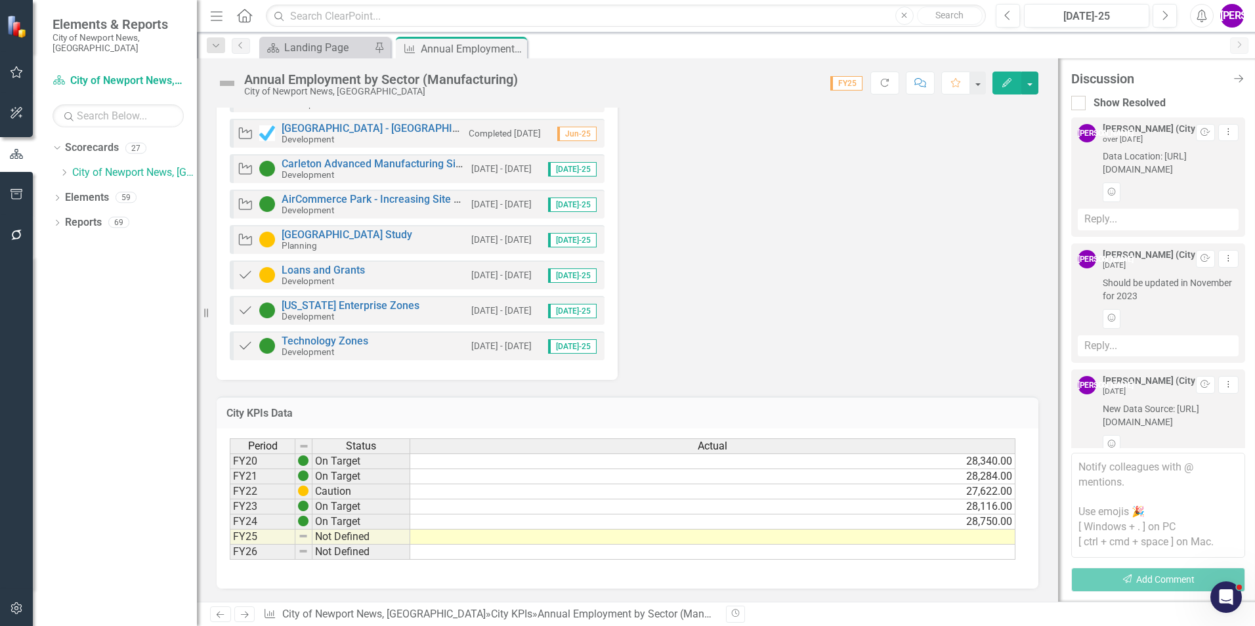
scroll to position [461, 0]
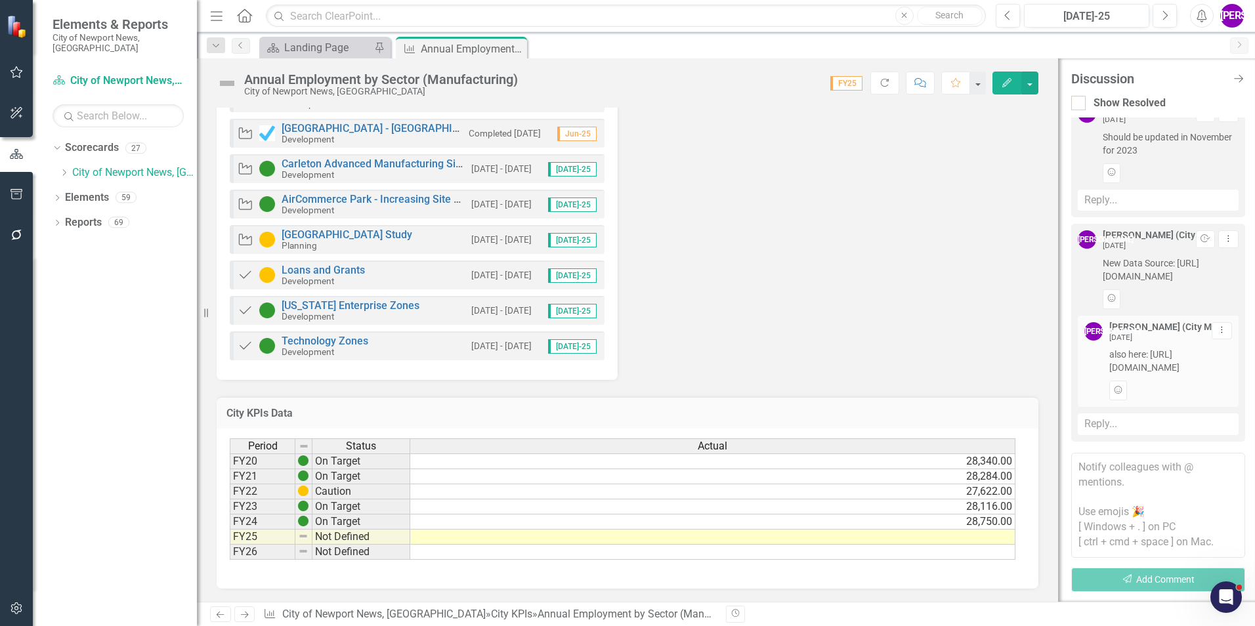
drag, startPoint x: 1102, startPoint y: 350, endPoint x: 1170, endPoint y: 354, distance: 67.7
click at [1170, 354] on div "[PERSON_NAME] (City Manager's Office) [DATE] Dropdown Menu also here: [URL][DOM…" at bounding box center [1158, 361] width 148 height 78
drag, startPoint x: 1170, startPoint y: 354, endPoint x: 1126, endPoint y: 341, distance: 45.7
click at [1126, 348] on span "also here: [URL][DOMAIN_NAME]" at bounding box center [1170, 361] width 123 height 26
drag, startPoint x: 1107, startPoint y: 342, endPoint x: 1187, endPoint y: 365, distance: 82.7
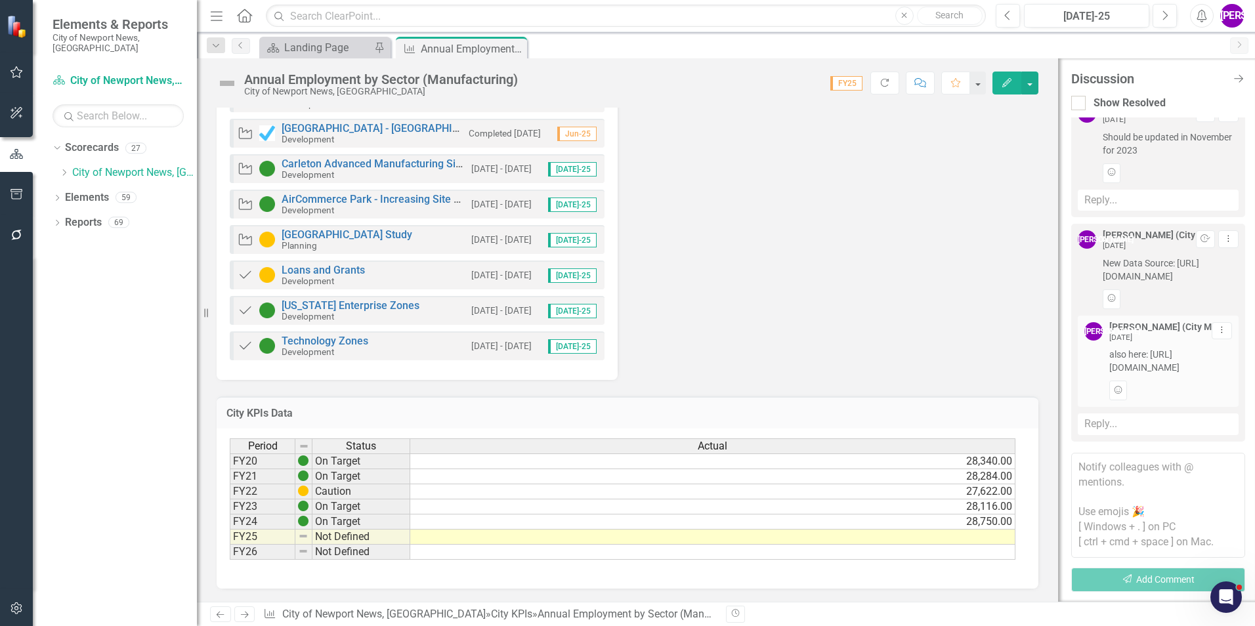
click at [1187, 365] on div "[PERSON_NAME] (City Manager's Office) [DATE] Dropdown Menu also here: [URL][DOM…" at bounding box center [1158, 361] width 148 height 78
copy span "[URL][DOMAIN_NAME]"
click at [988, 543] on td at bounding box center [712, 537] width 605 height 15
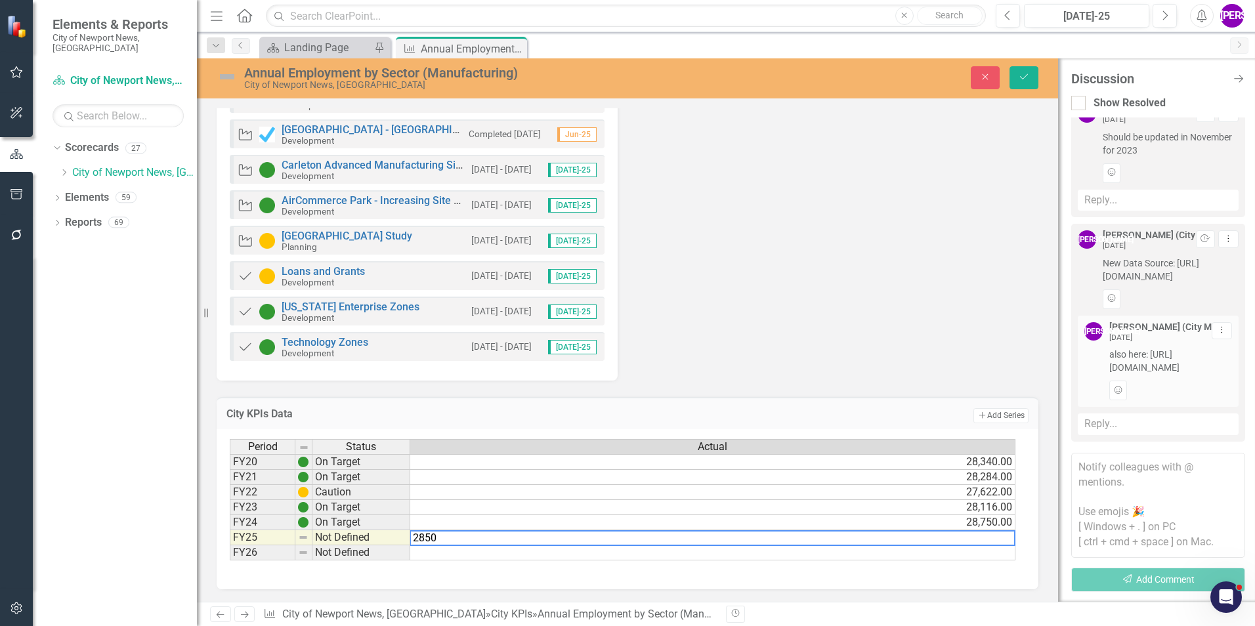
type textarea "28504"
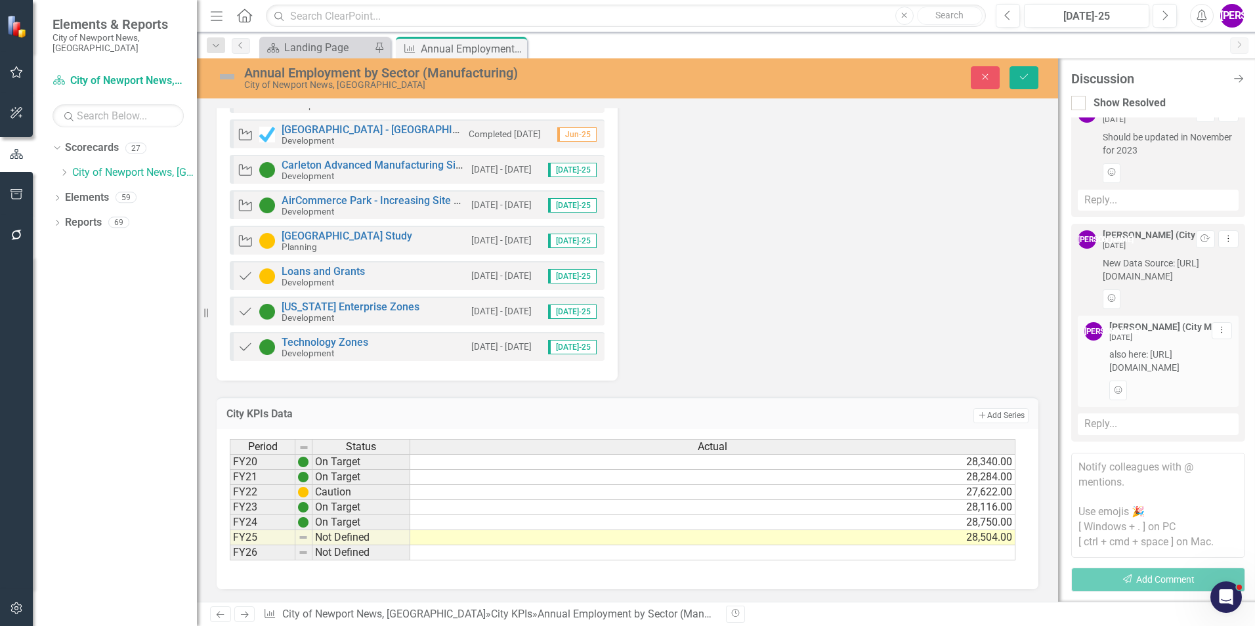
click at [902, 251] on div "Analysis Jun-25 Recommendations Jun-25 Linked Objects Goal Opportunity & Econom…" at bounding box center [627, 99] width 841 height 563
click at [1021, 87] on button "Save" at bounding box center [1023, 77] width 29 height 23
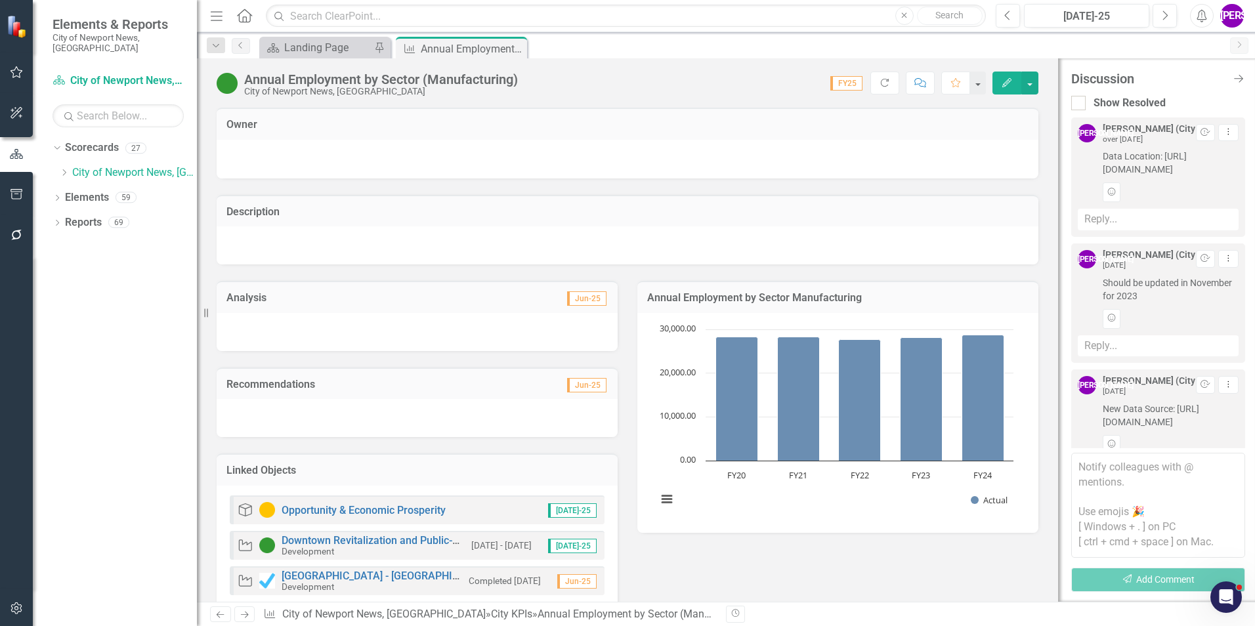
drag, startPoint x: 519, startPoint y: 51, endPoint x: 13, endPoint y: 144, distance: 513.8
click at [0, 0] on icon "Close" at bounding box center [0, 0] width 0 height 0
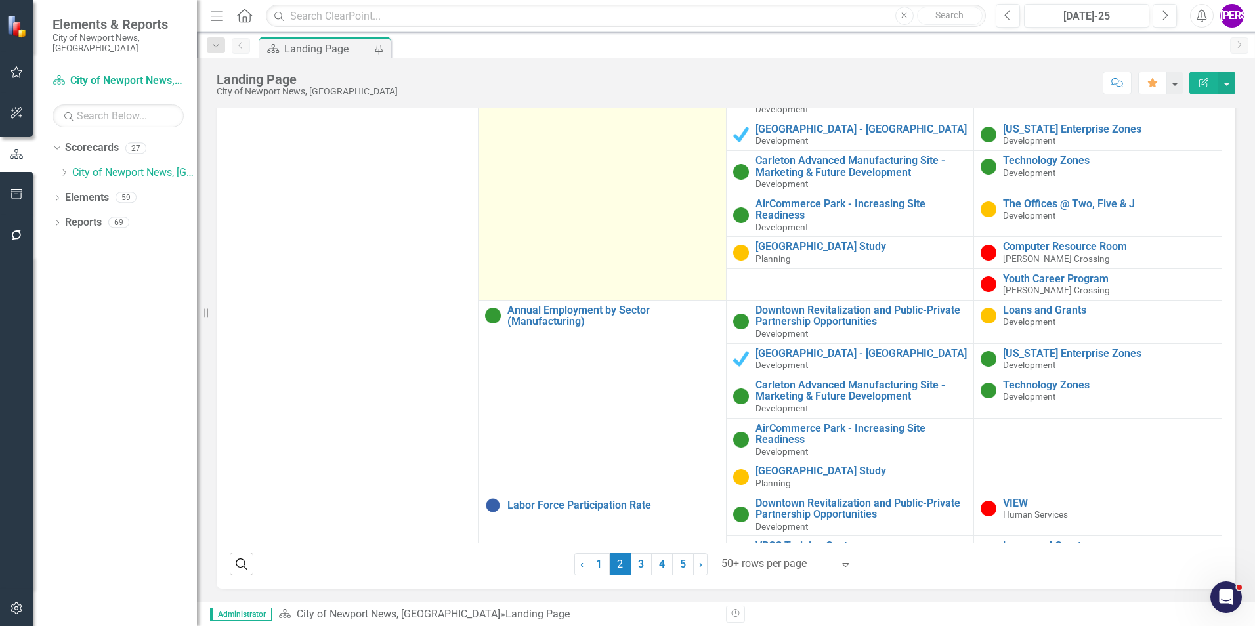
scroll to position [66, 0]
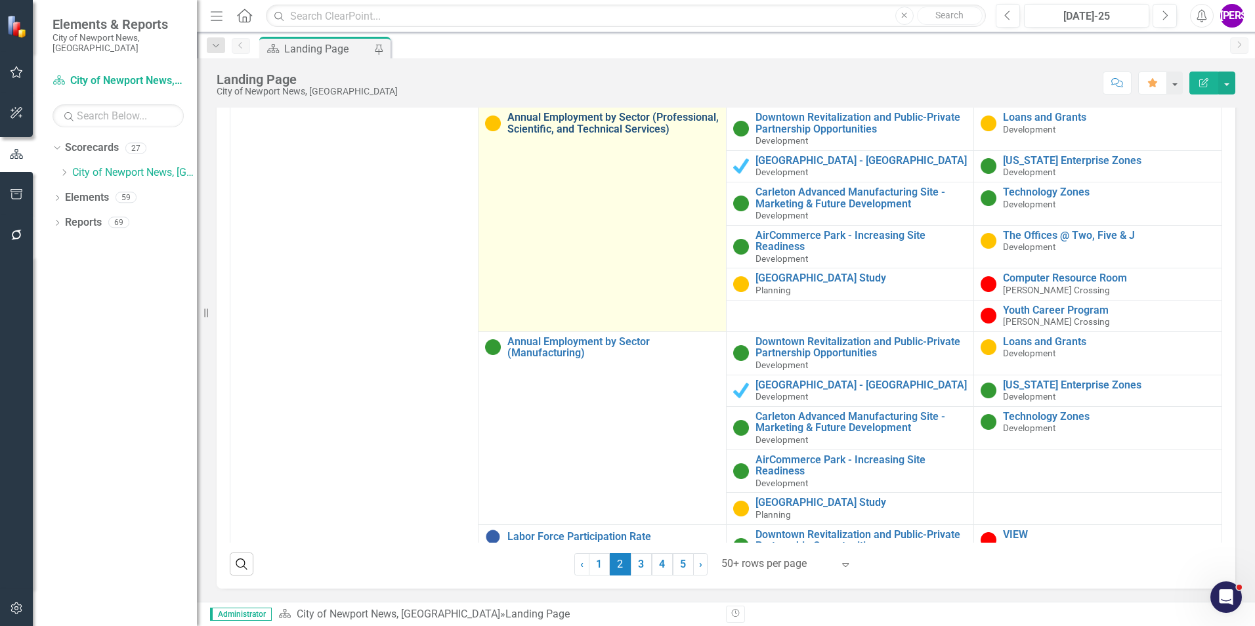
click at [534, 135] on link "Annual Employment by Sector (Professional, Scientific, and Technical Services)" at bounding box center [613, 123] width 212 height 23
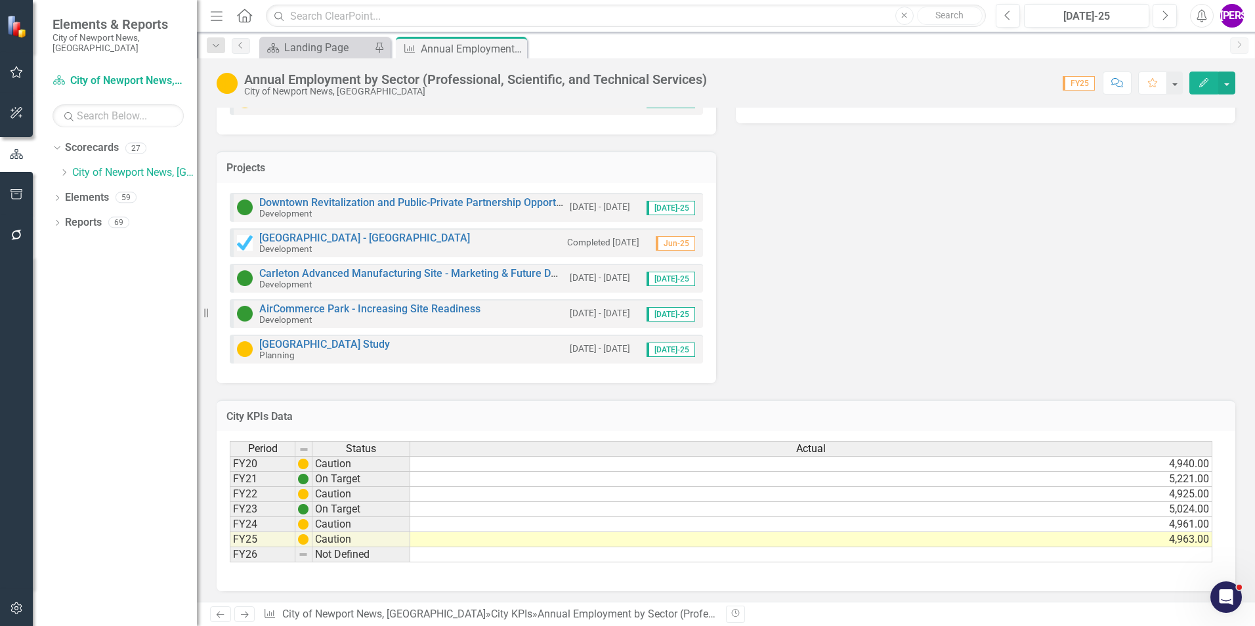
scroll to position [412, 0]
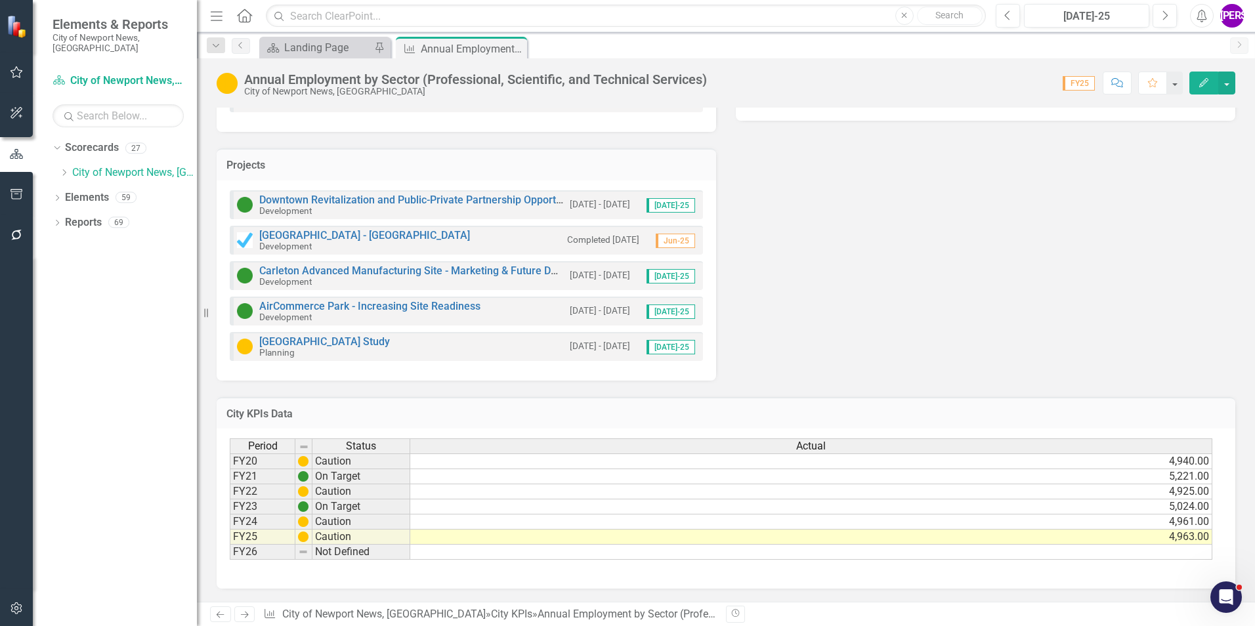
click at [1023, 318] on div "Analysis Jun-25 Recommendations Jun-25 Goals Opportunity & Economic Prosperity …" at bounding box center [726, 116] width 1038 height 528
click at [513, 45] on icon "Close" at bounding box center [514, 48] width 13 height 11
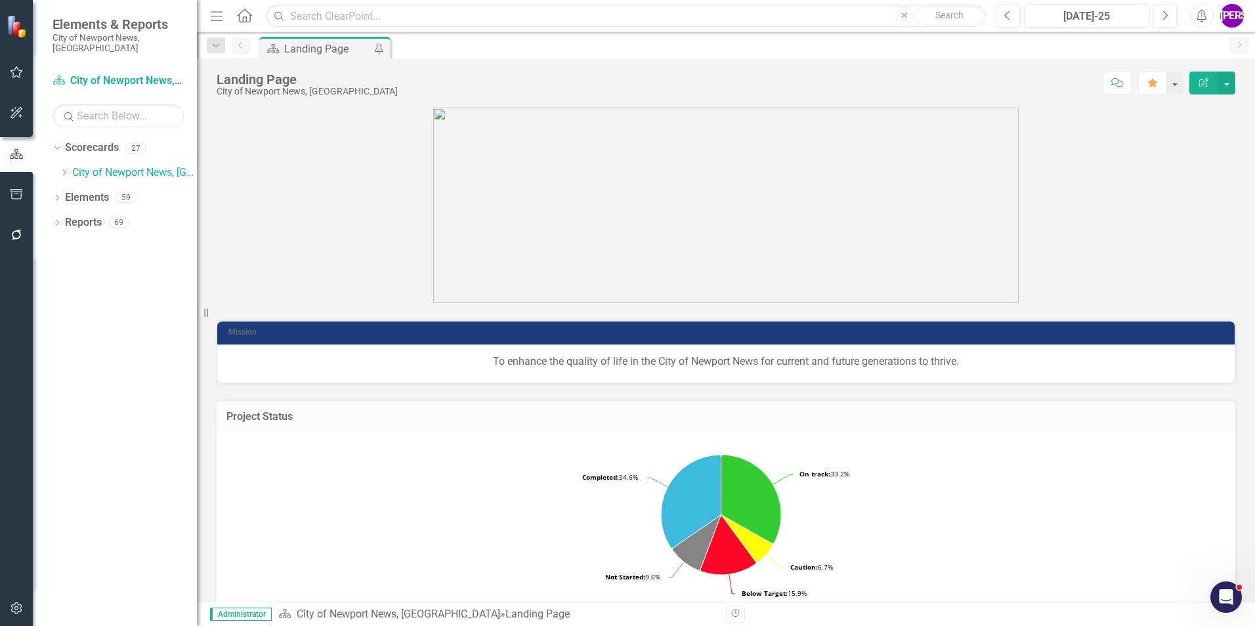
click at [806, 98] on div "Landing Page City of Newport News, [GEOGRAPHIC_DATA] Score: N/A [DATE]-25 Compl…" at bounding box center [726, 329] width 1058 height 543
drag, startPoint x: 988, startPoint y: 139, endPoint x: 1092, endPoint y: 217, distance: 129.3
click at [989, 139] on img at bounding box center [725, 206] width 585 height 196
click at [1033, 211] on p at bounding box center [726, 206] width 1019 height 196
